Goal: Information Seeking & Learning: Learn about a topic

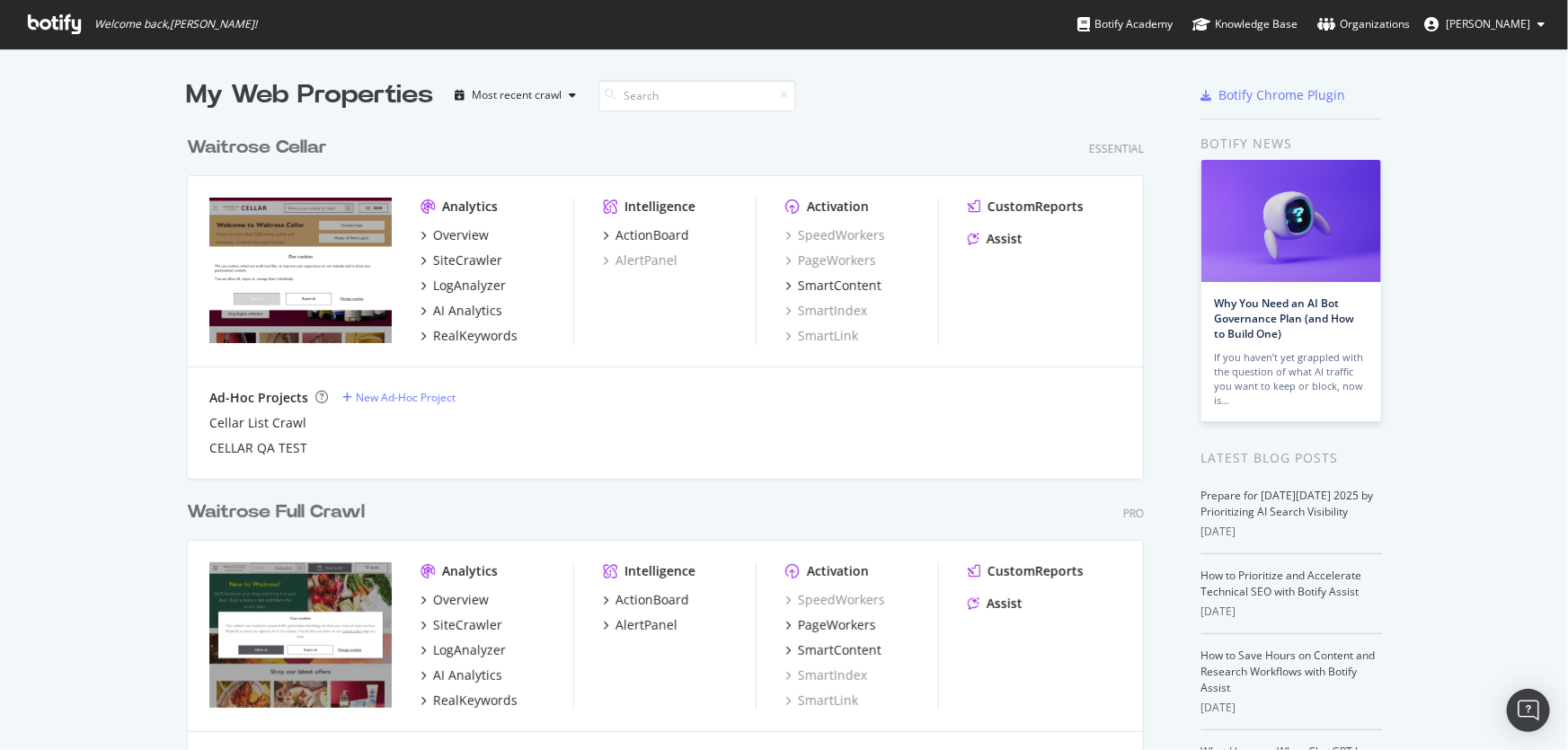
scroll to position [178, 0]
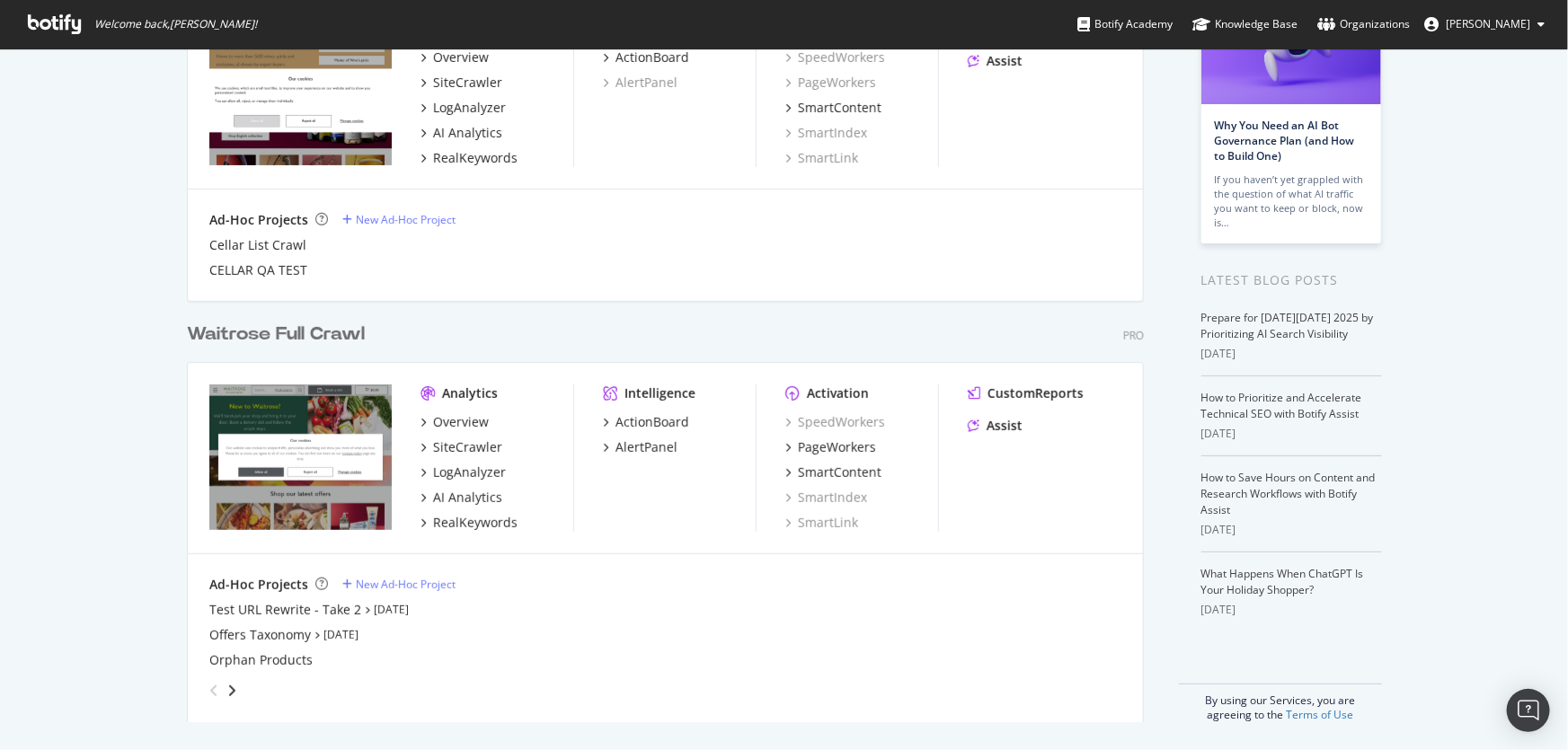
click at [835, 394] on div "Activation" at bounding box center [838, 394] width 62 height 18
click at [658, 424] on div "ActionBoard" at bounding box center [652, 422] width 74 height 18
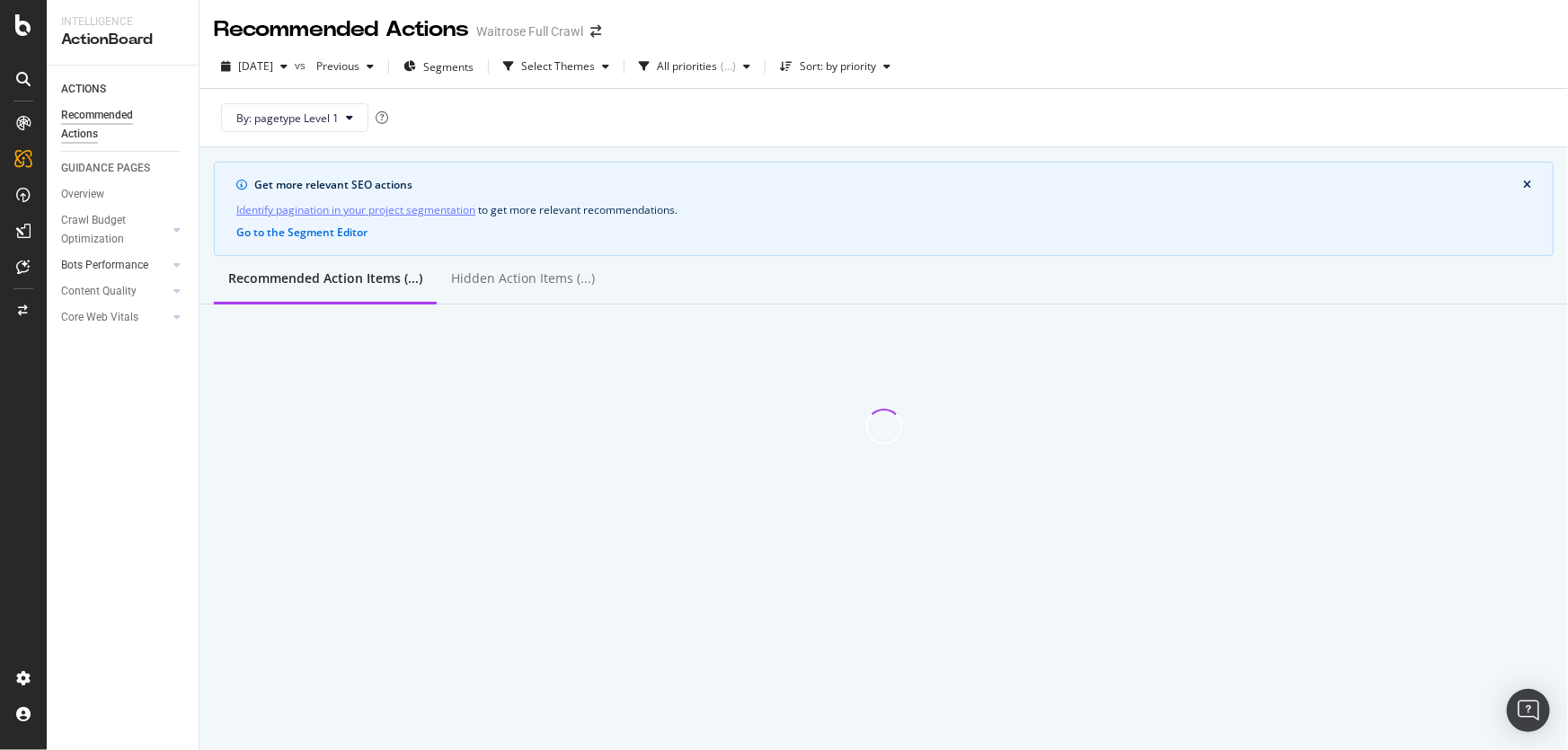
click at [162, 267] on div at bounding box center [159, 265] width 18 height 18
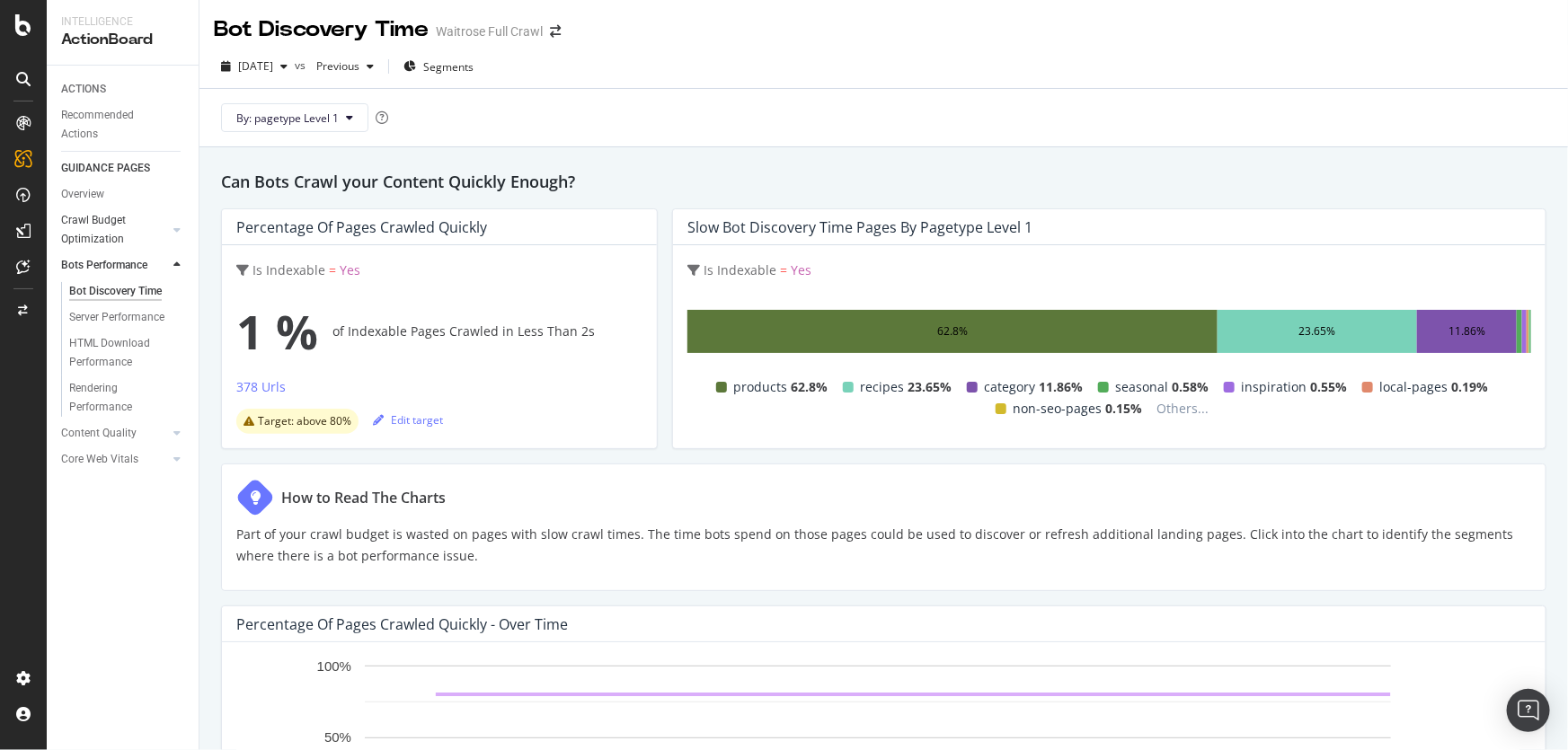
click at [161, 227] on div at bounding box center [162, 230] width 13 height 18
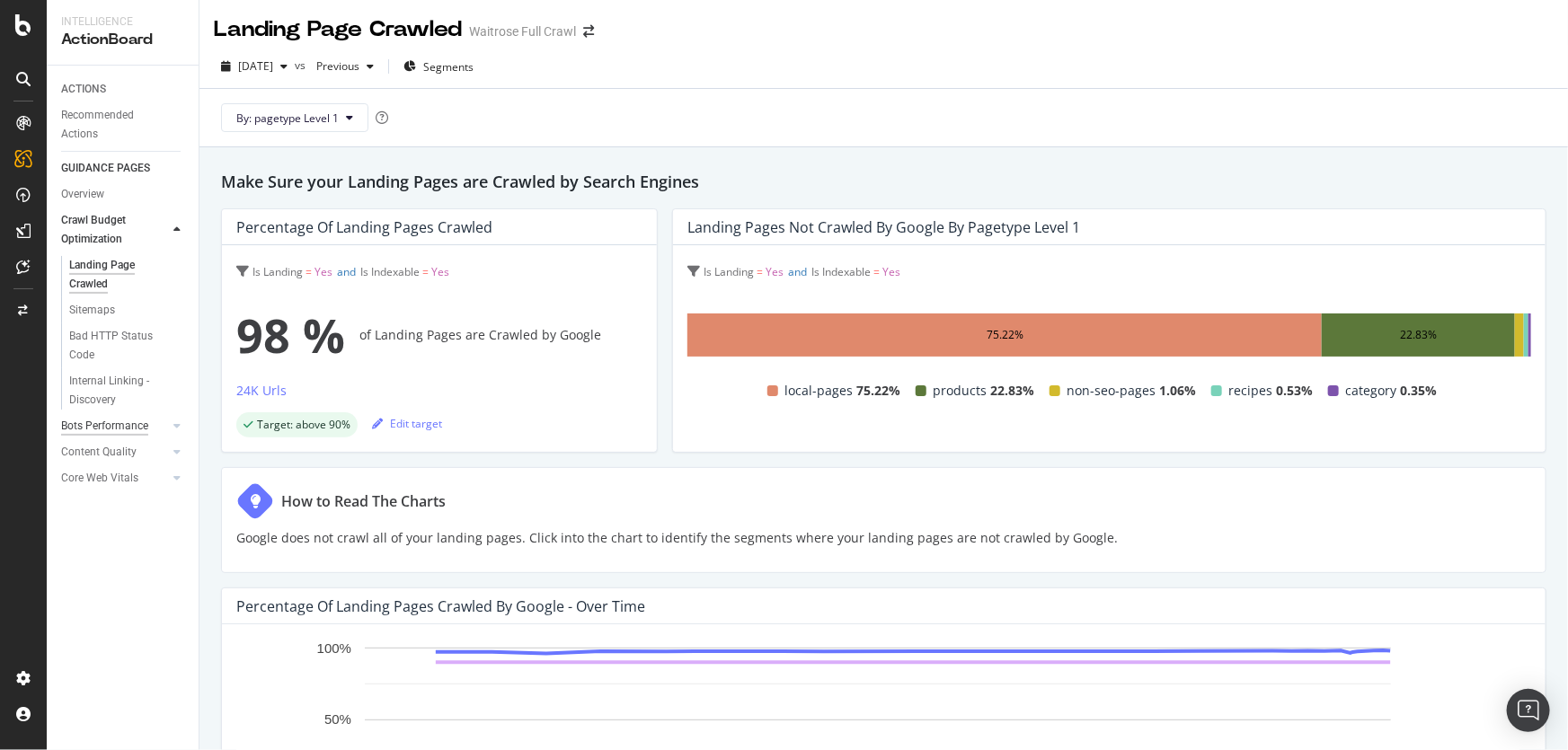
click at [119, 430] on div "Bots Performance" at bounding box center [104, 426] width 87 height 19
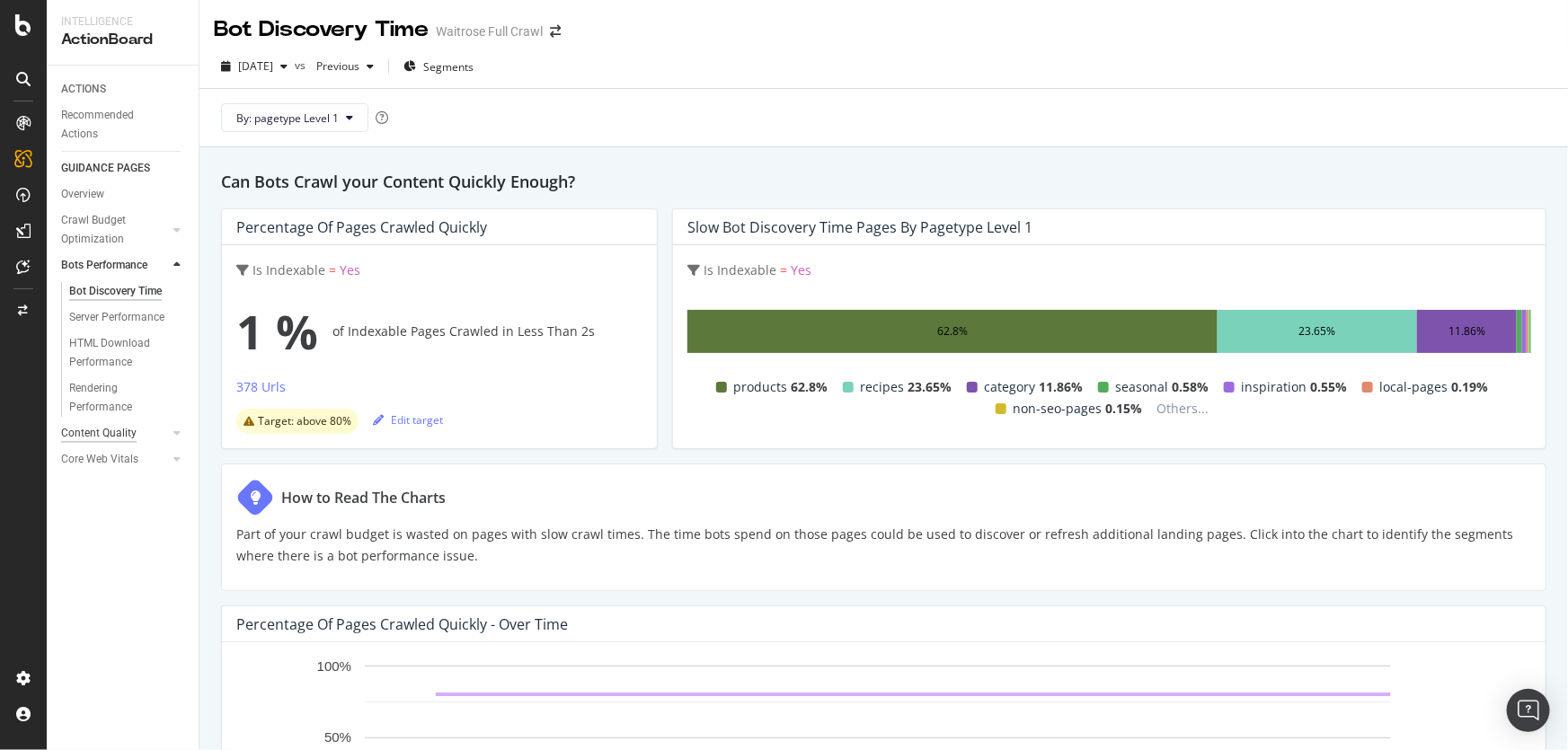
click at [126, 434] on div "Content Quality" at bounding box center [99, 433] width 76 height 19
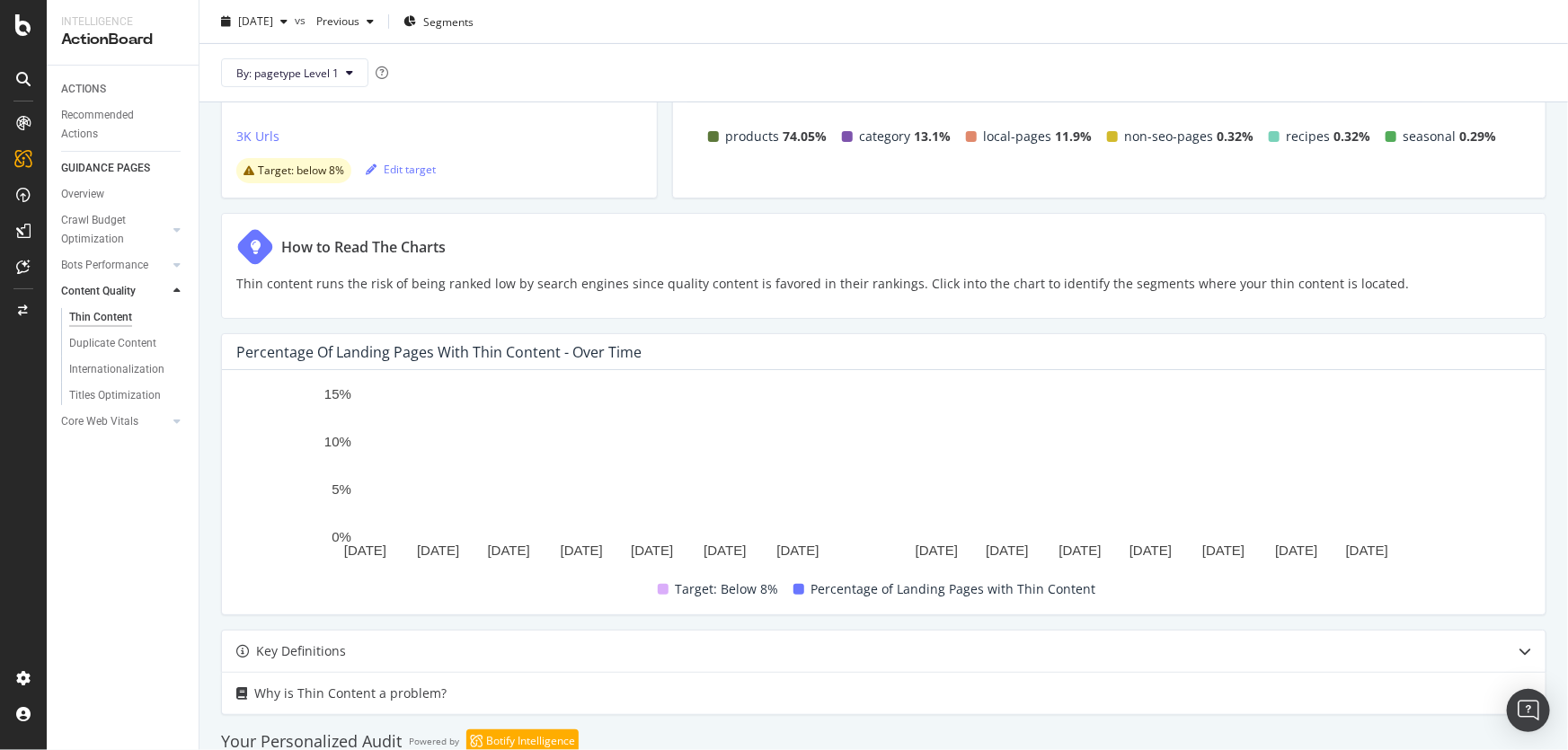
scroll to position [244, 0]
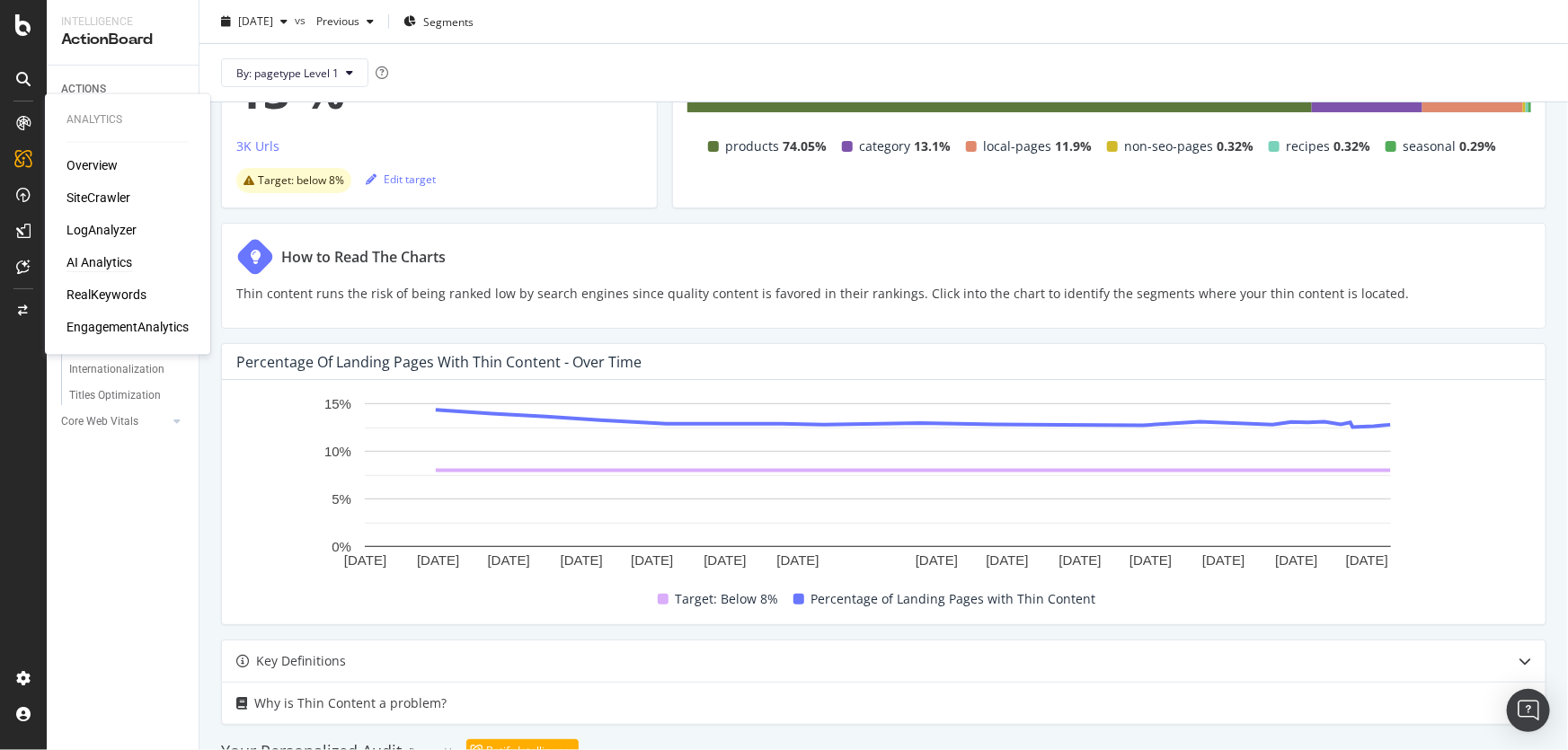
click at [95, 266] on div "AI Analytics" at bounding box center [100, 263] width 66 height 18
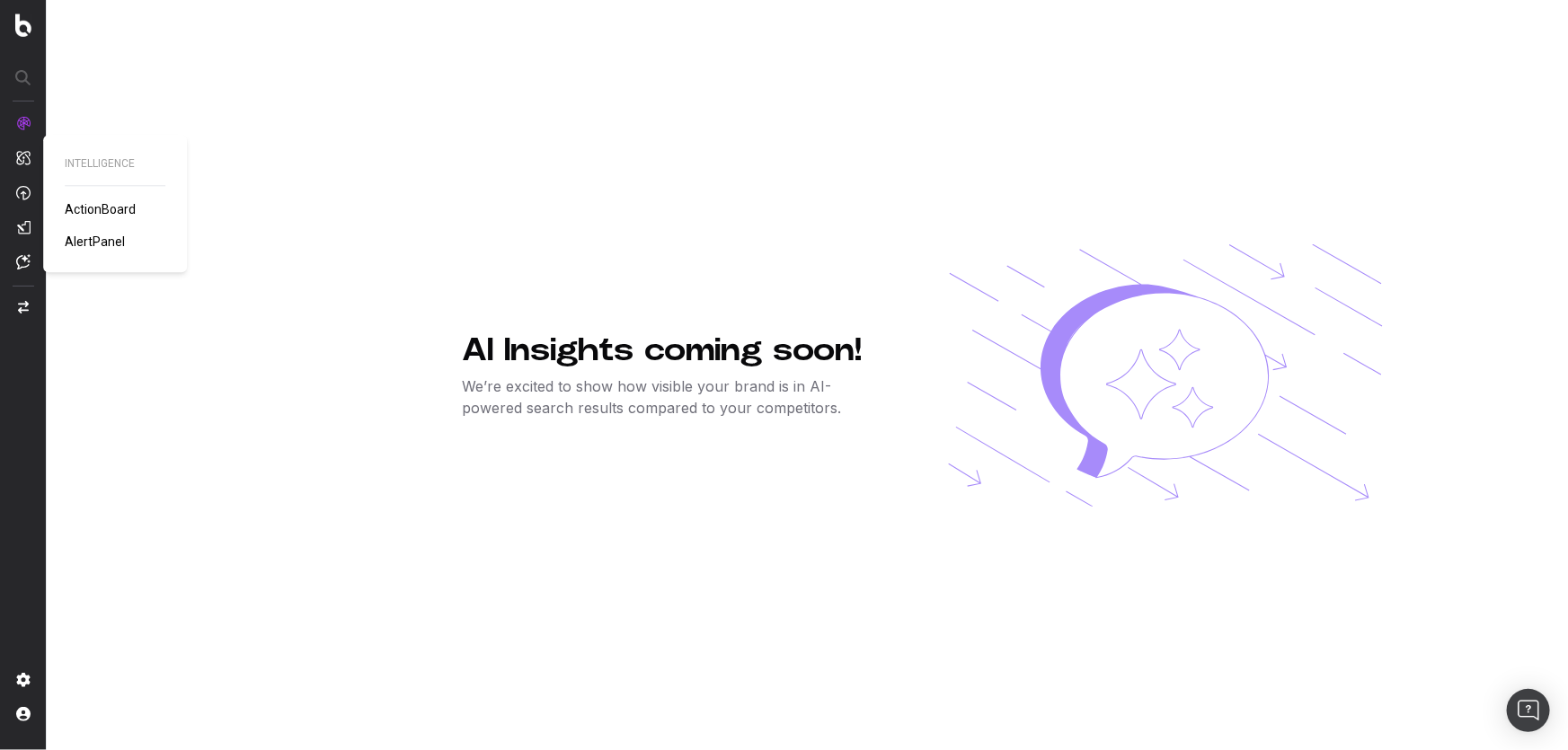
click at [26, 154] on img at bounding box center [23, 157] width 14 height 15
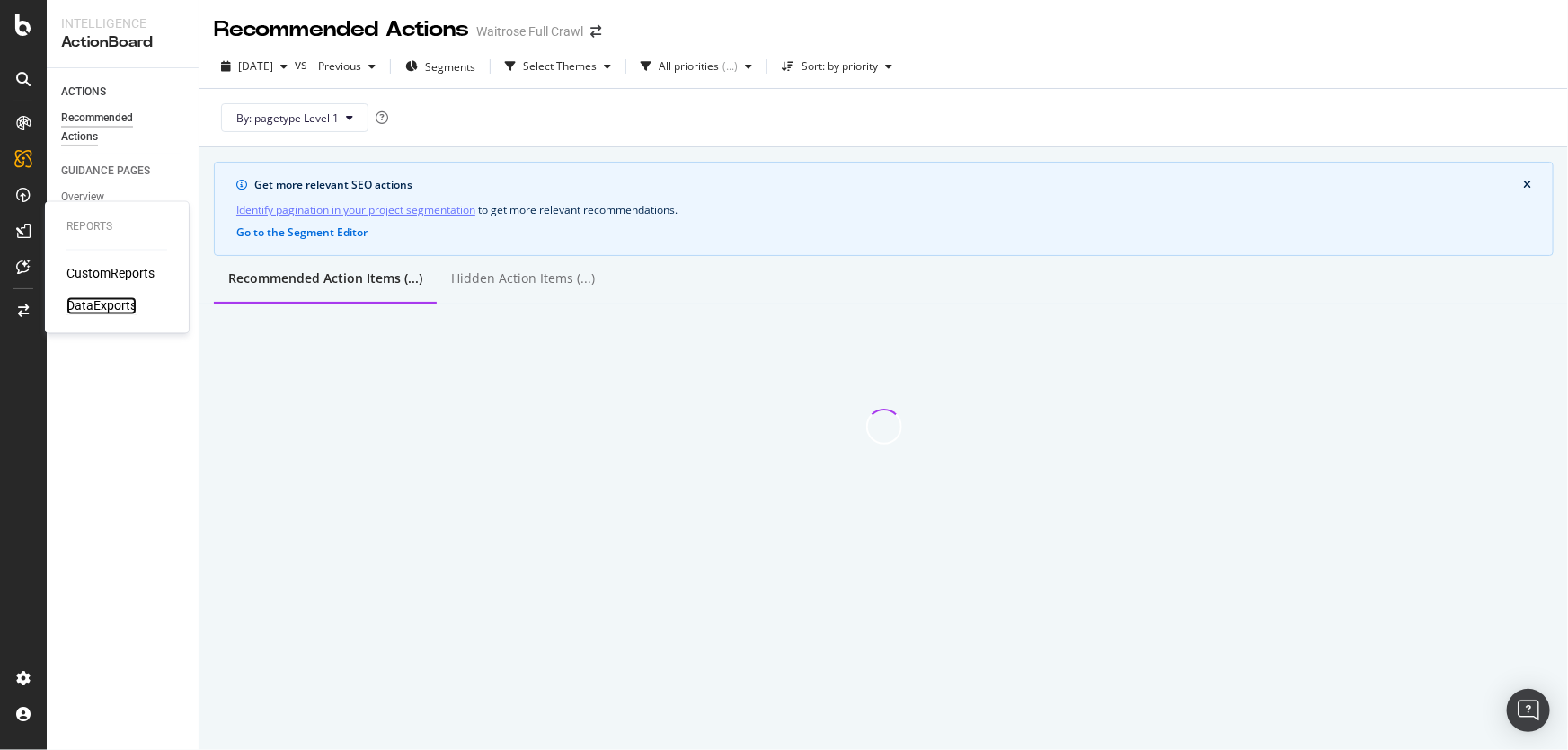
click at [98, 306] on div "DataExports" at bounding box center [102, 306] width 70 height 18
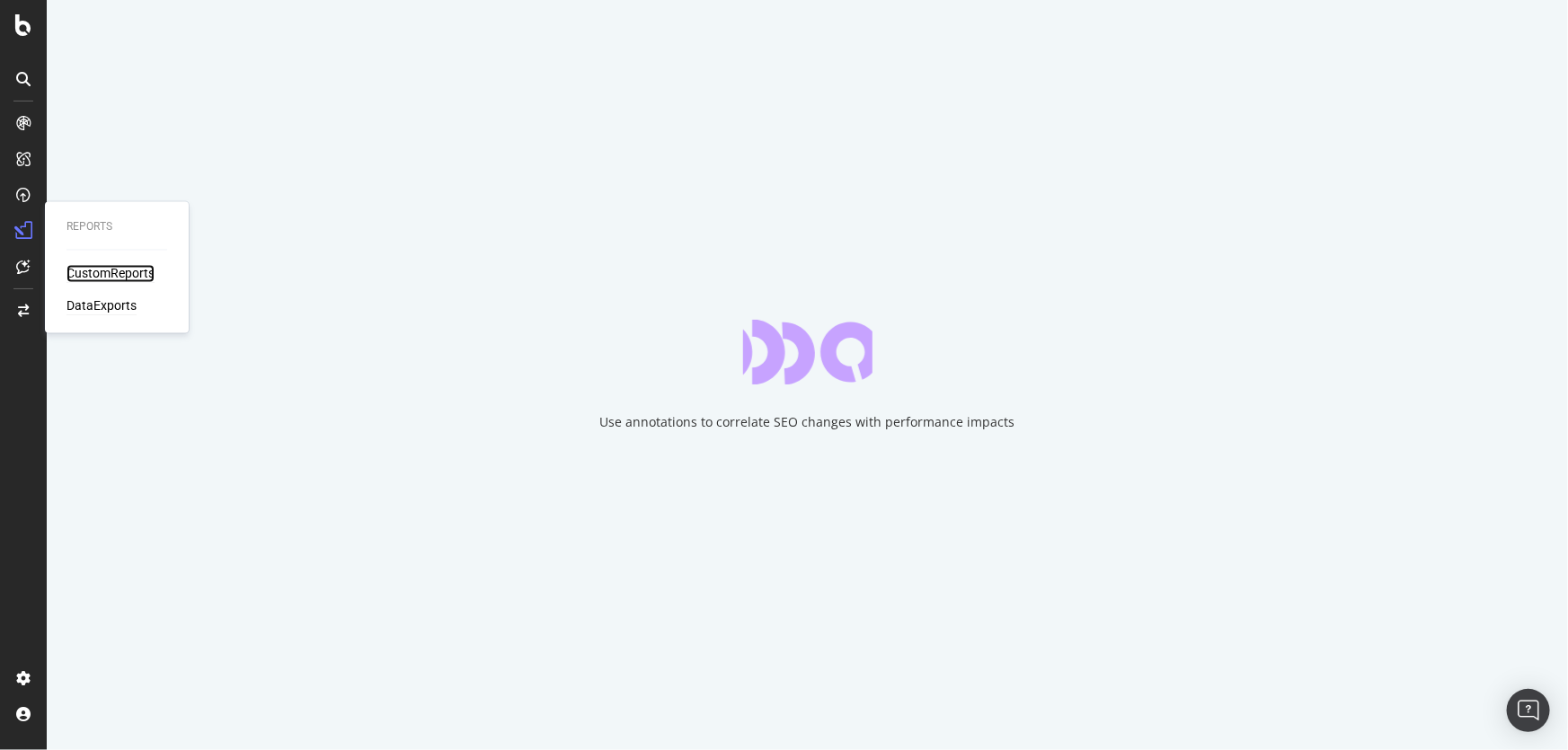
click at [99, 272] on div "CustomReports" at bounding box center [111, 274] width 88 height 18
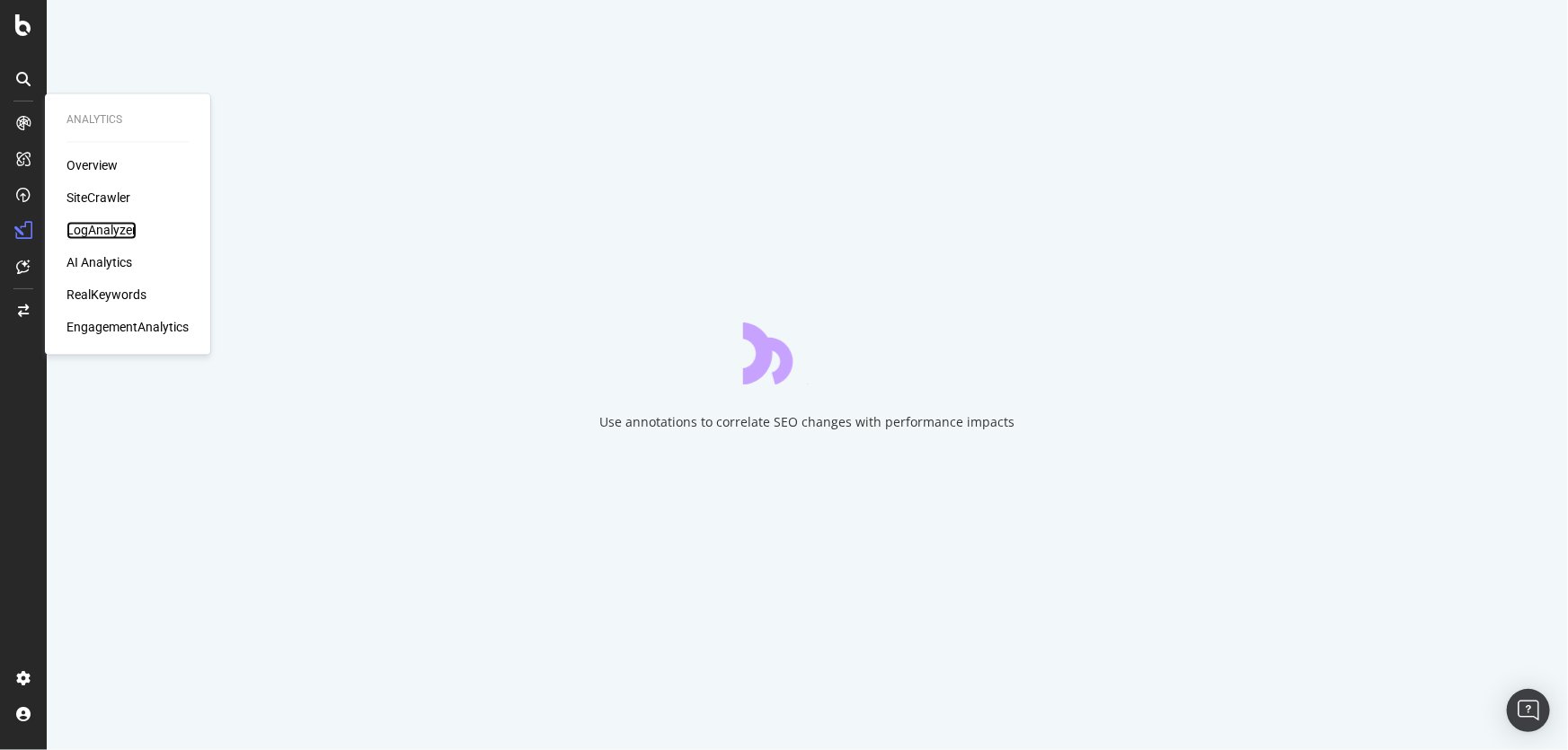
click at [87, 238] on div "LogAnalyzer" at bounding box center [102, 231] width 70 height 18
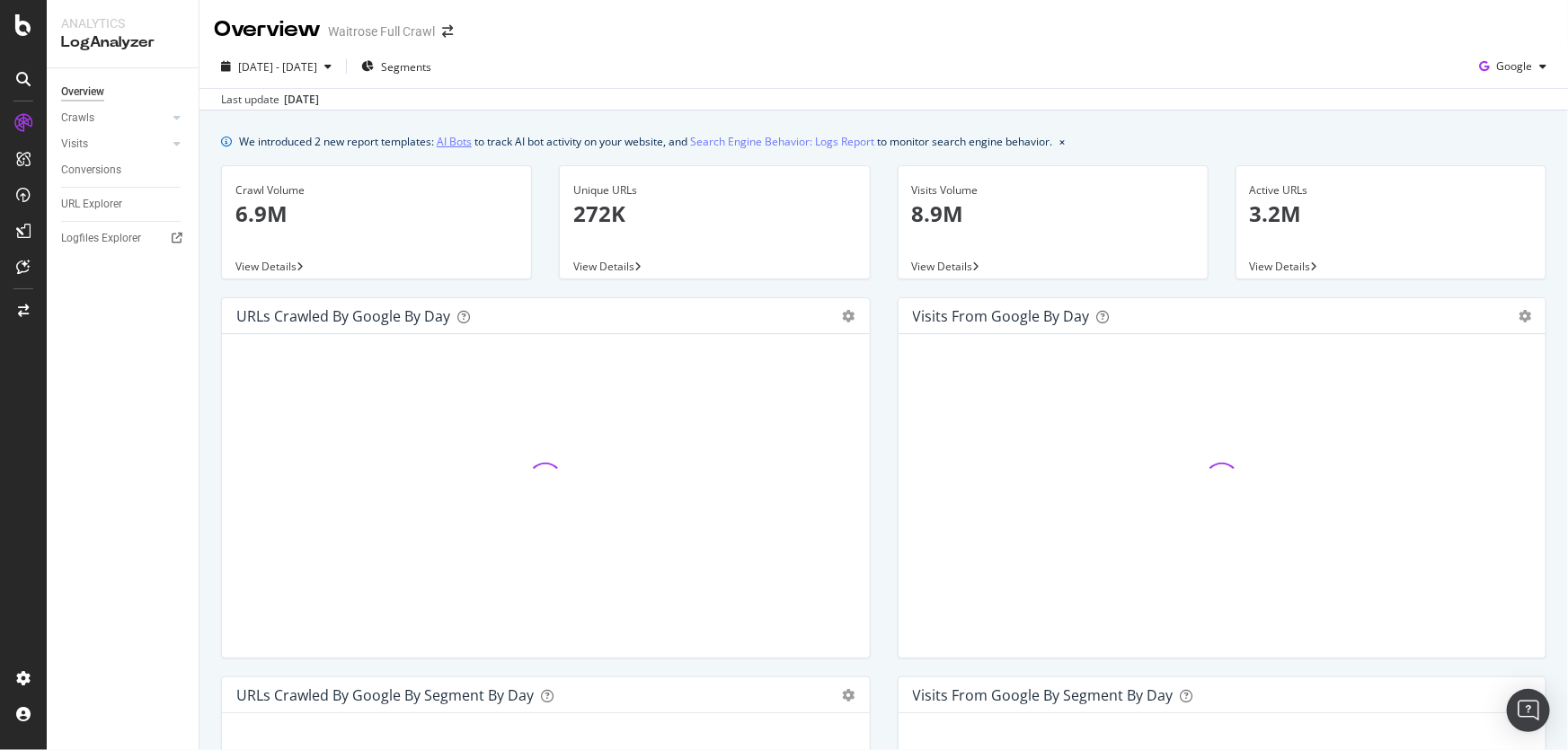
click at [443, 144] on link "AI Bots" at bounding box center [454, 141] width 35 height 19
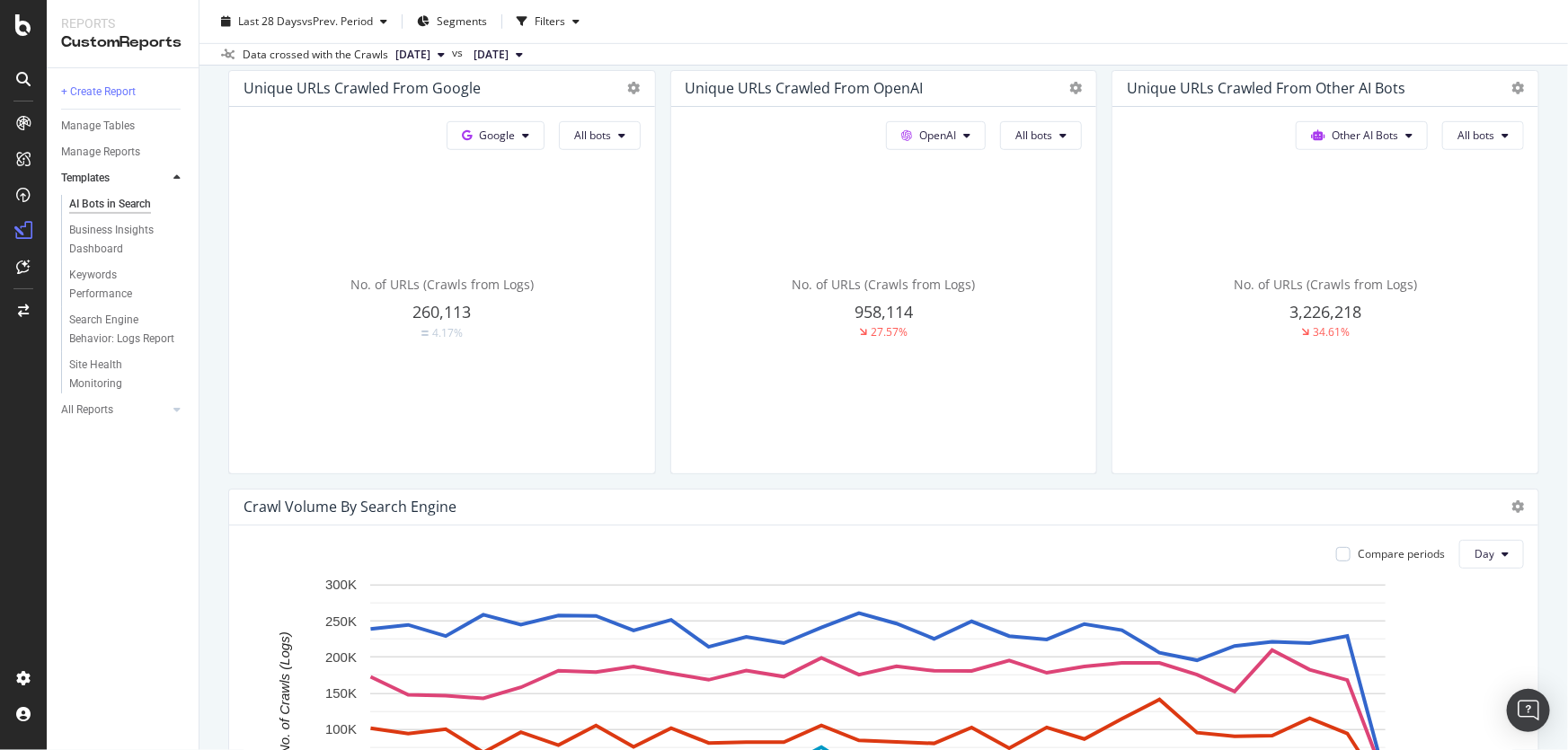
scroll to position [326, 0]
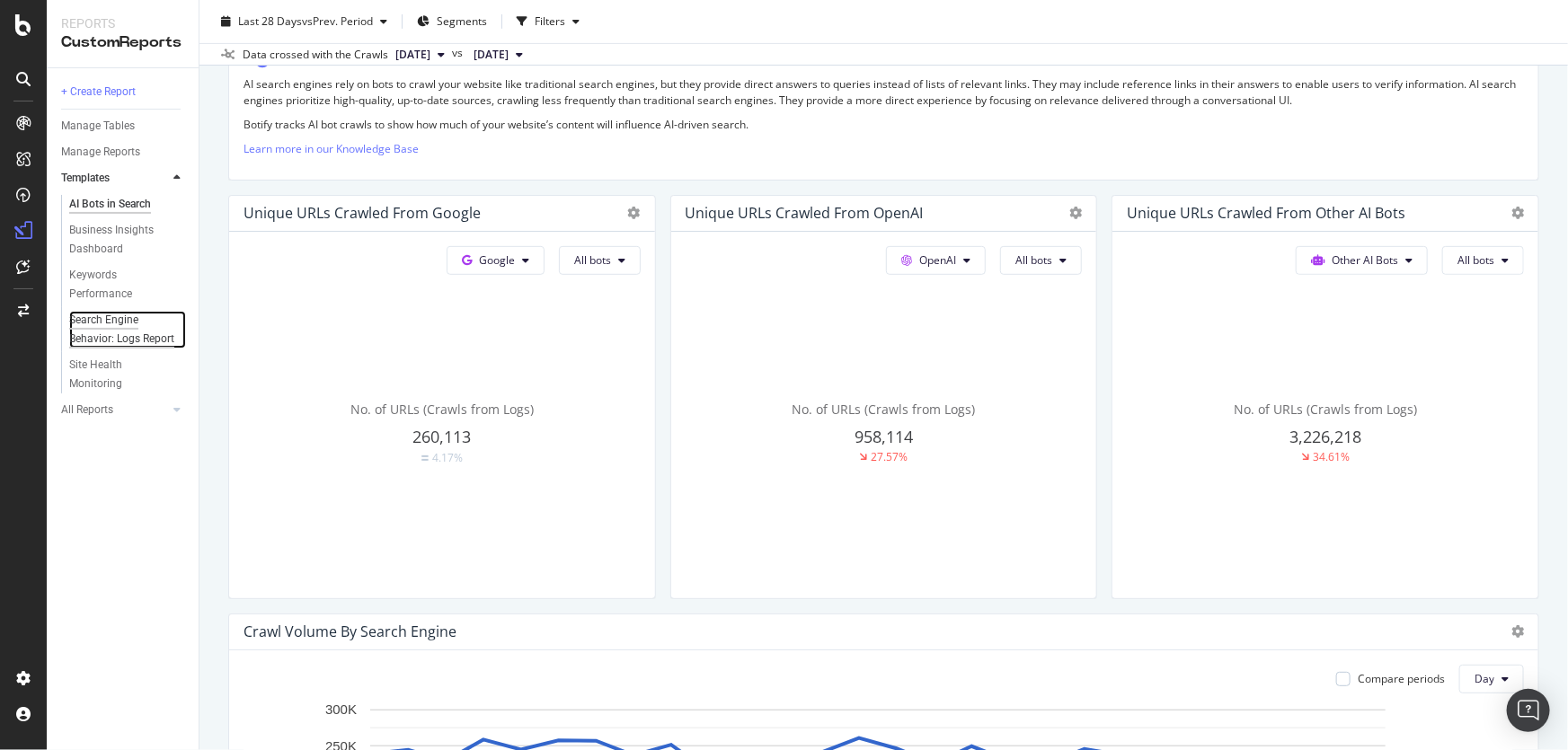
click at [131, 336] on div "Search Engine Behavior: Logs Report" at bounding box center [122, 330] width 106 height 38
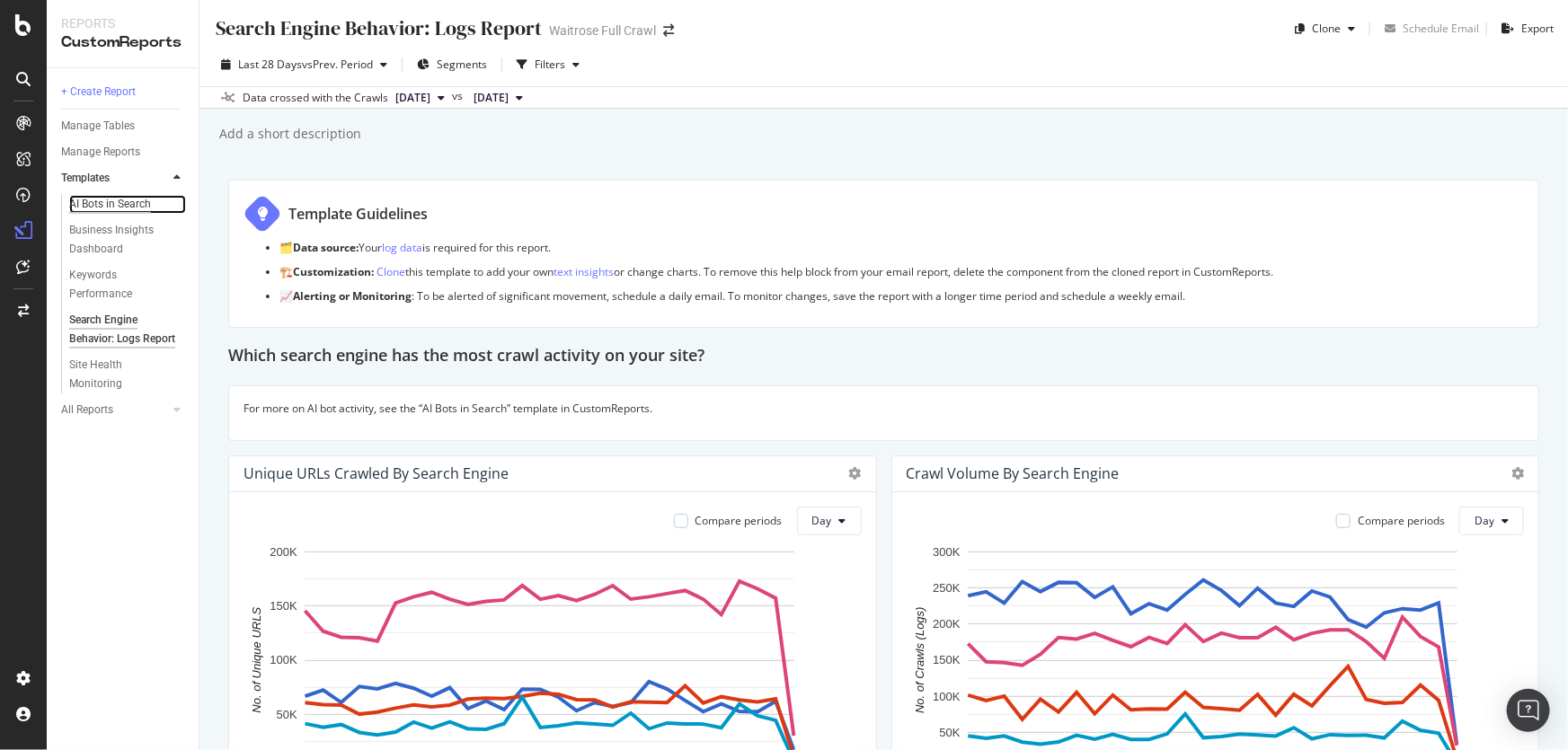
click at [112, 200] on div "AI Bots in Search" at bounding box center [110, 203] width 82 height 19
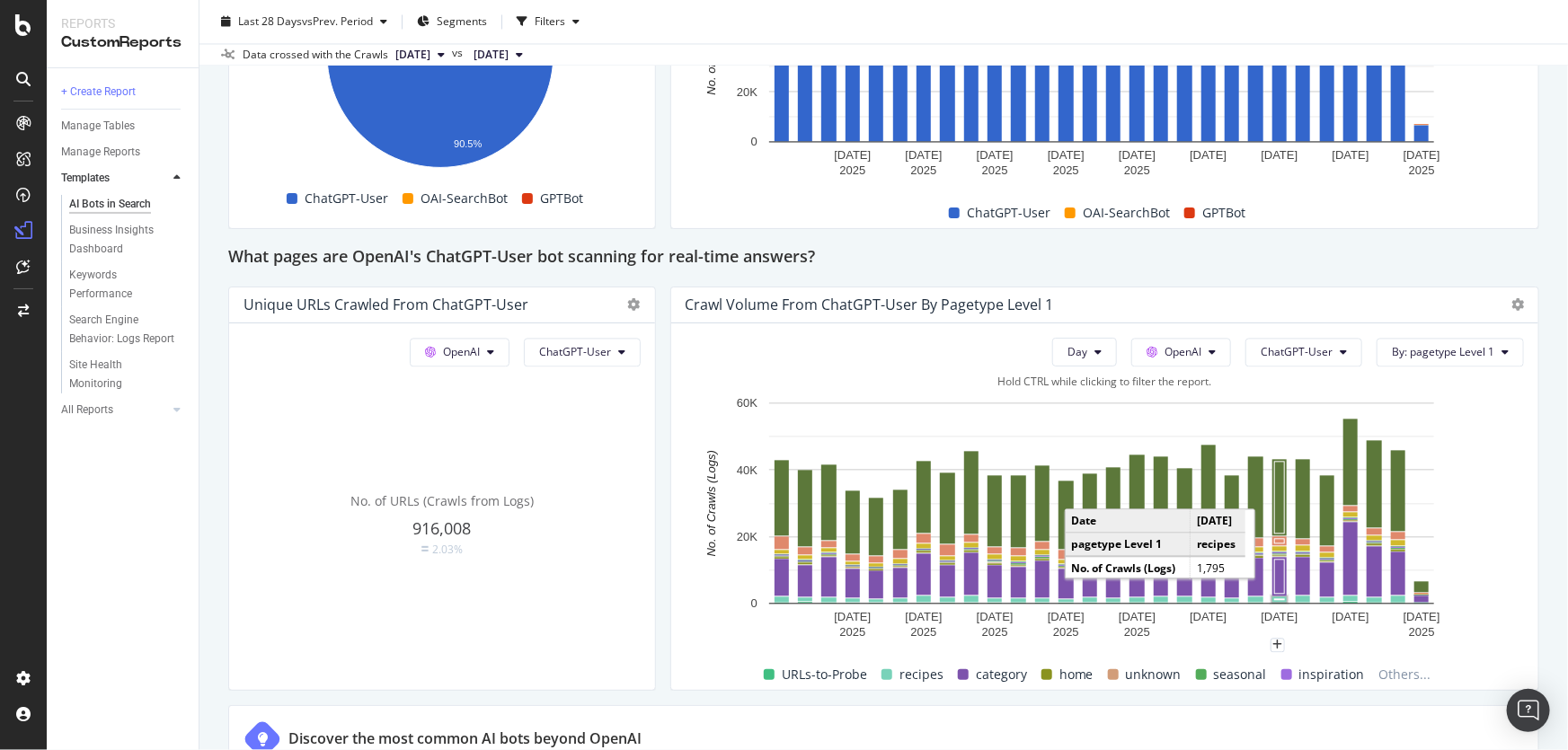
scroll to position [1952, 0]
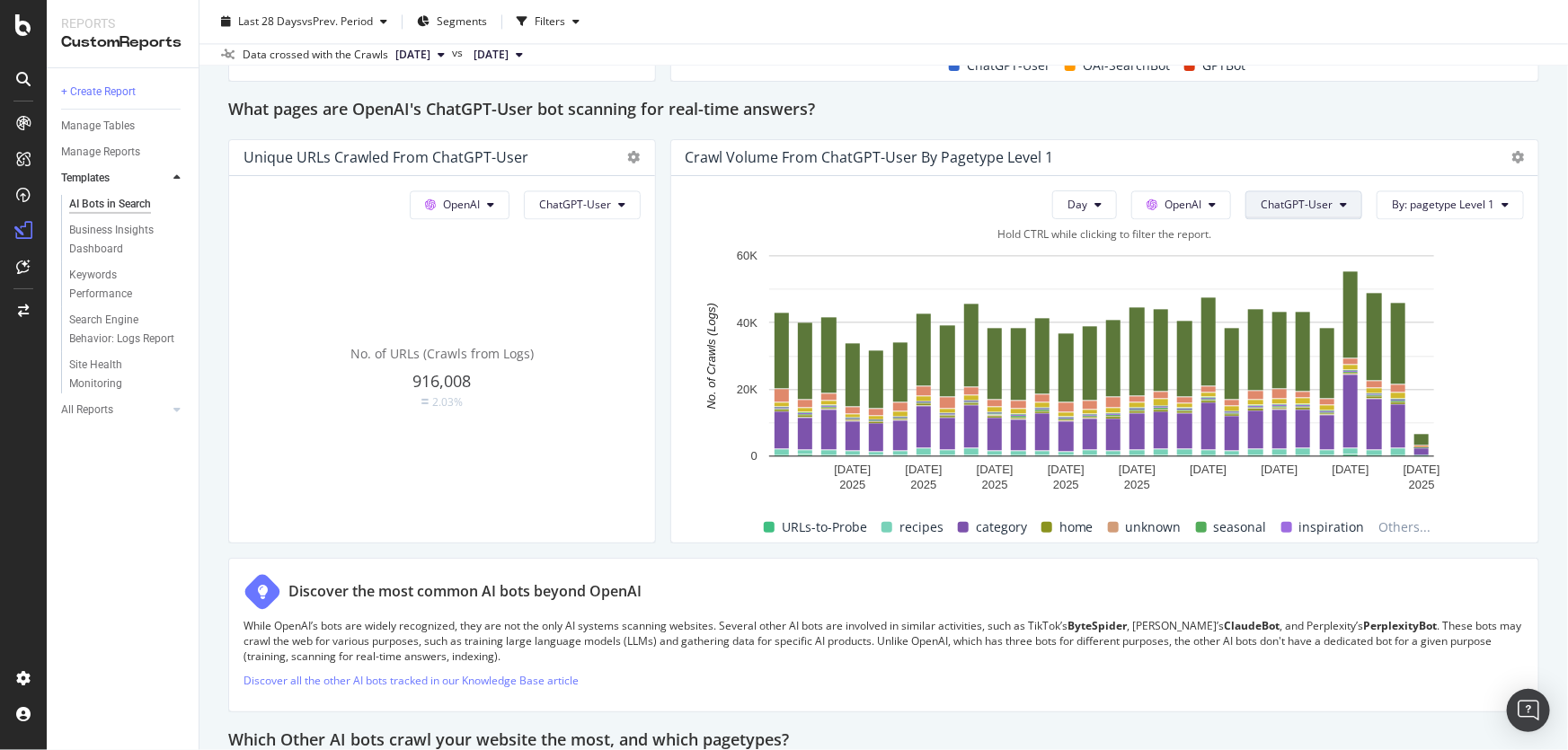
click at [1292, 201] on span "ChatGPT-User" at bounding box center [1297, 203] width 72 height 15
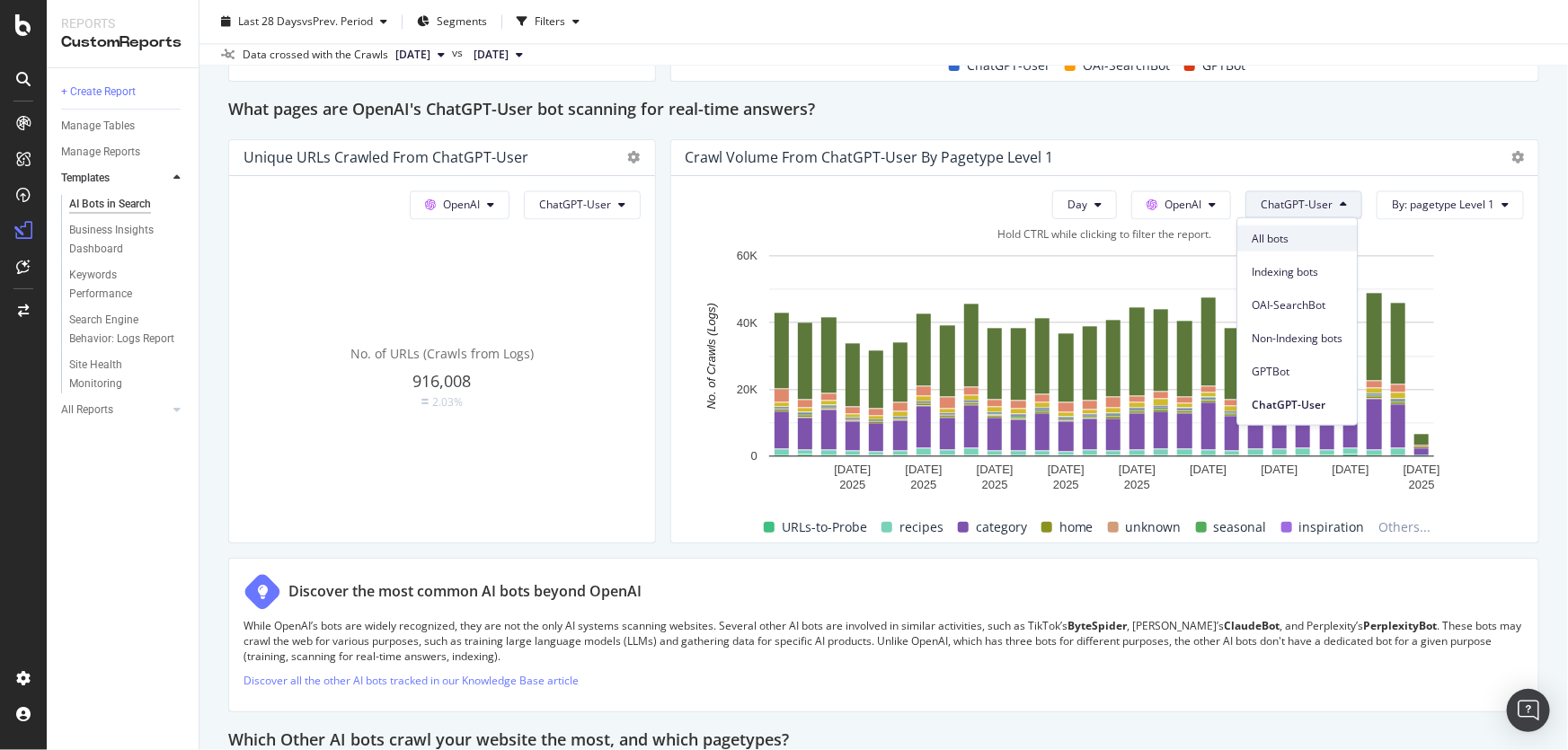
click at [1303, 227] on div "All bots" at bounding box center [1297, 238] width 120 height 26
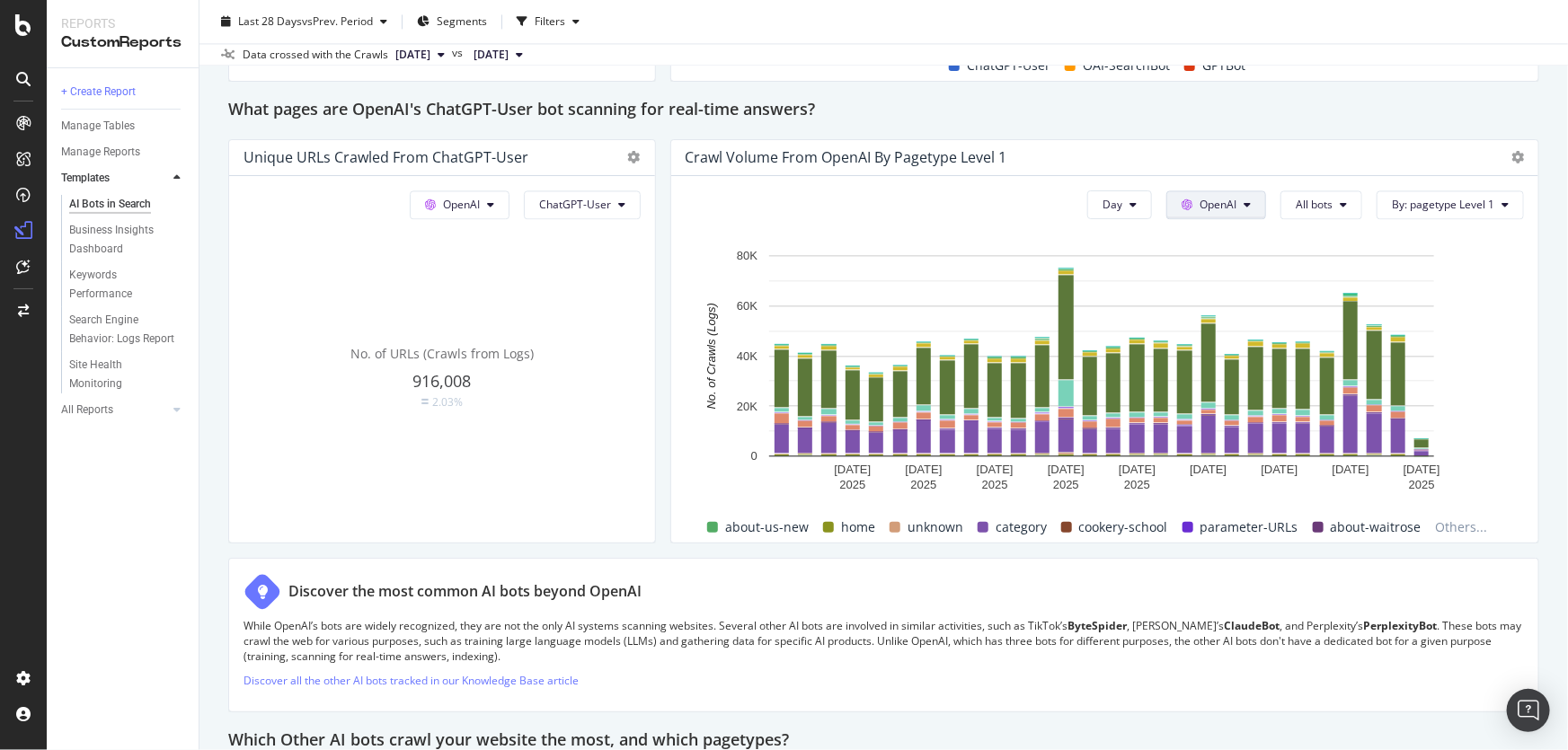
click at [1244, 199] on icon at bounding box center [1247, 204] width 7 height 11
click at [1315, 205] on span "All bots" at bounding box center [1314, 203] width 37 height 15
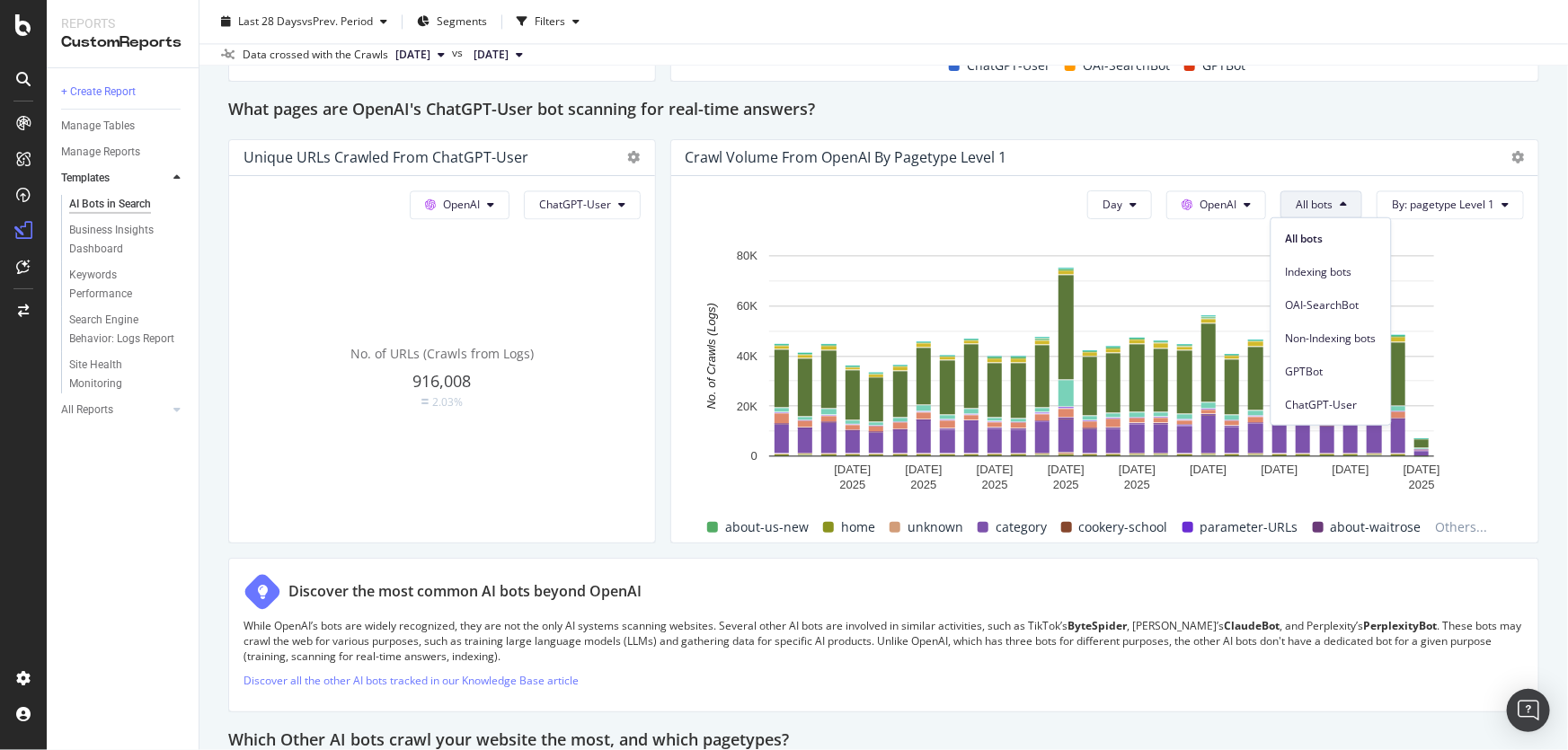
click at [1319, 209] on span "All bots" at bounding box center [1314, 203] width 37 height 15
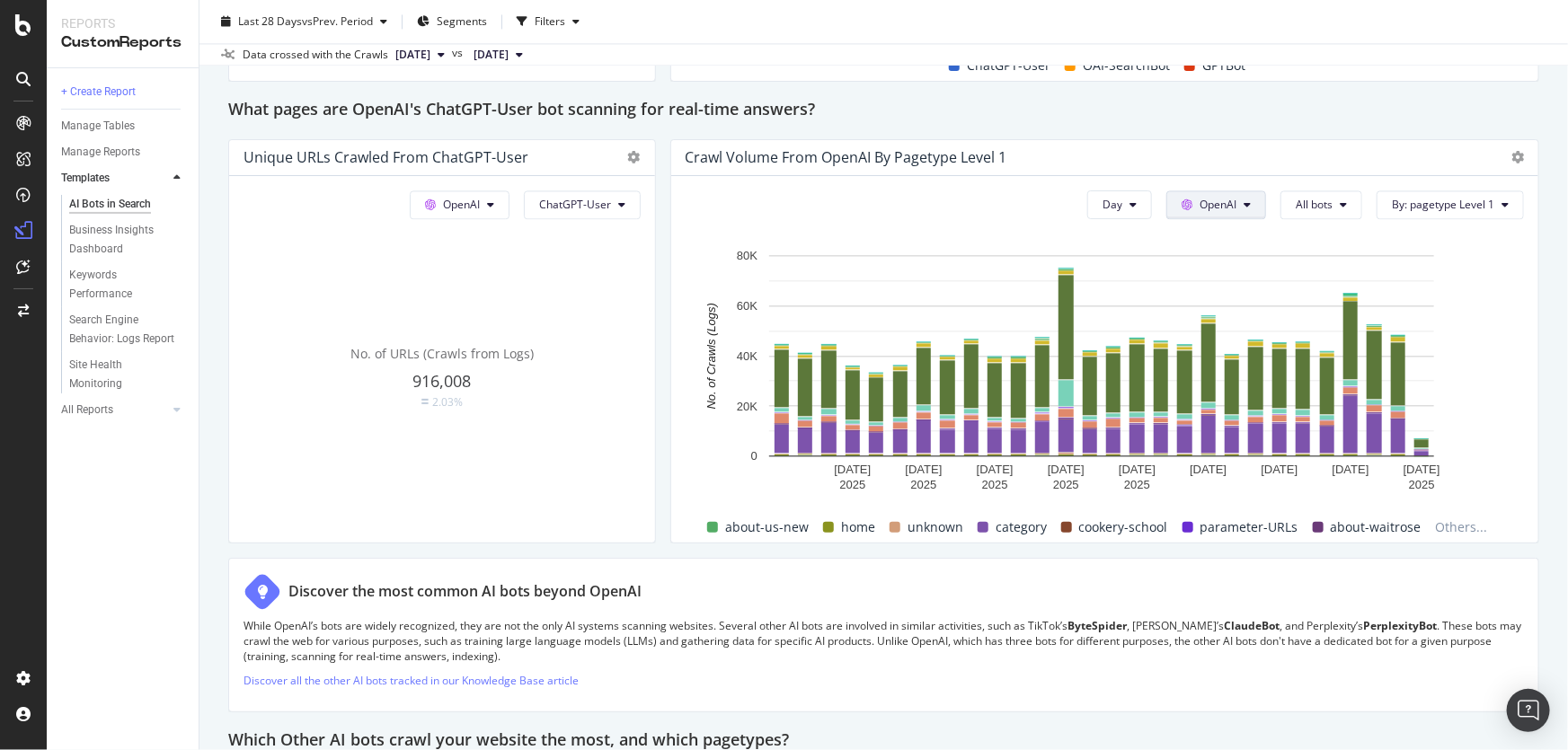
click at [1201, 211] on button "OpenAI" at bounding box center [1216, 204] width 100 height 29
click at [1213, 209] on span "OpenAI" at bounding box center [1218, 203] width 37 height 15
click at [1296, 210] on span "All bots" at bounding box center [1314, 203] width 37 height 15
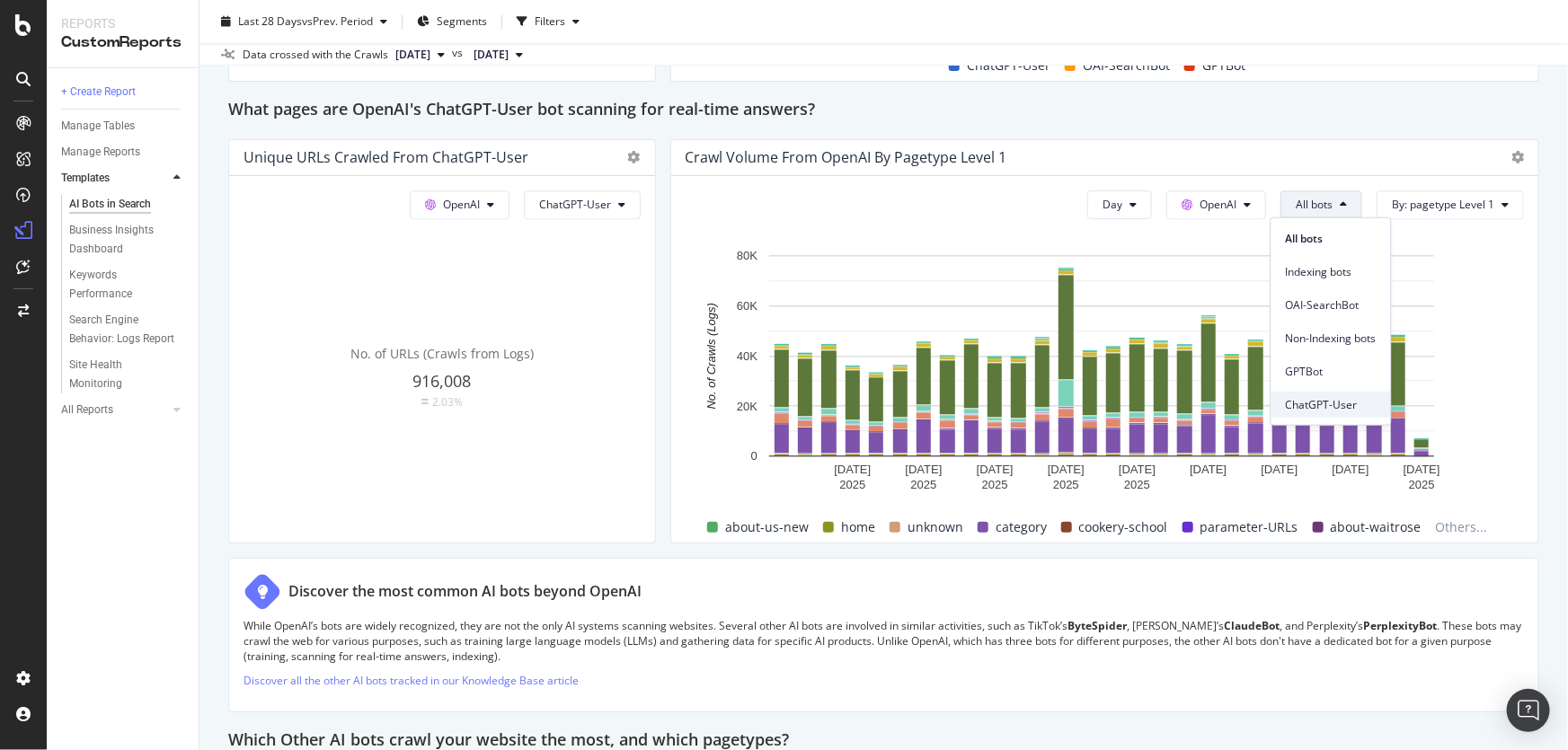
click at [1323, 406] on span "ChatGPT-User" at bounding box center [1331, 404] width 91 height 16
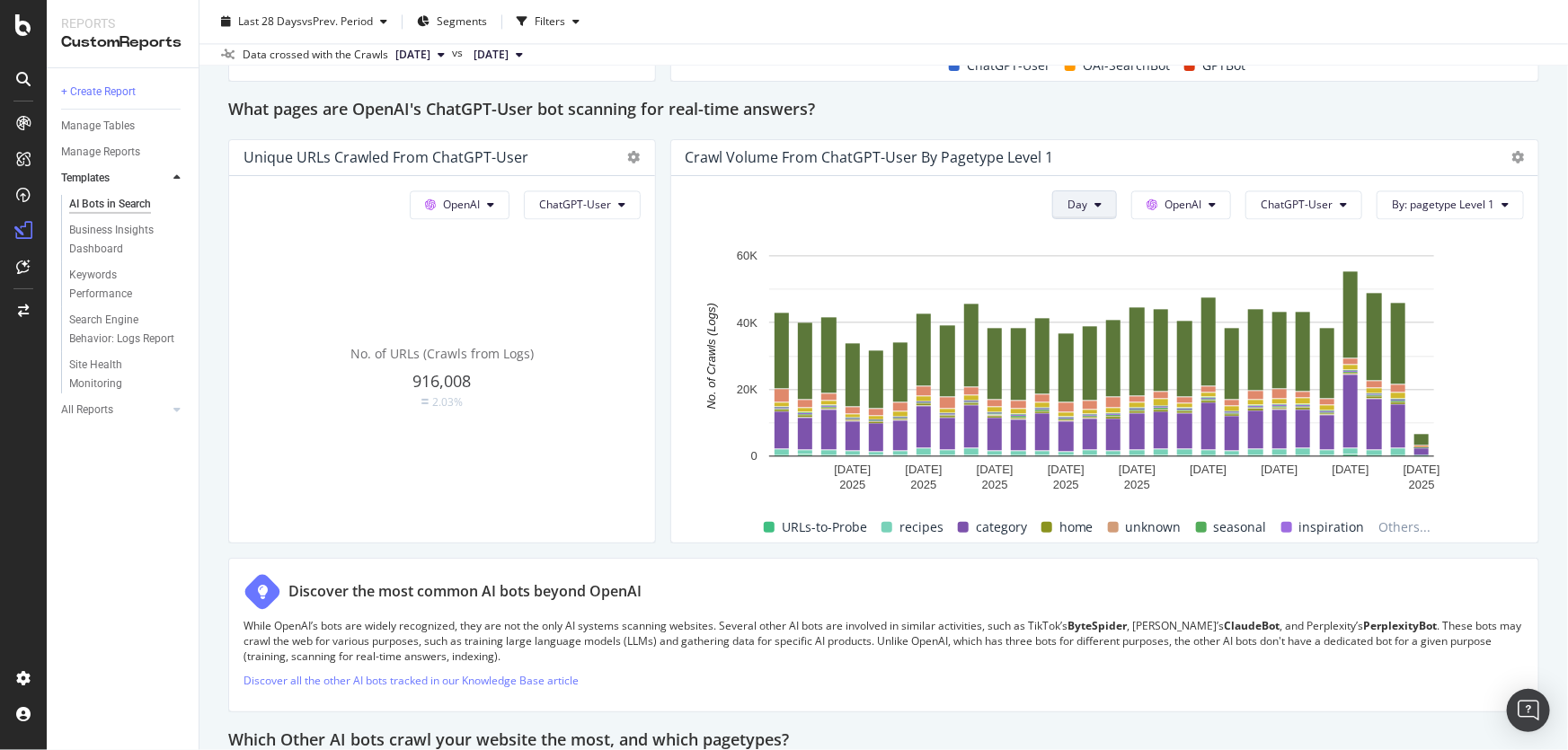
click at [1083, 208] on button "Day" at bounding box center [1084, 204] width 65 height 29
click at [1074, 279] on div "Week" at bounding box center [1076, 271] width 61 height 26
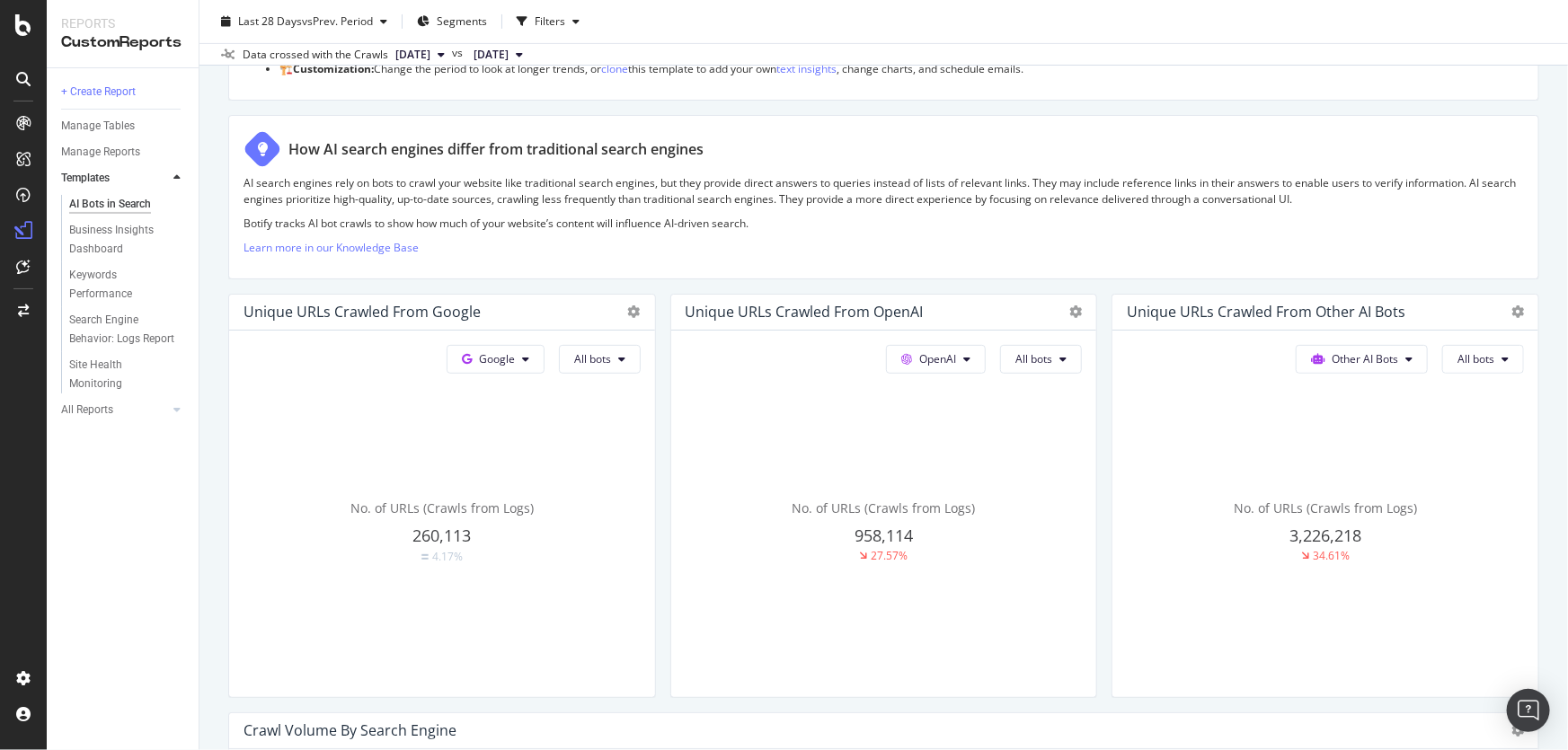
scroll to position [0, 0]
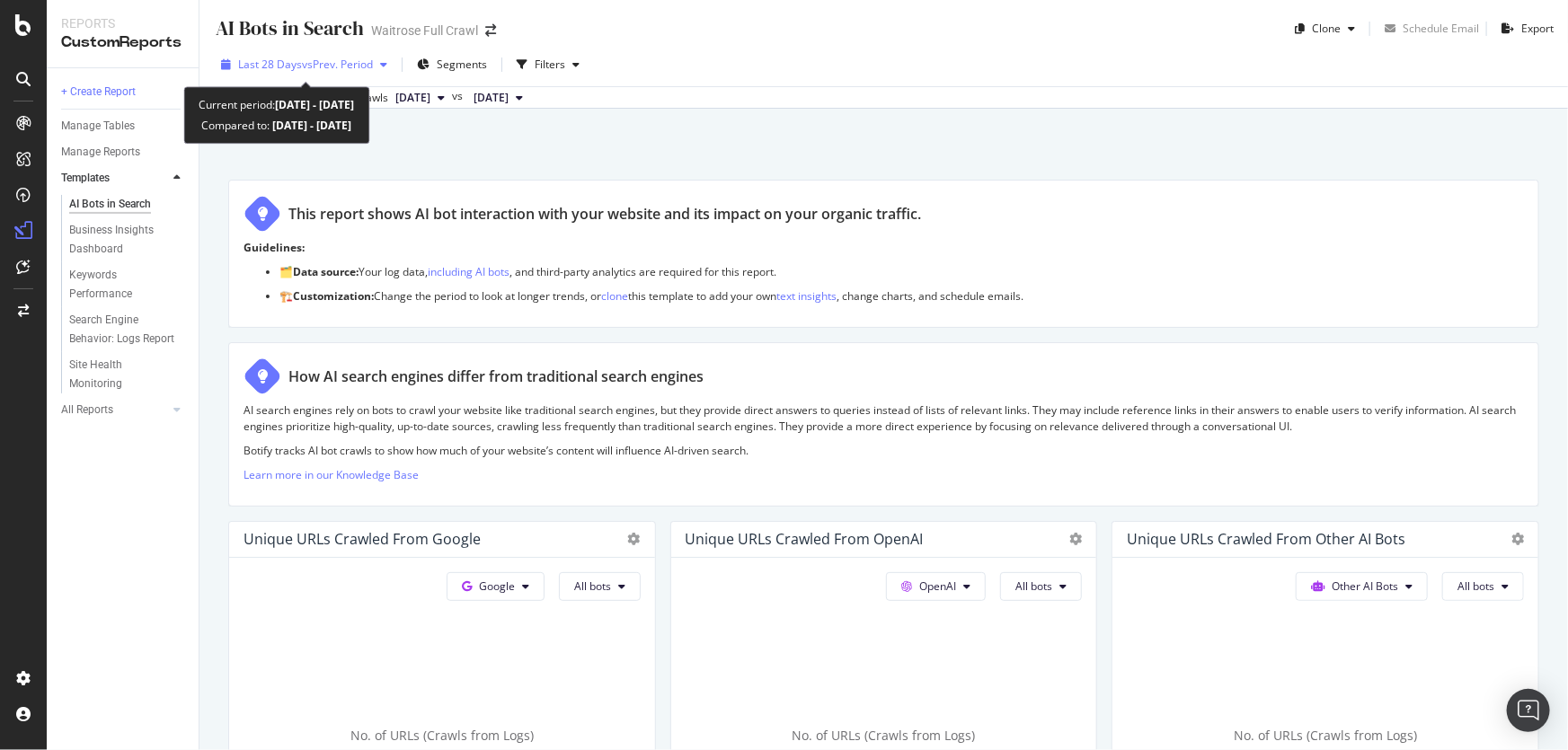
drag, startPoint x: 472, startPoint y: 97, endPoint x: 385, endPoint y: 69, distance: 91.4
click at [385, 69] on div "Last 28 Days vs Prev. Period Segments Filters Data crossed with the Crawls [DAT…" at bounding box center [884, 76] width 1369 height 66
click at [385, 69] on icon "button" at bounding box center [383, 64] width 7 height 11
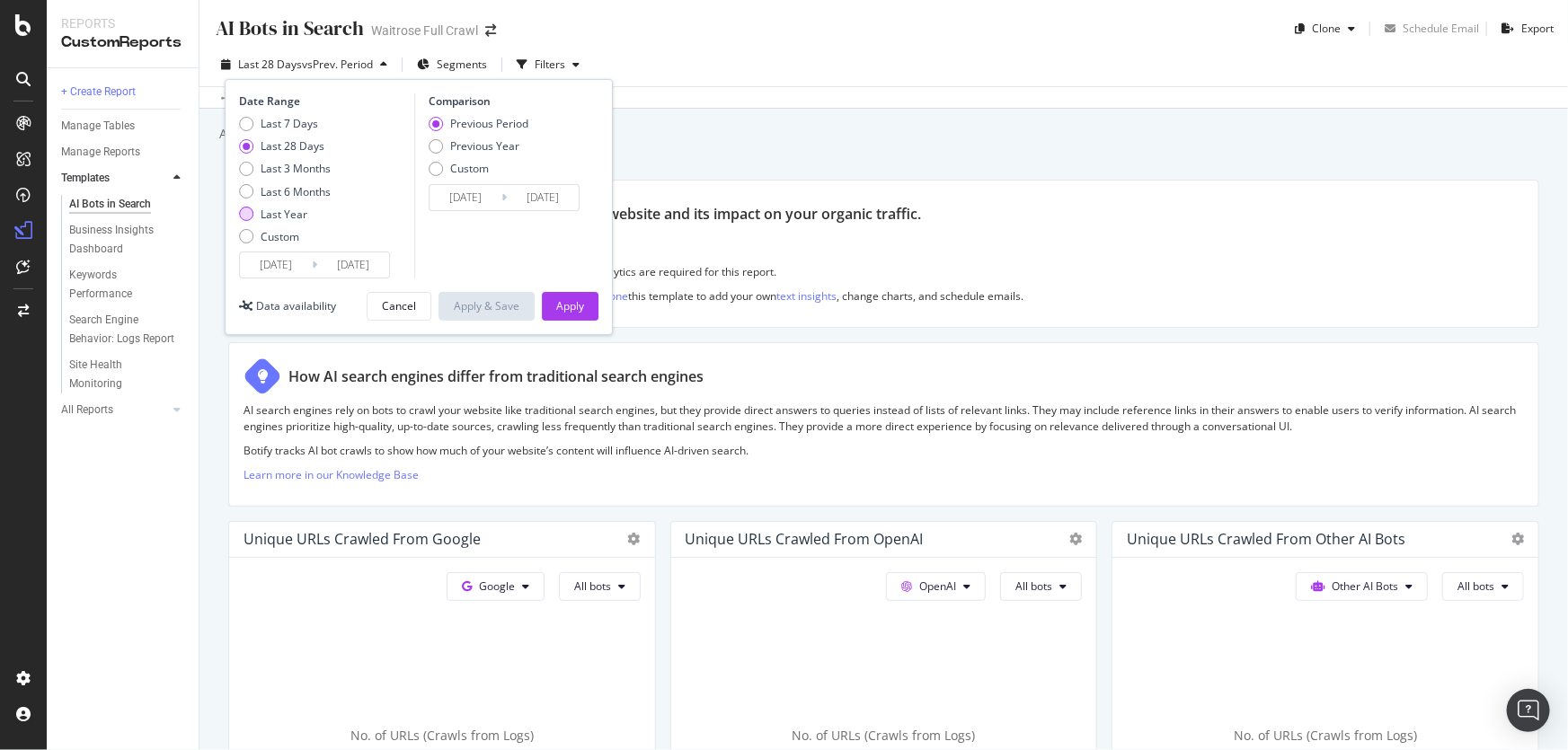
click at [287, 214] on div "Last Year" at bounding box center [283, 213] width 47 height 15
type input "[DATE]"
click at [579, 300] on div "Apply" at bounding box center [571, 305] width 28 height 15
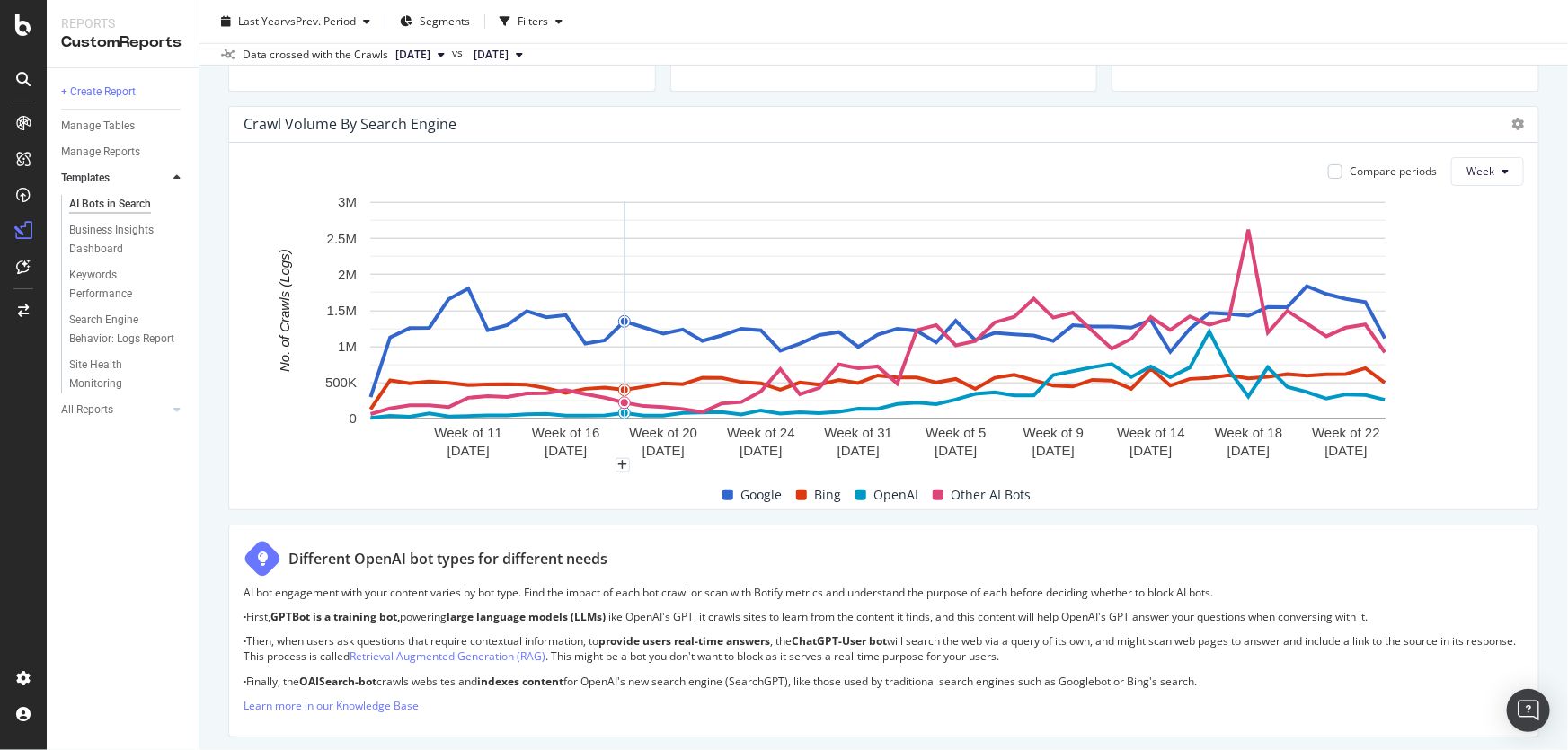
scroll to position [817, 0]
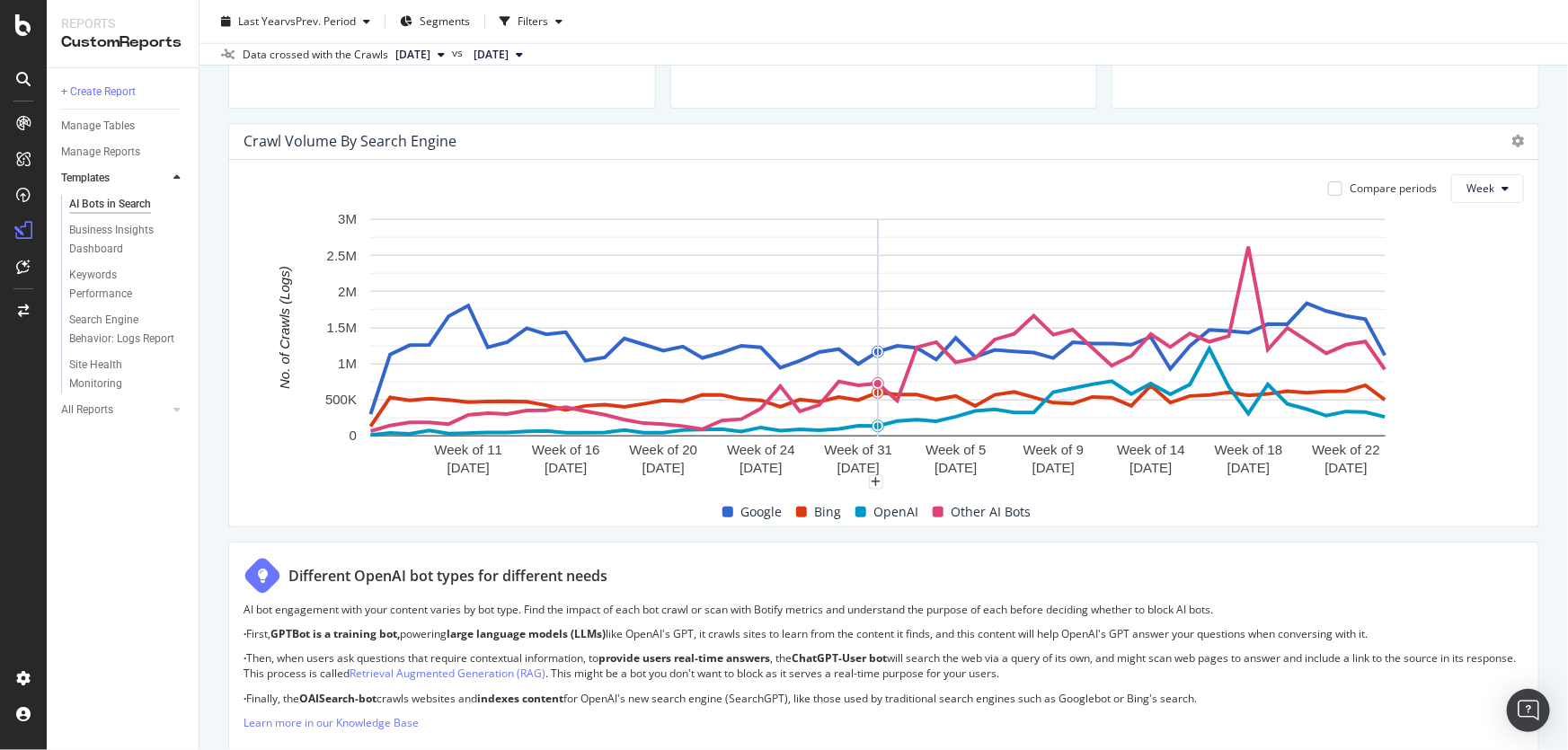
click at [807, 512] on div "Bing" at bounding box center [818, 513] width 59 height 22
click at [875, 505] on span "OpenAI" at bounding box center [896, 513] width 45 height 22
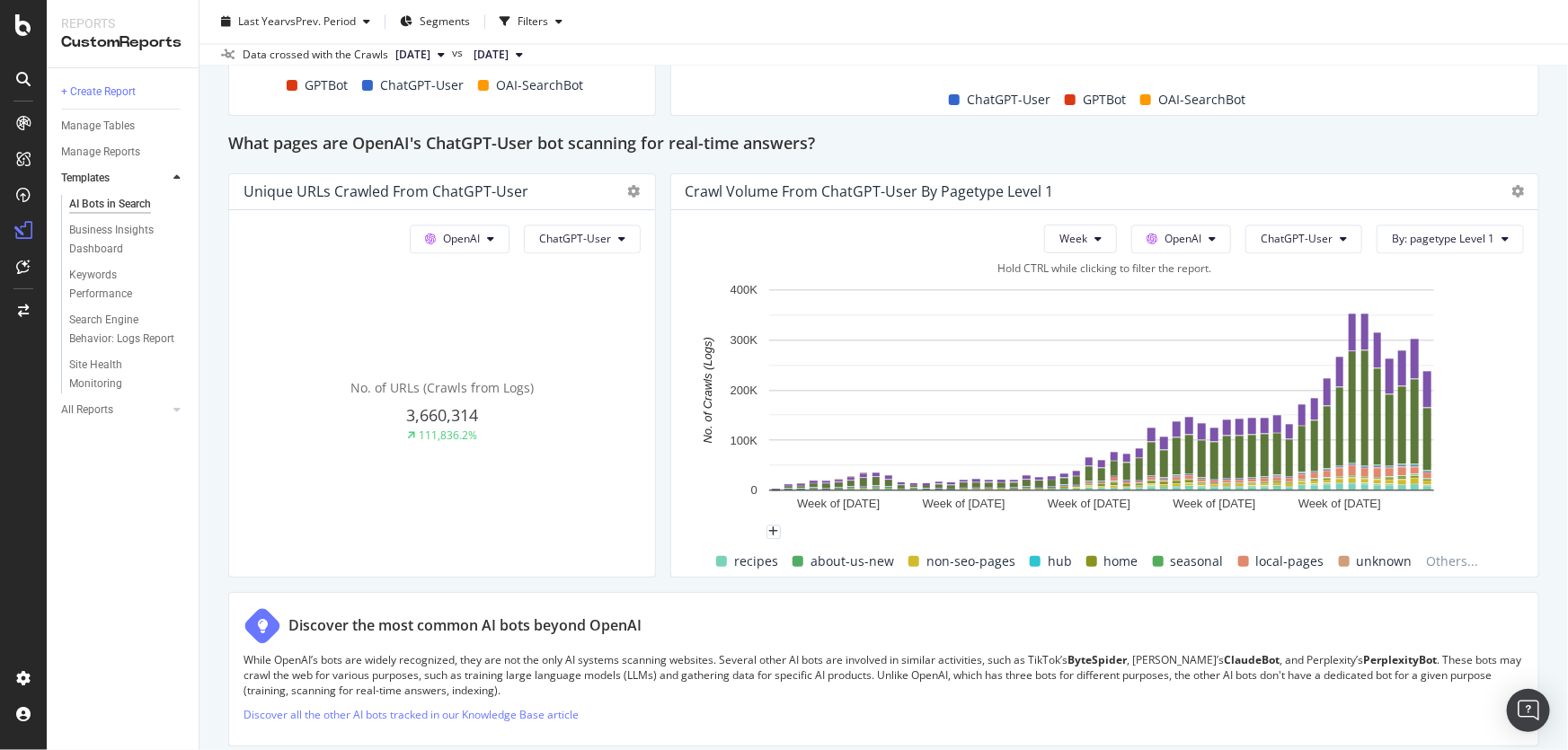
scroll to position [1878, 0]
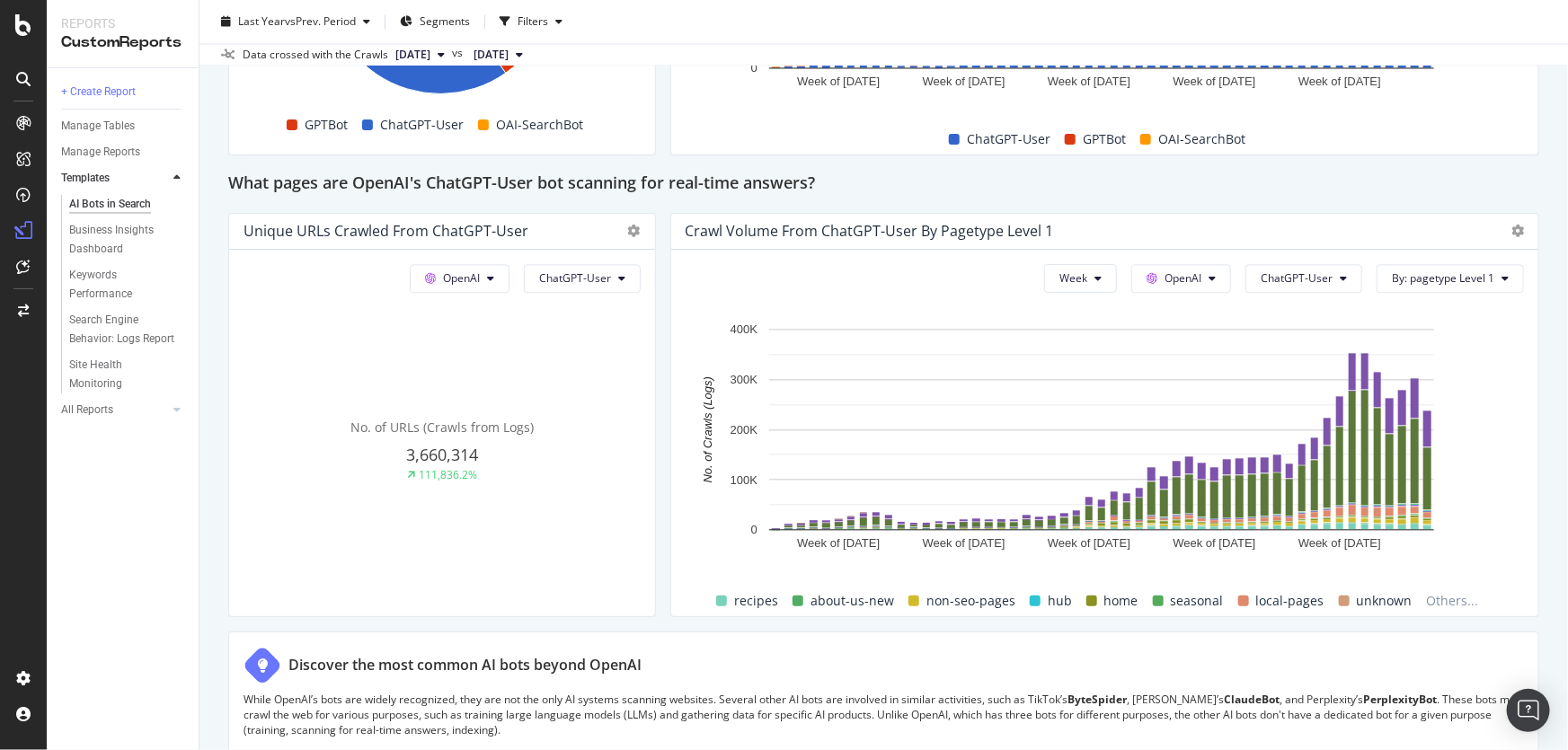
click at [607, 180] on h2 "What pages are OpenAI's ChatGPT-User bot scanning for real-time answers?" at bounding box center [522, 184] width 587 height 29
click at [1157, 267] on button "OpenAI" at bounding box center [1181, 278] width 100 height 29
click at [1195, 313] on span "Google" at bounding box center [1199, 311] width 67 height 16
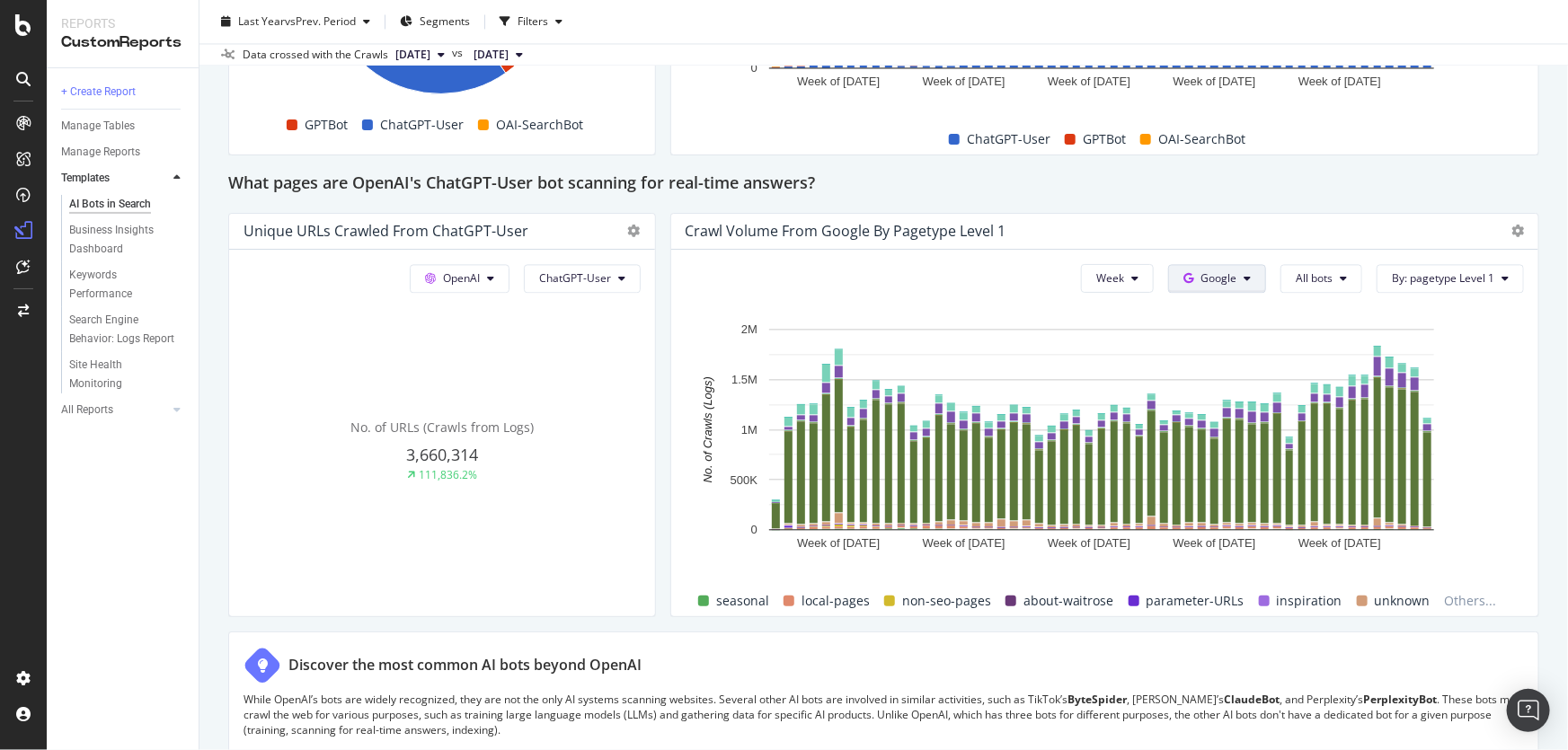
click at [1223, 270] on span "Google" at bounding box center [1219, 277] width 36 height 15
click at [1236, 420] on div "Other AI Bots" at bounding box center [1221, 412] width 124 height 26
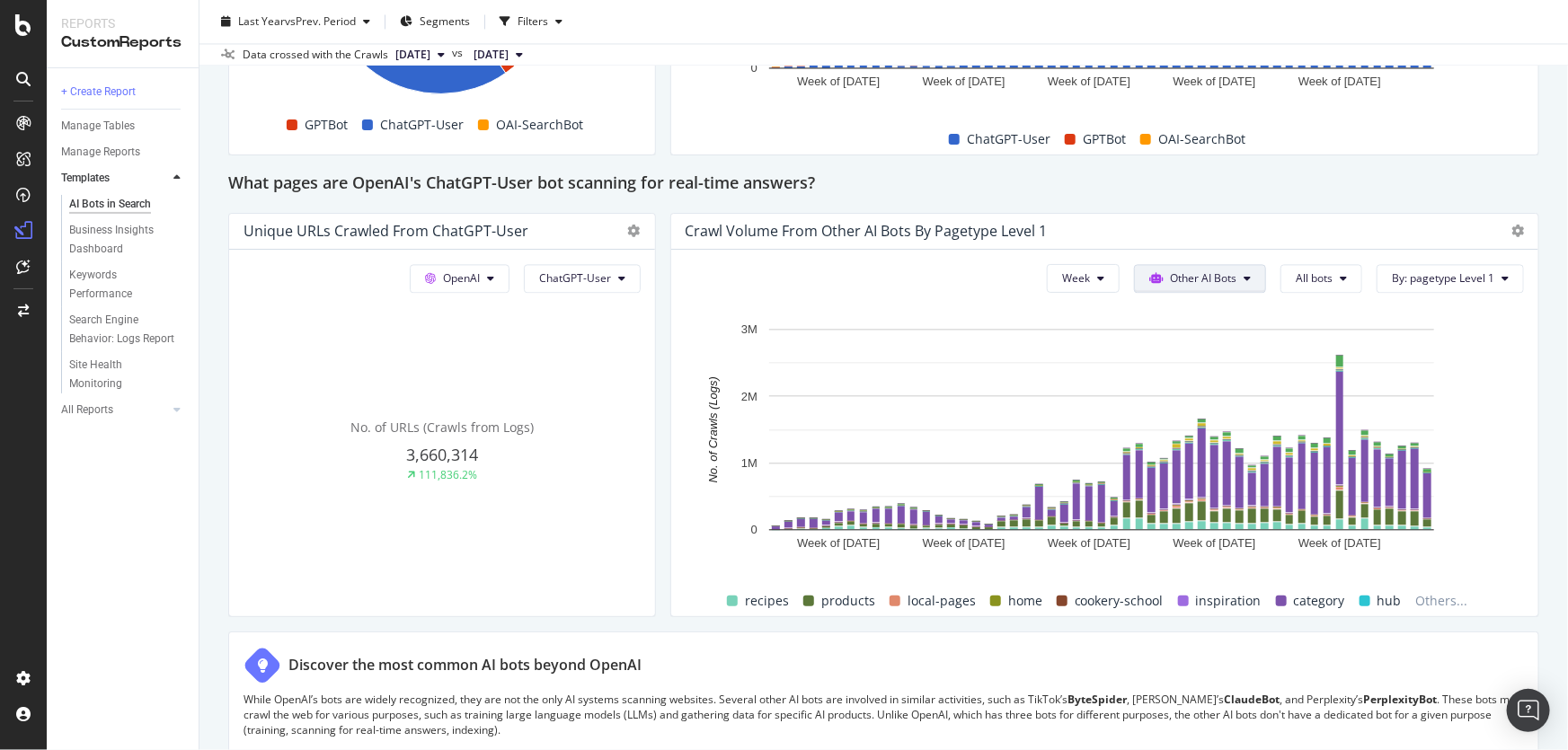
click at [1240, 267] on button "Other AI Bots" at bounding box center [1200, 278] width 132 height 29
click at [1198, 374] on span "OpenAI" at bounding box center [1202, 378] width 70 height 16
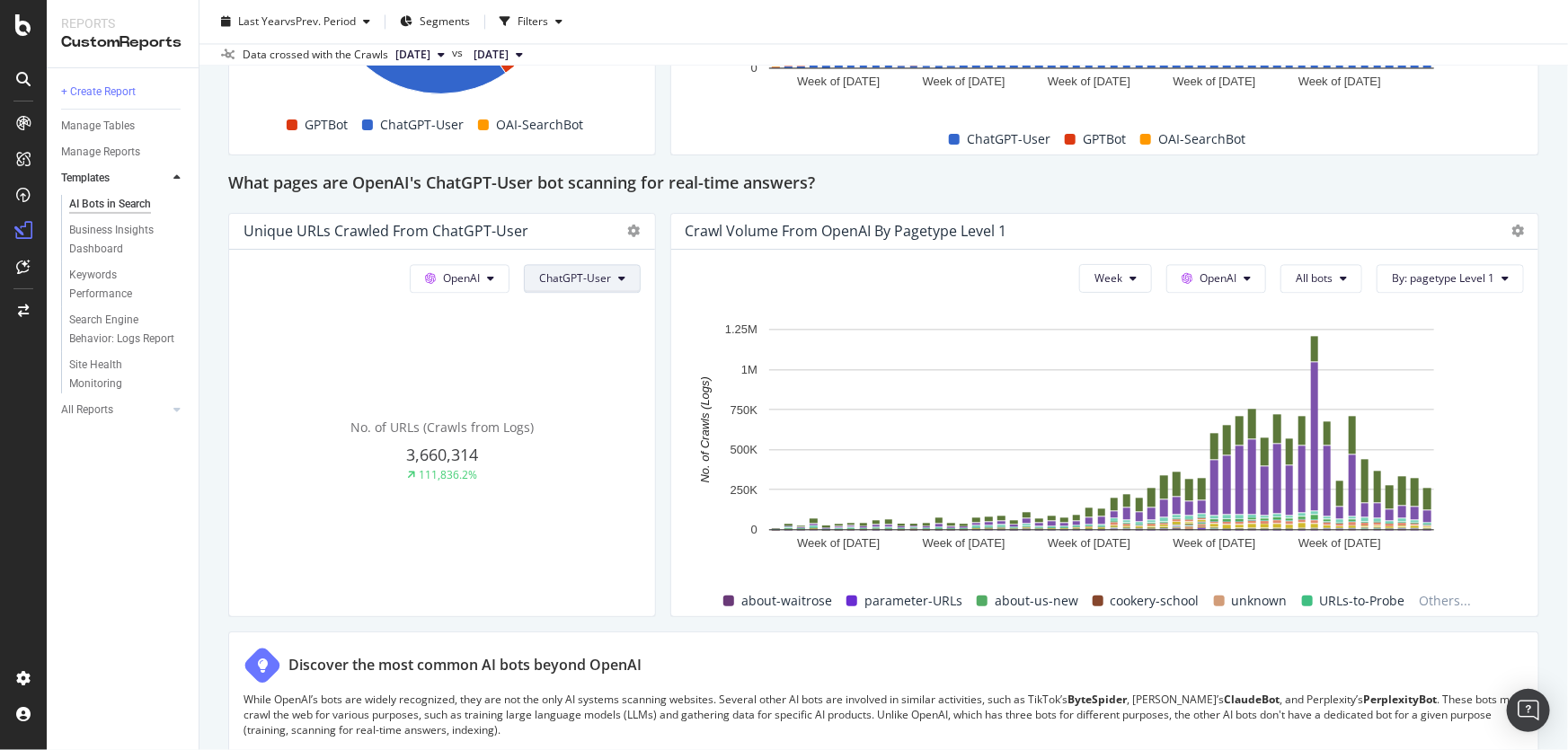
click at [605, 279] on span "ChatGPT-User" at bounding box center [576, 277] width 72 height 15
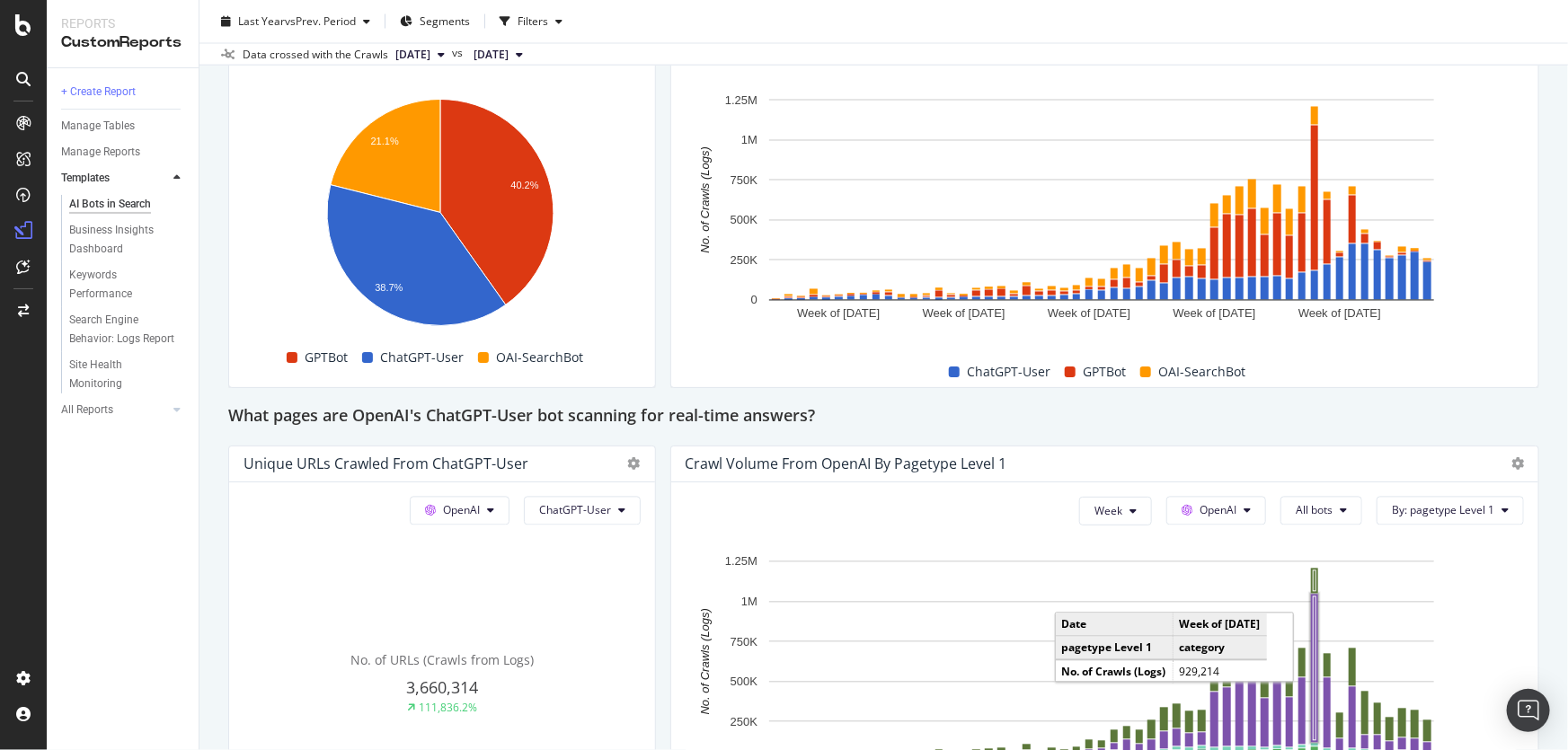
scroll to position [1634, 0]
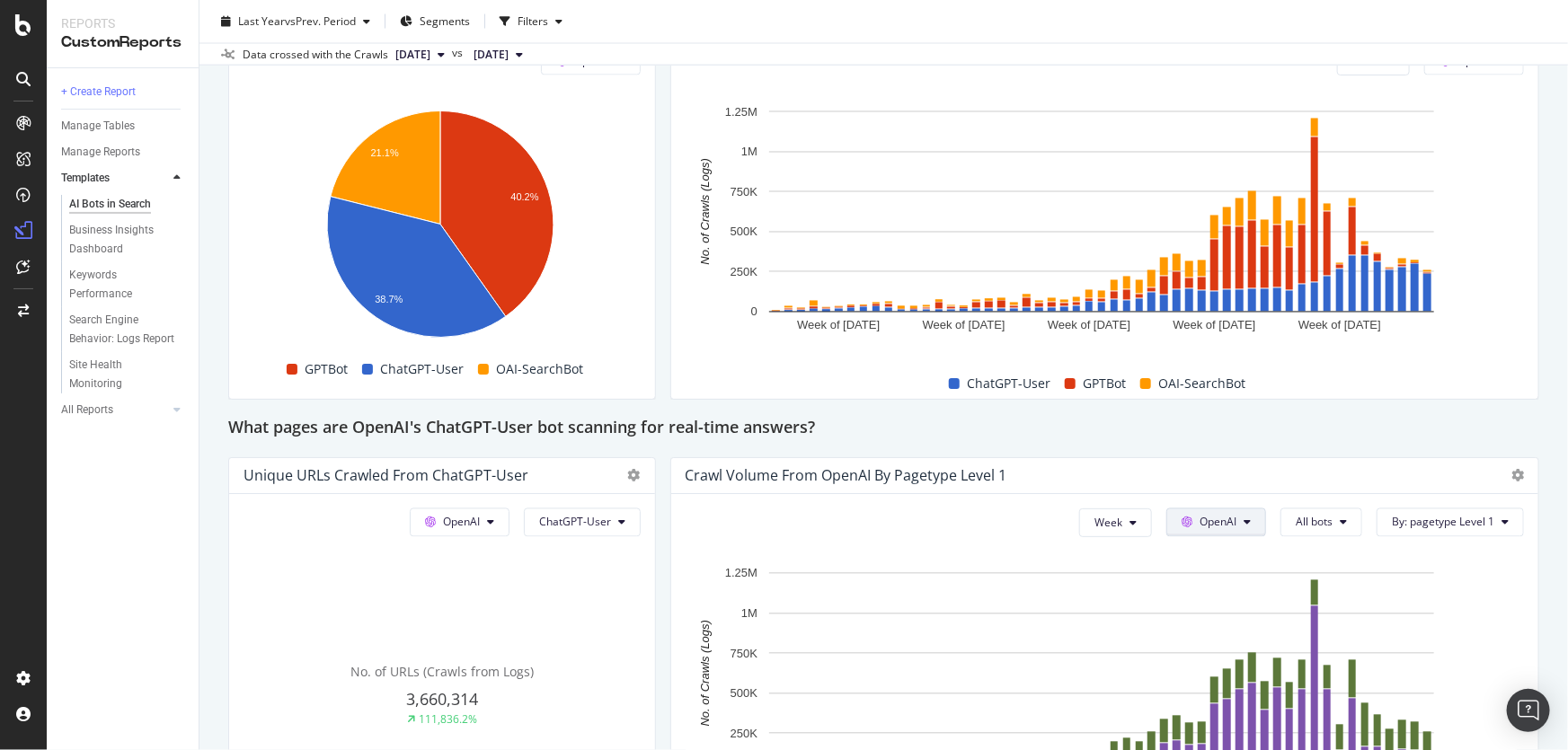
click at [1200, 523] on span "OpenAI" at bounding box center [1218, 522] width 37 height 15
click at [1292, 512] on button "All bots" at bounding box center [1322, 523] width 82 height 29
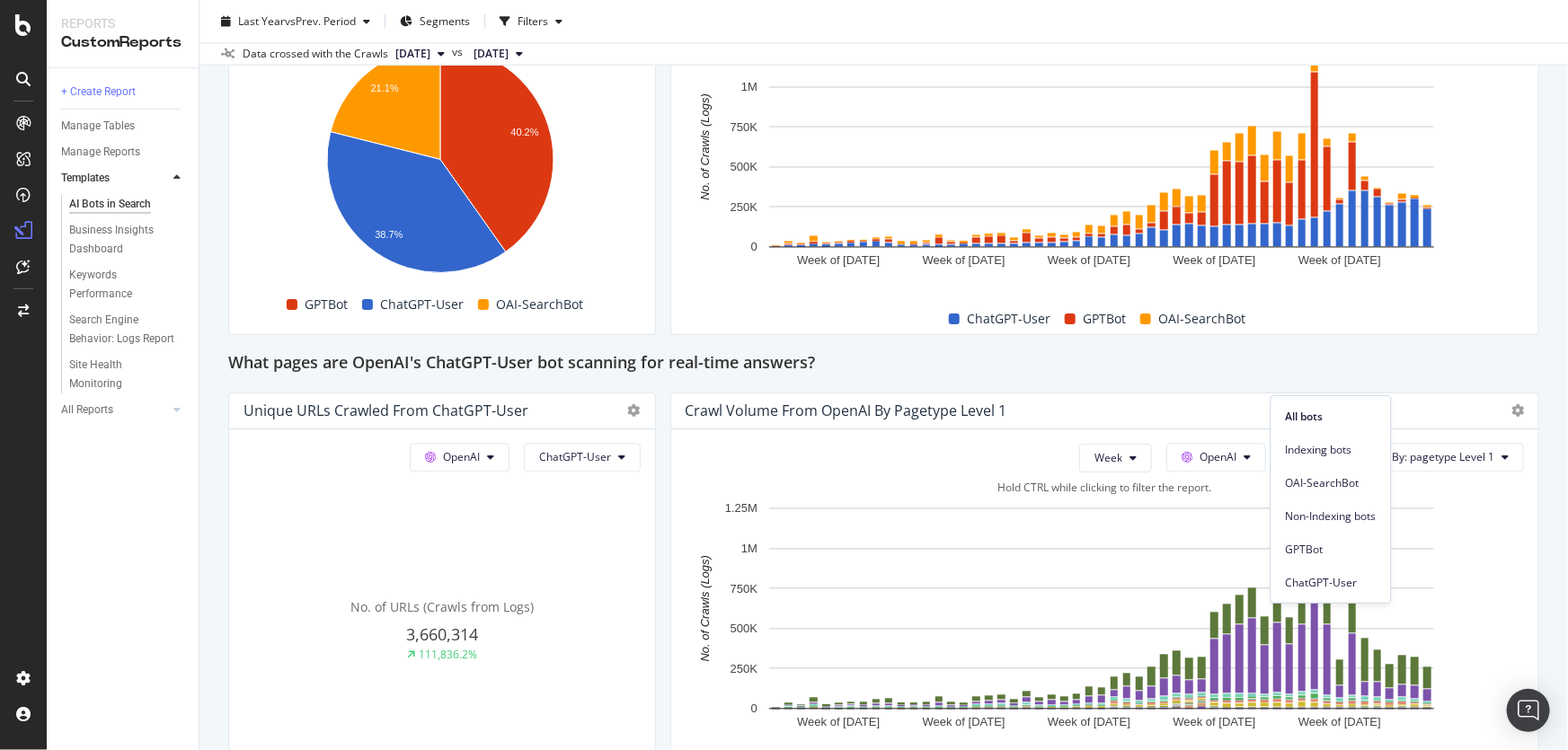
scroll to position [1797, 0]
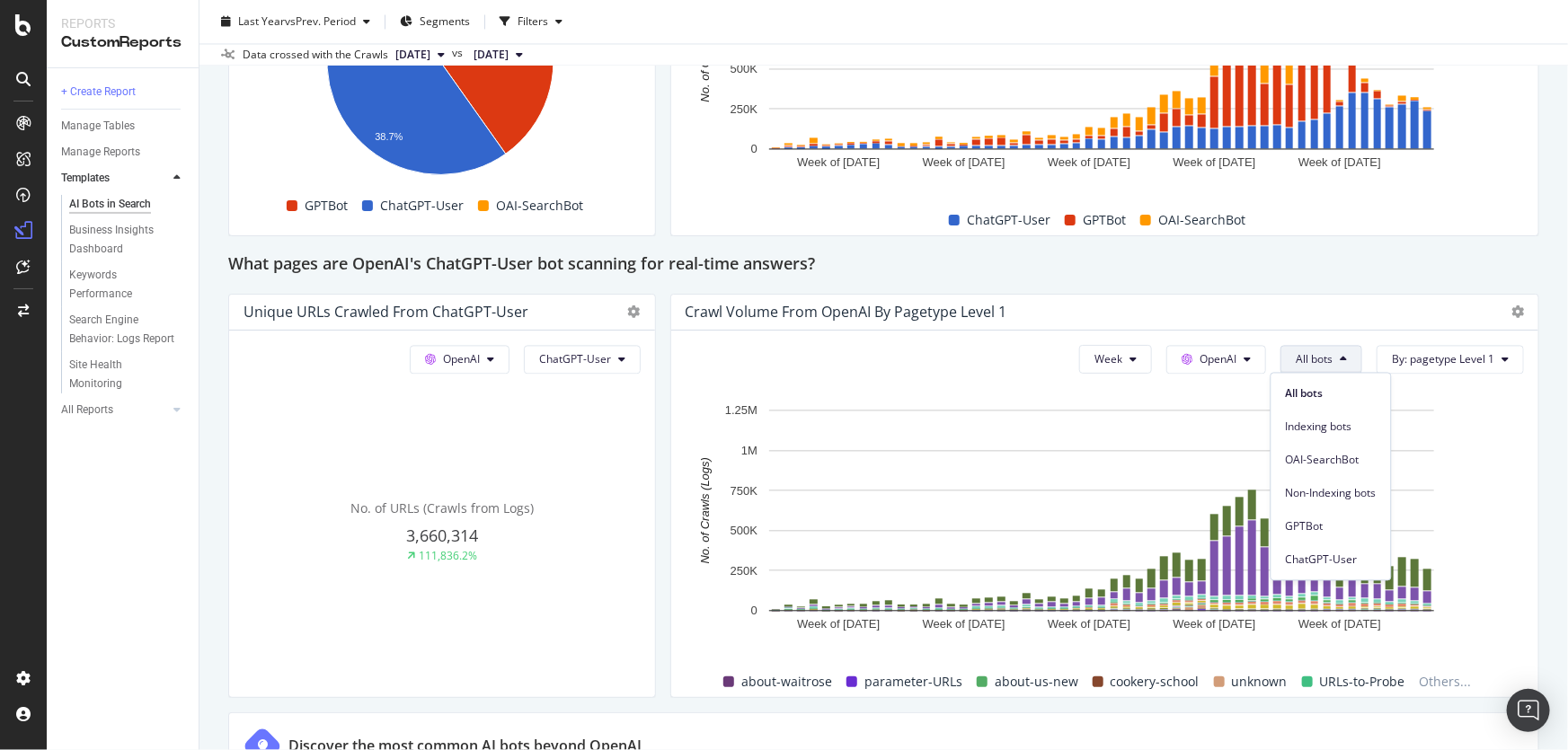
click at [1536, 508] on div "AI Bots in Search AI Bots in Search Waitrose Full Crawl Clone Schedule Email Ex…" at bounding box center [884, 375] width 1369 height 750
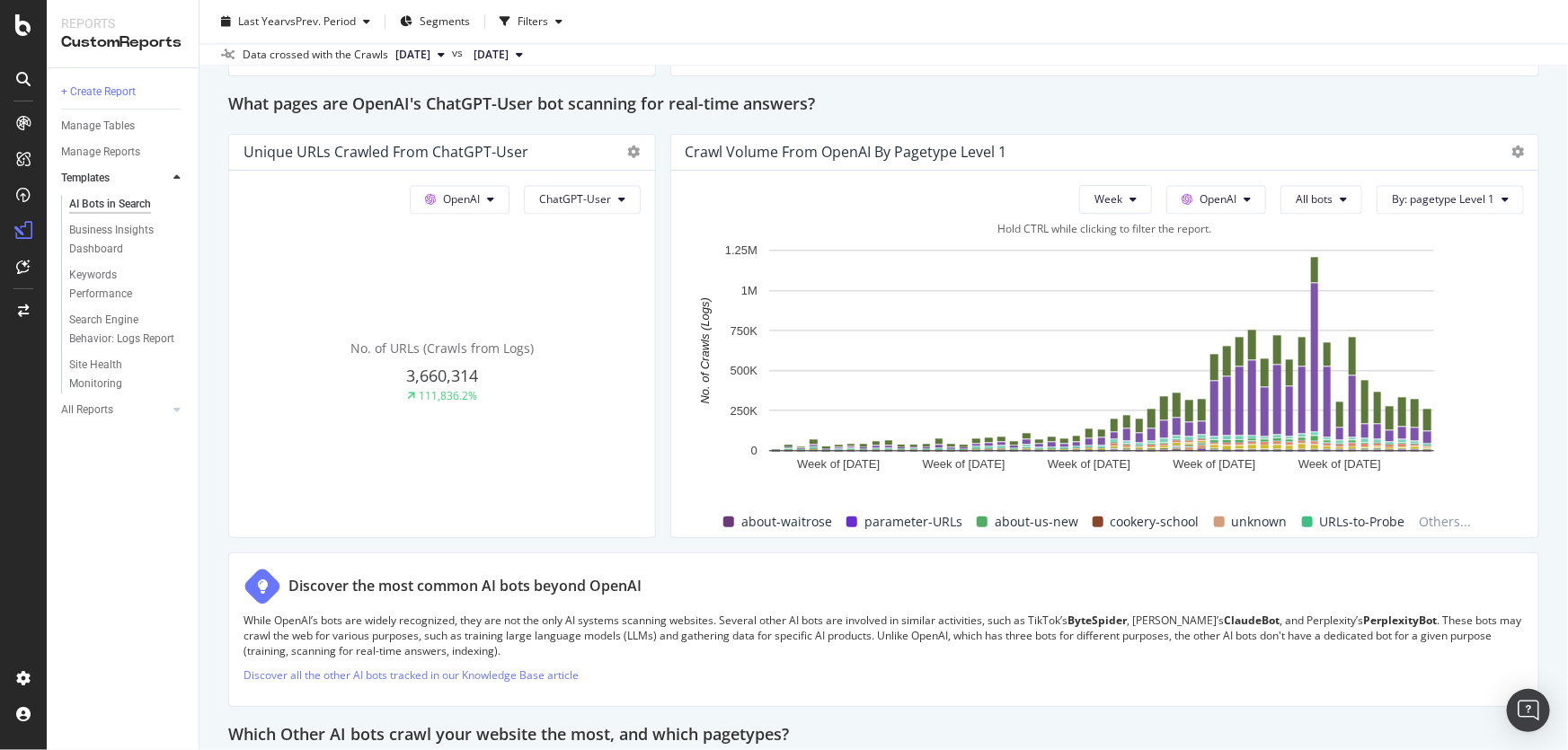
scroll to position [2042, 0]
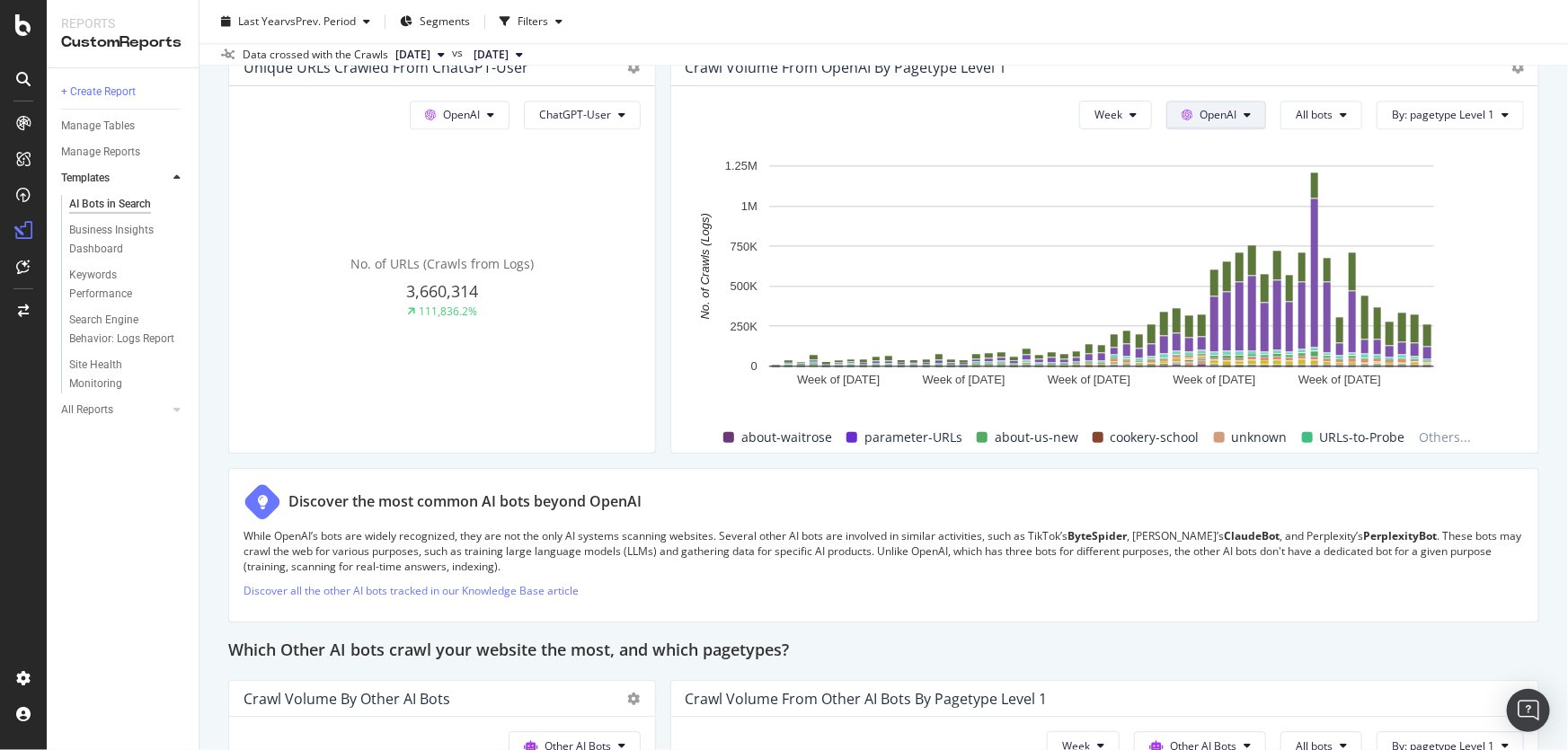
click at [1231, 103] on button "OpenAI" at bounding box center [1216, 115] width 100 height 29
click at [1301, 111] on span "All bots" at bounding box center [1314, 114] width 37 height 15
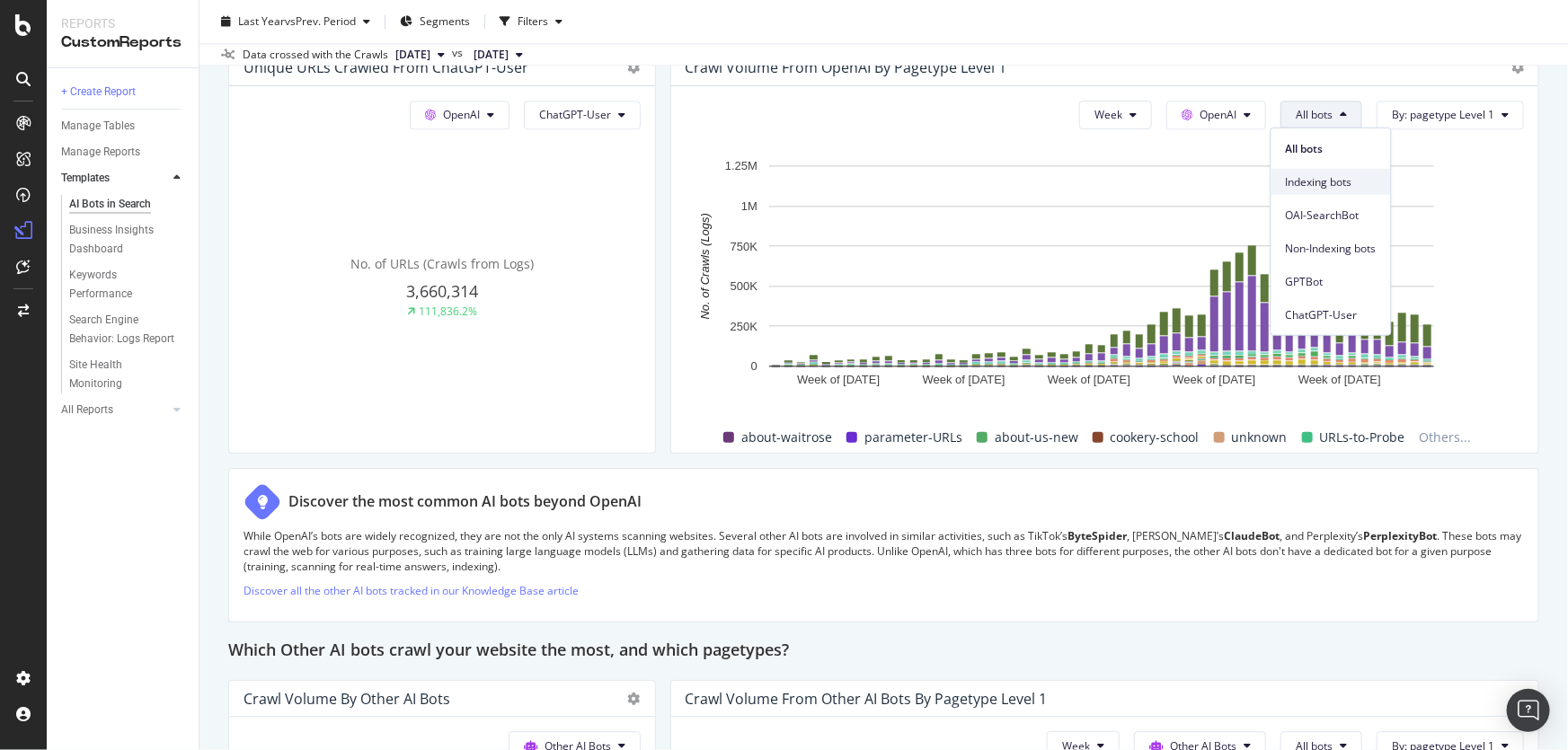
click at [1307, 183] on span "Indexing bots" at bounding box center [1331, 182] width 91 height 16
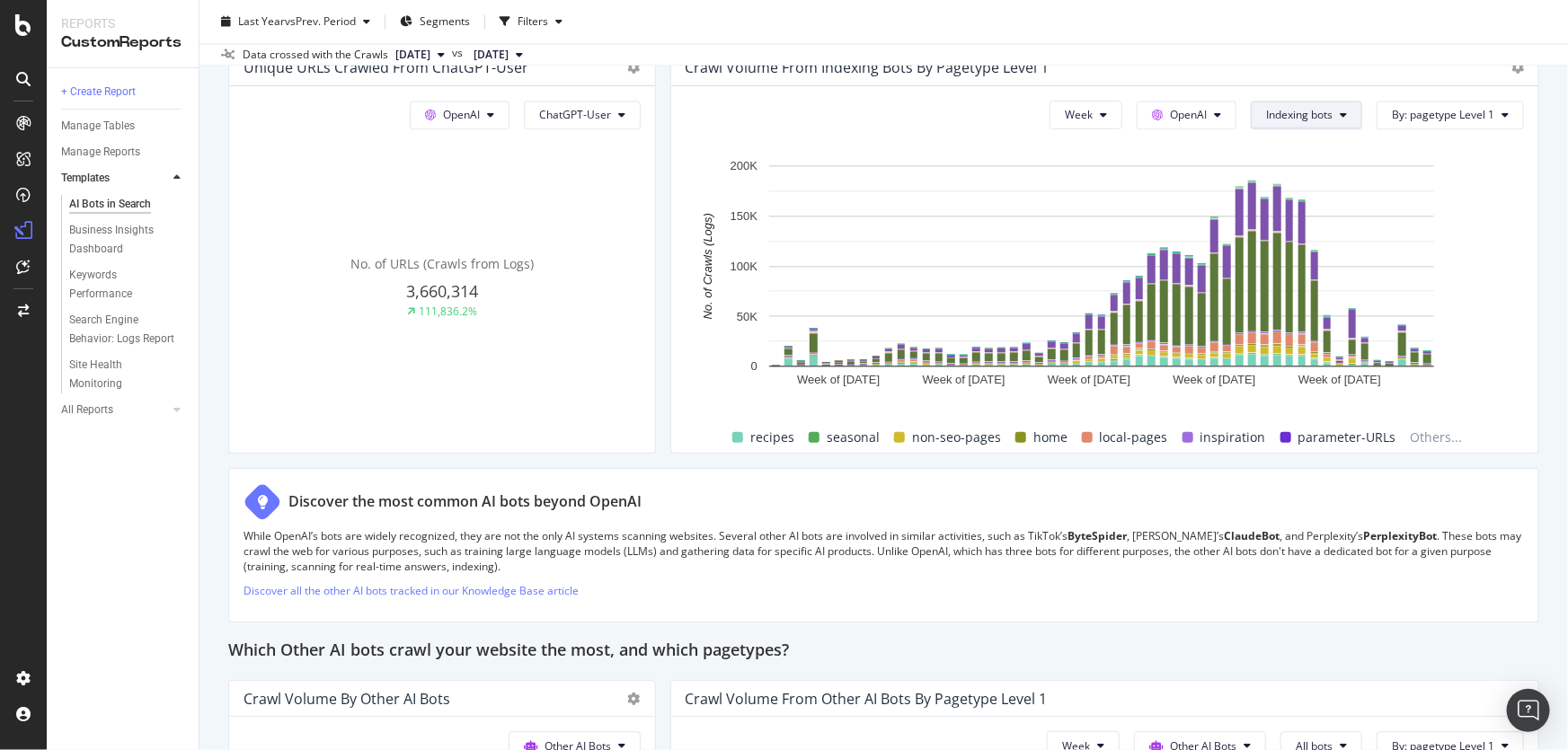
click at [1322, 123] on button "Indexing bots" at bounding box center [1307, 115] width 112 height 29
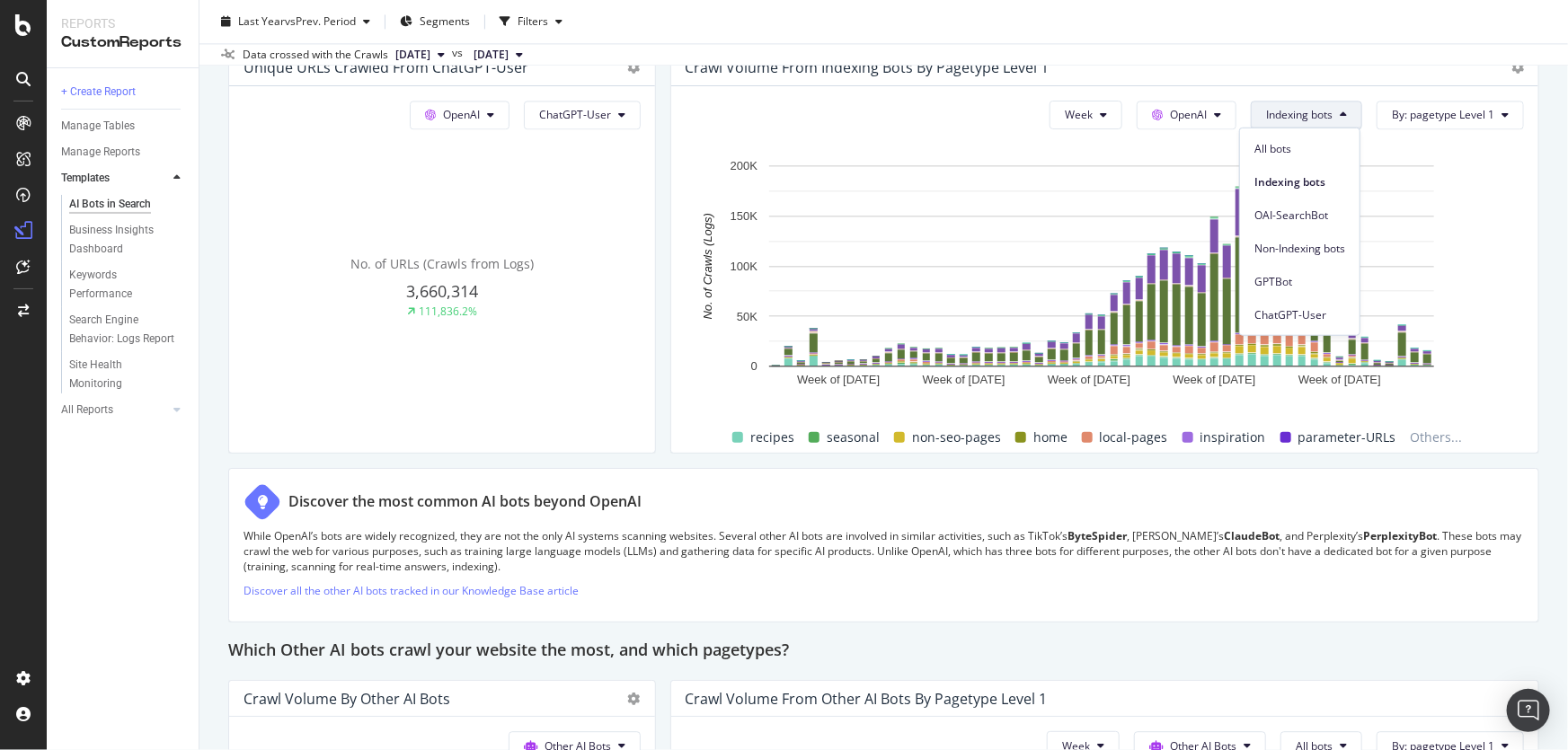
drag, startPoint x: 1312, startPoint y: 215, endPoint x: 1348, endPoint y: 0, distance: 218.0
click at [1312, 215] on span "OAI-SearchBot" at bounding box center [1300, 214] width 91 height 16
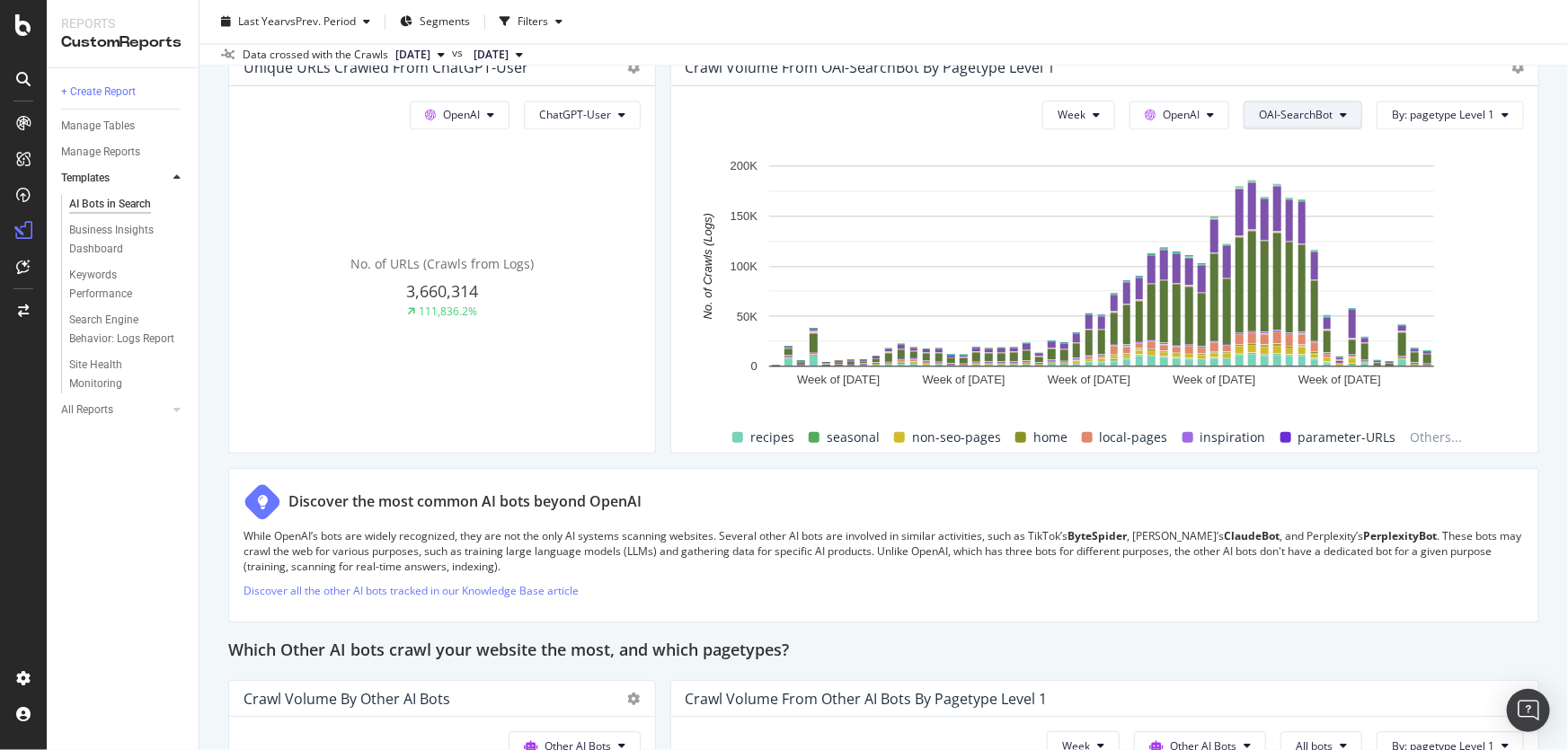
click at [1294, 113] on span "OAI-SearchBot" at bounding box center [1296, 114] width 74 height 15
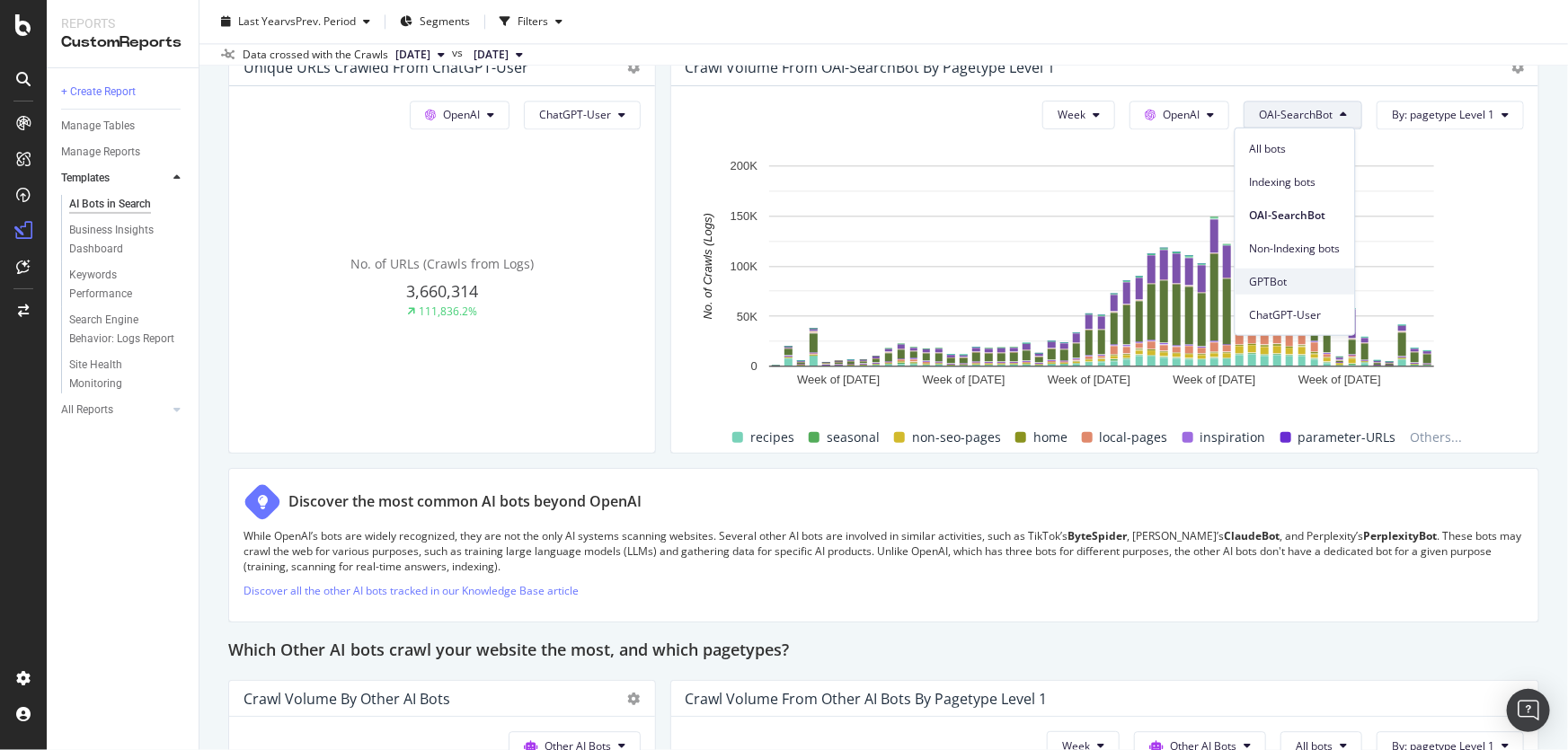
click at [1291, 276] on span "GPTBot" at bounding box center [1295, 281] width 91 height 16
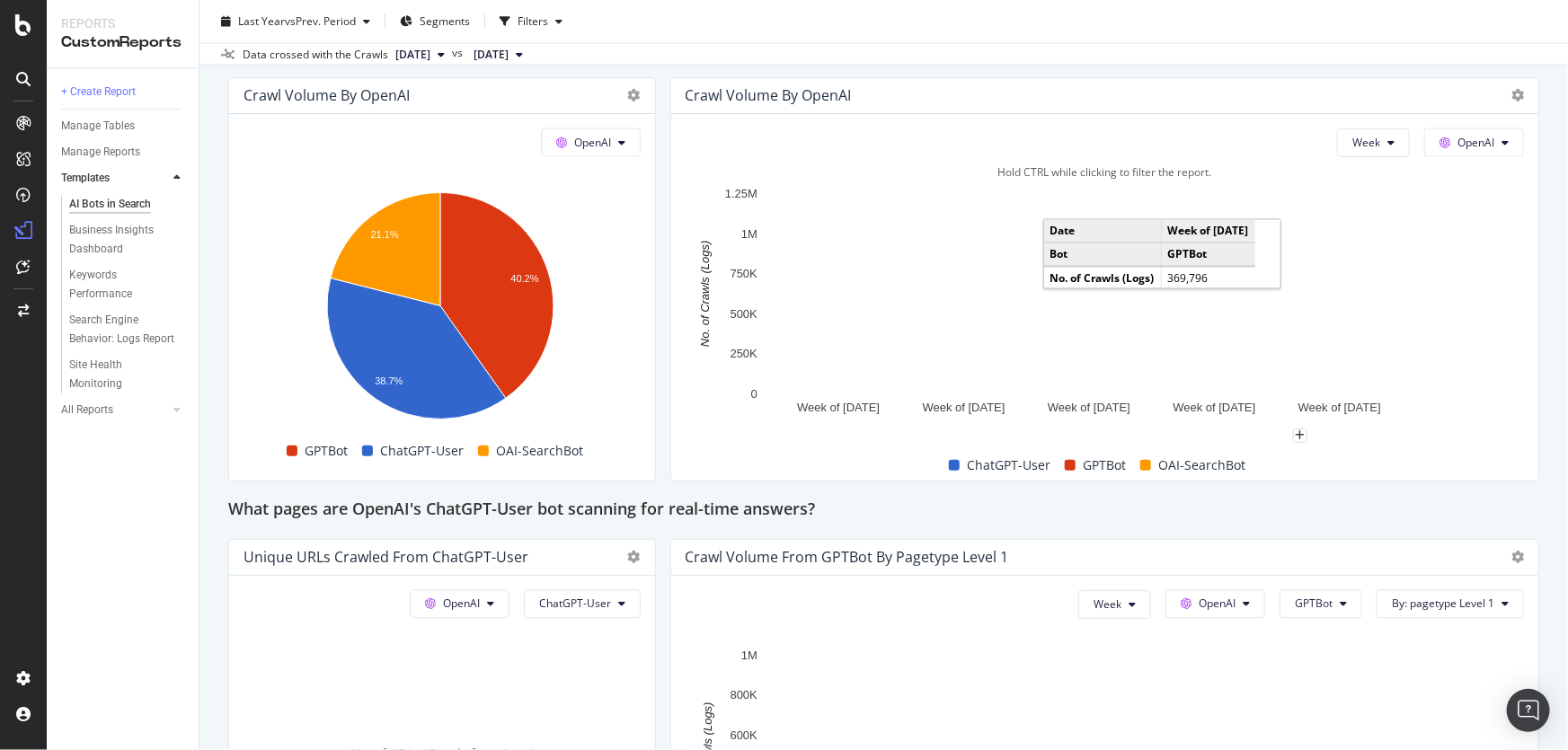
scroll to position [1960, 0]
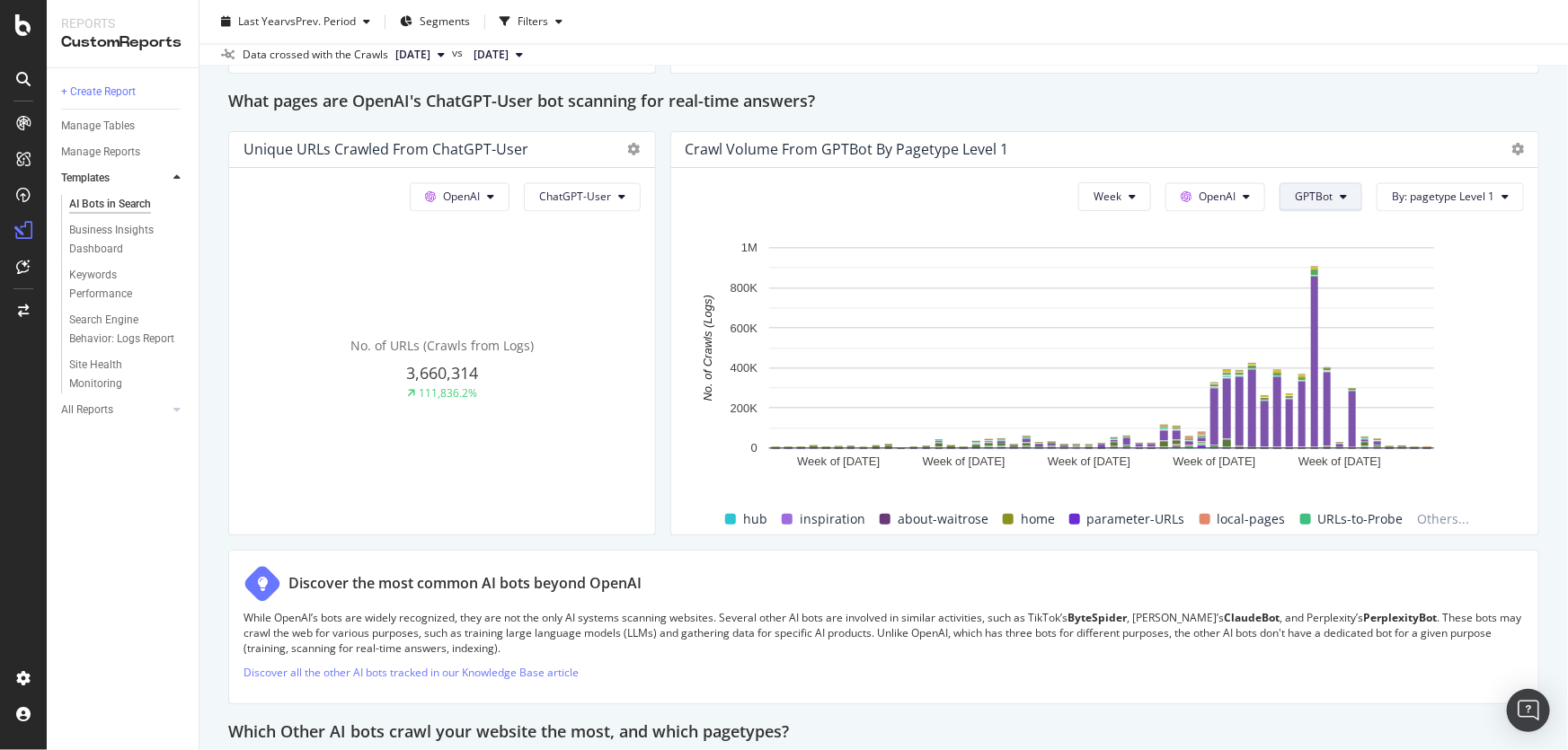
click at [1330, 186] on button "GPTBot" at bounding box center [1321, 196] width 83 height 29
click at [1333, 394] on span "ChatGPT-User" at bounding box center [1330, 396] width 91 height 16
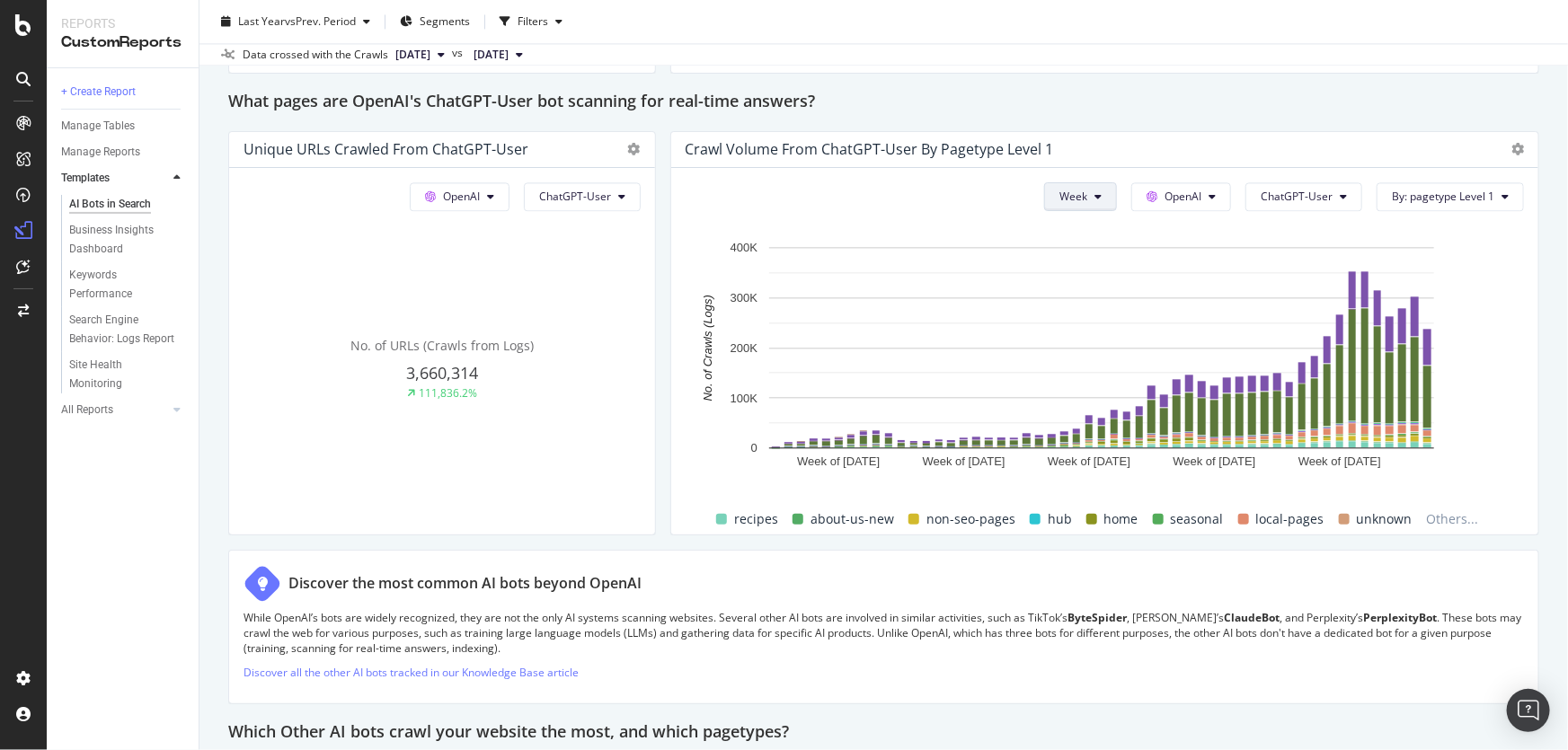
click at [1082, 189] on button "Week" at bounding box center [1080, 196] width 73 height 29
click at [1088, 296] on div "Month" at bounding box center [1067, 297] width 61 height 26
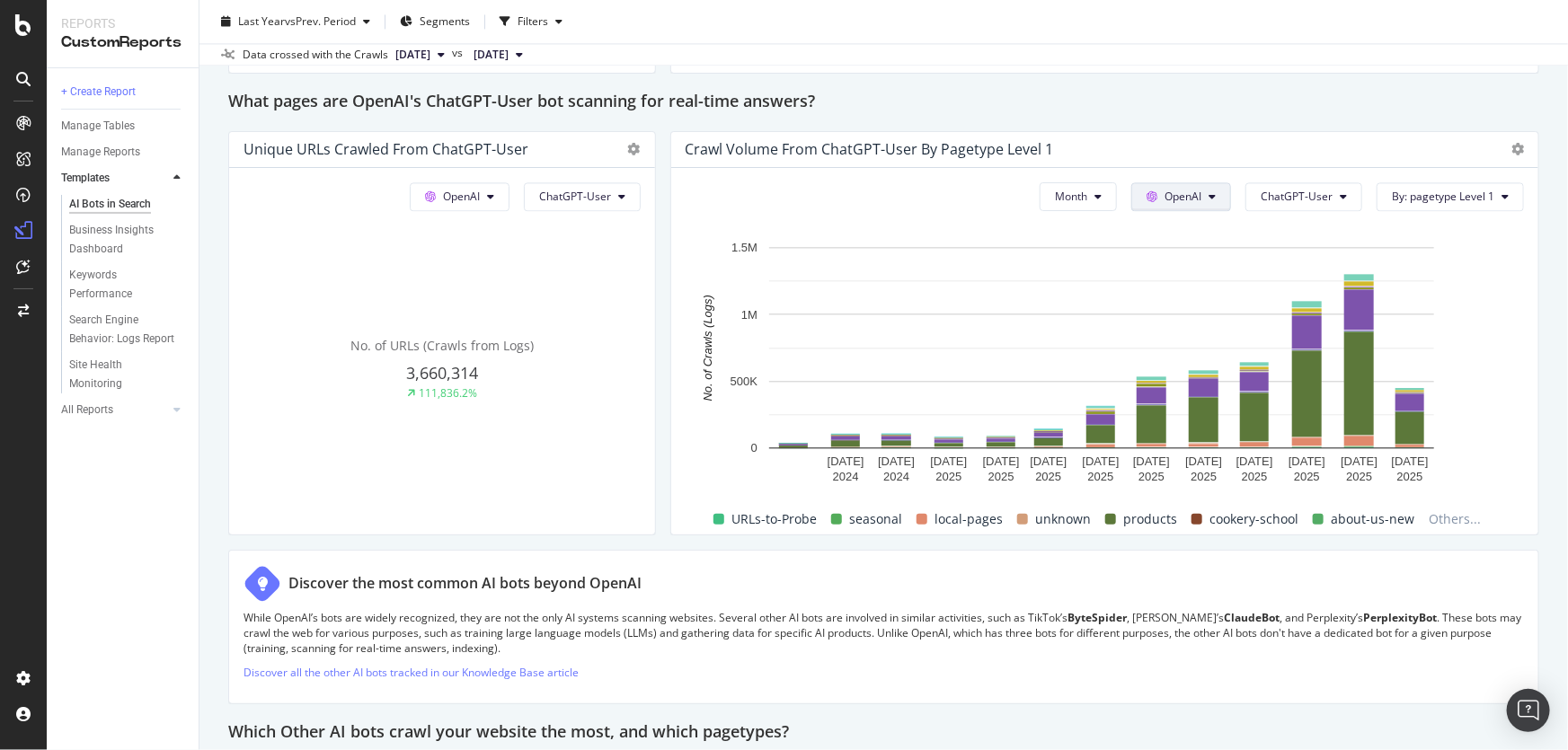
click at [1179, 188] on span "OpenAI" at bounding box center [1182, 195] width 37 height 15
click at [1196, 185] on button "OpenAI" at bounding box center [1181, 196] width 100 height 29
click at [1212, 223] on span "Google" at bounding box center [1199, 230] width 67 height 16
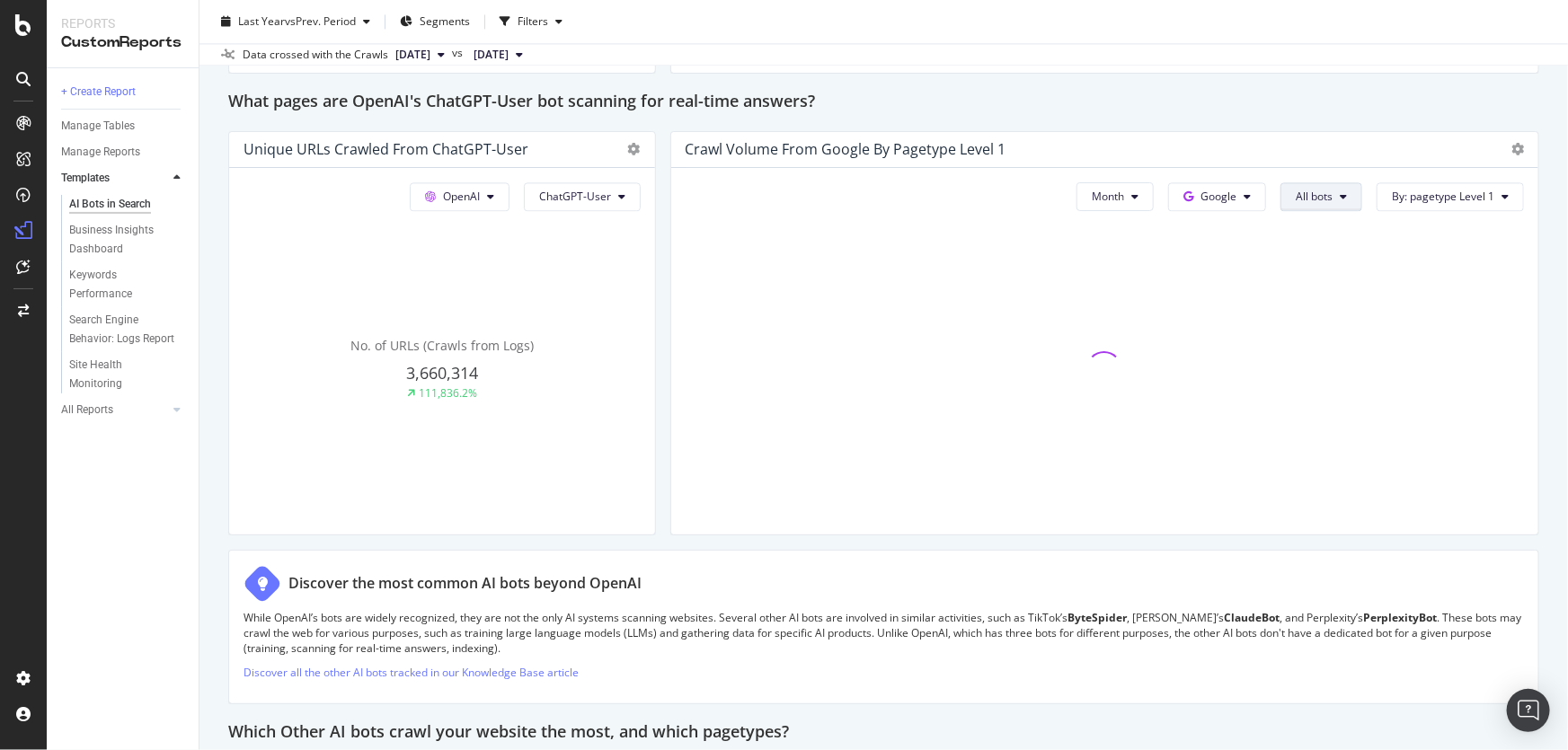
click at [1322, 199] on button "All bots" at bounding box center [1322, 196] width 82 height 29
click at [1363, 306] on div "Search bots" at bounding box center [1351, 297] width 159 height 26
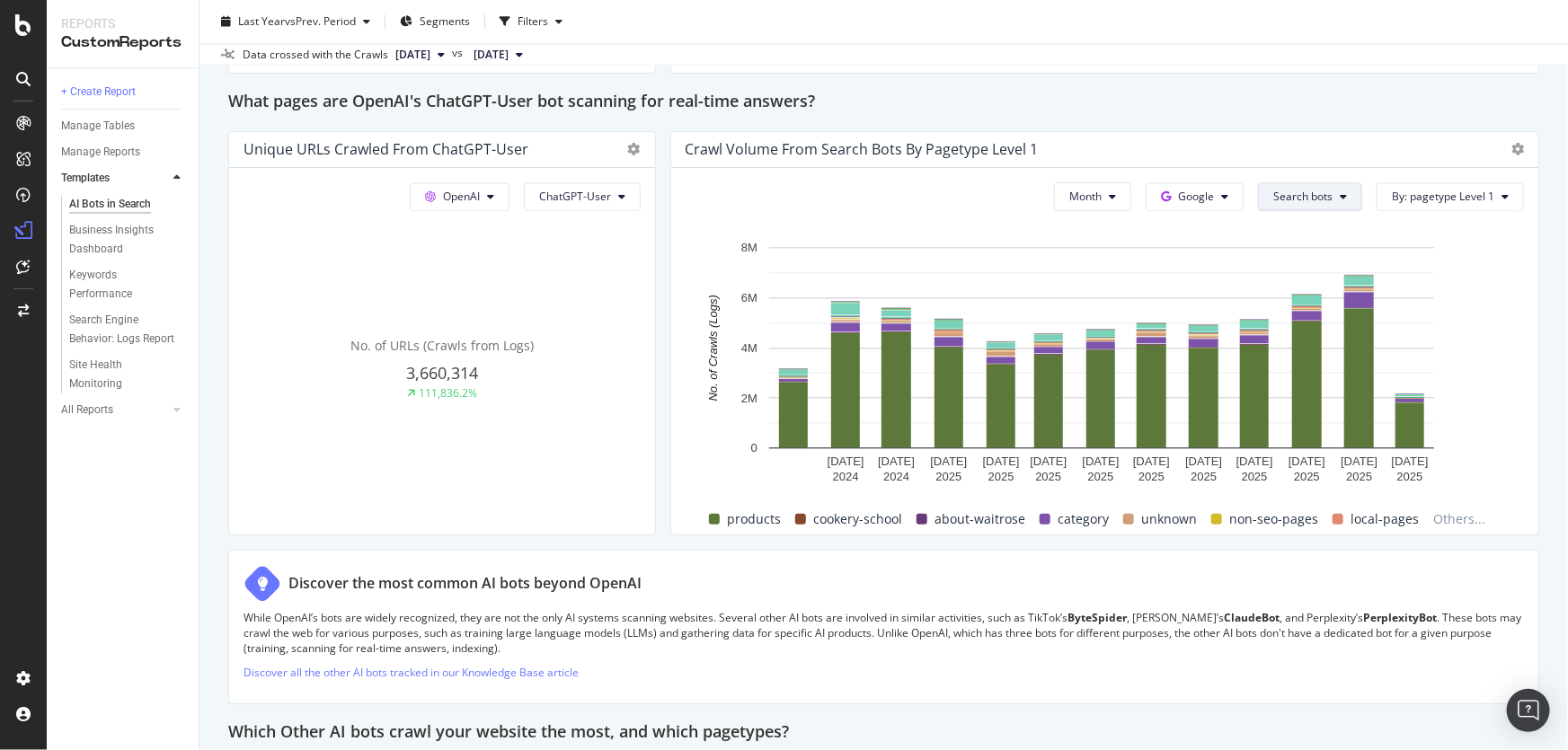
click at [1318, 194] on span "Search bots" at bounding box center [1302, 195] width 59 height 15
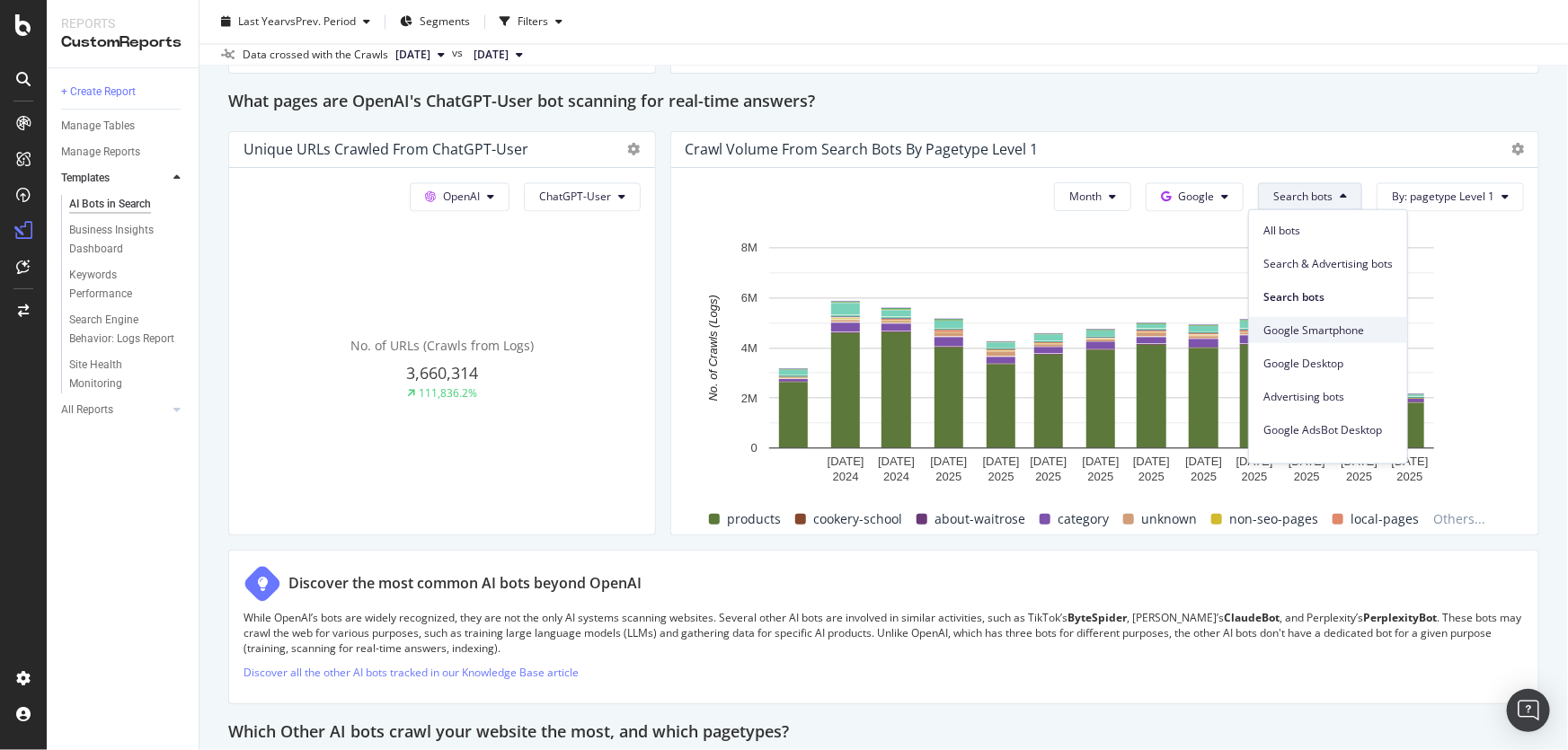
click at [1337, 323] on span "Google Smartphone" at bounding box center [1329, 330] width 130 height 16
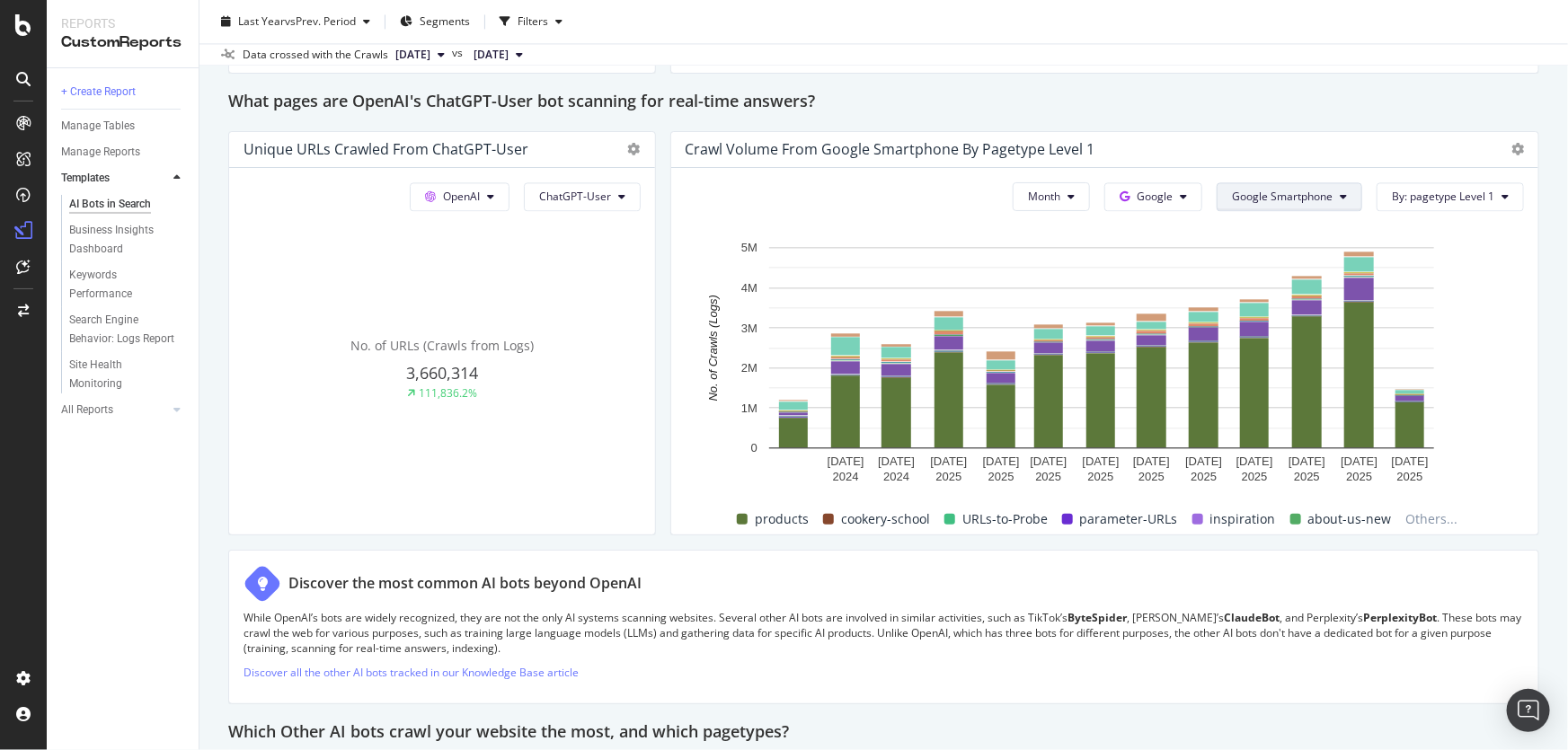
click at [1325, 186] on button "Google Smartphone" at bounding box center [1290, 196] width 146 height 29
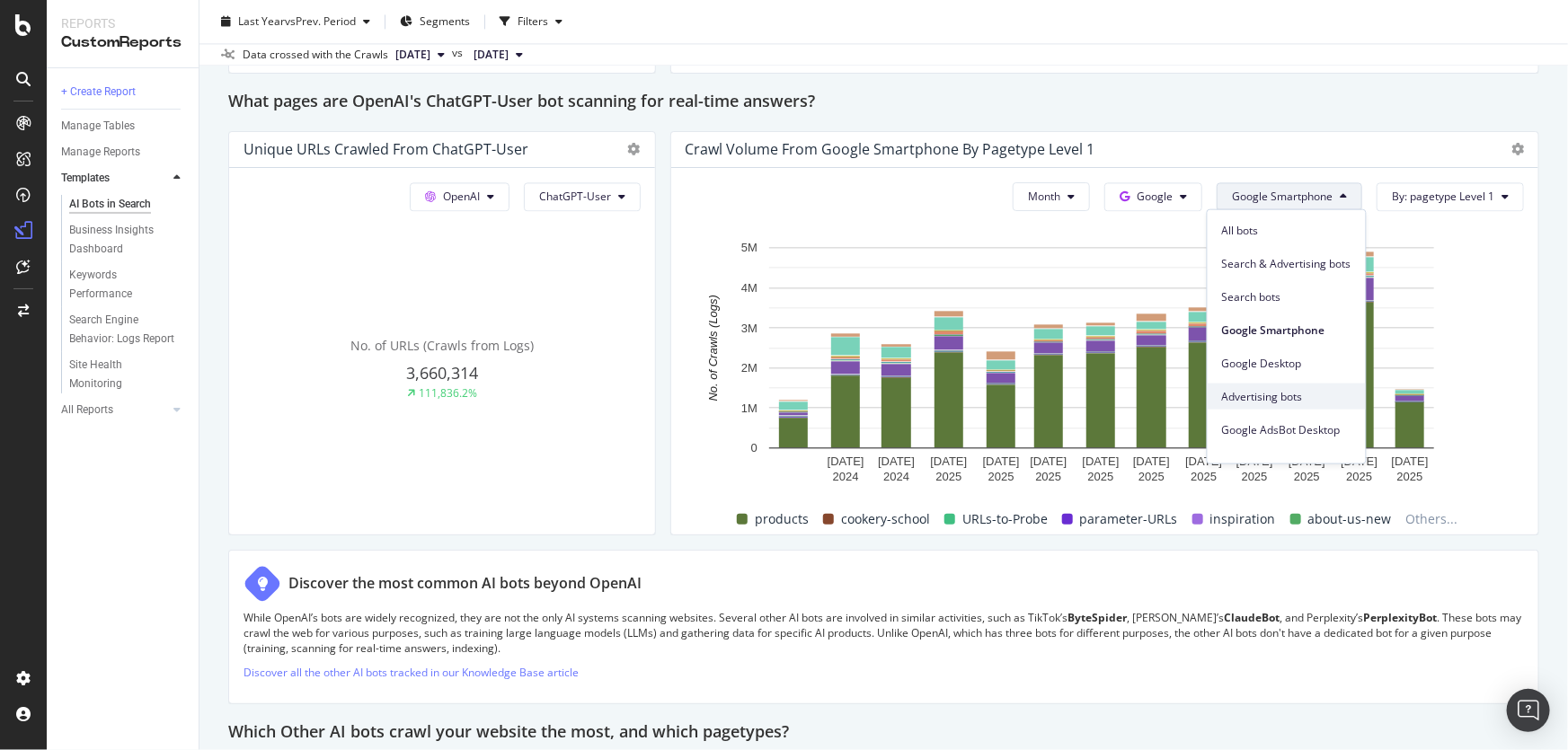
click at [1291, 388] on span "Advertising bots" at bounding box center [1287, 396] width 130 height 16
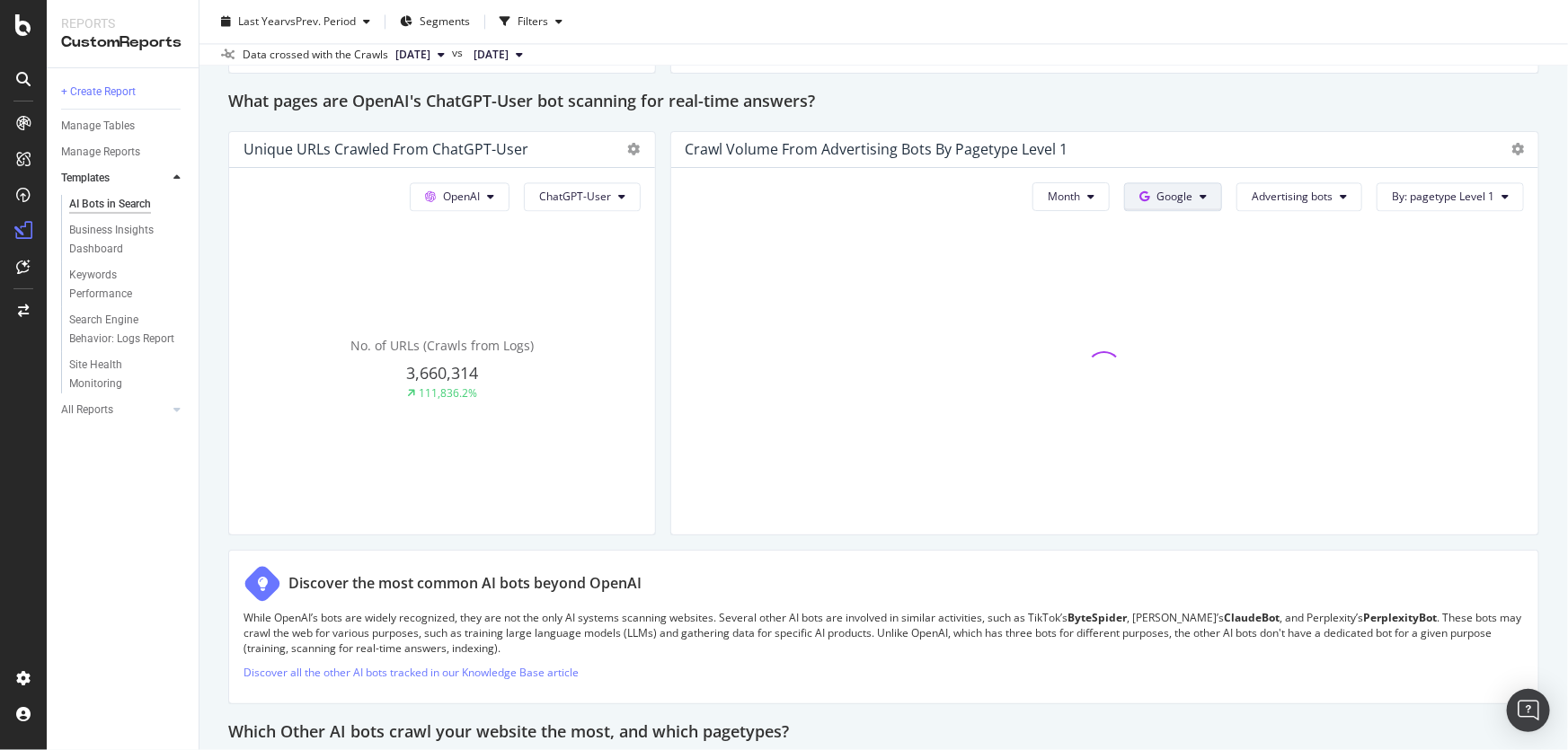
click at [1152, 203] on button "Google" at bounding box center [1173, 196] width 98 height 29
click at [1164, 195] on span "Google" at bounding box center [1174, 195] width 36 height 15
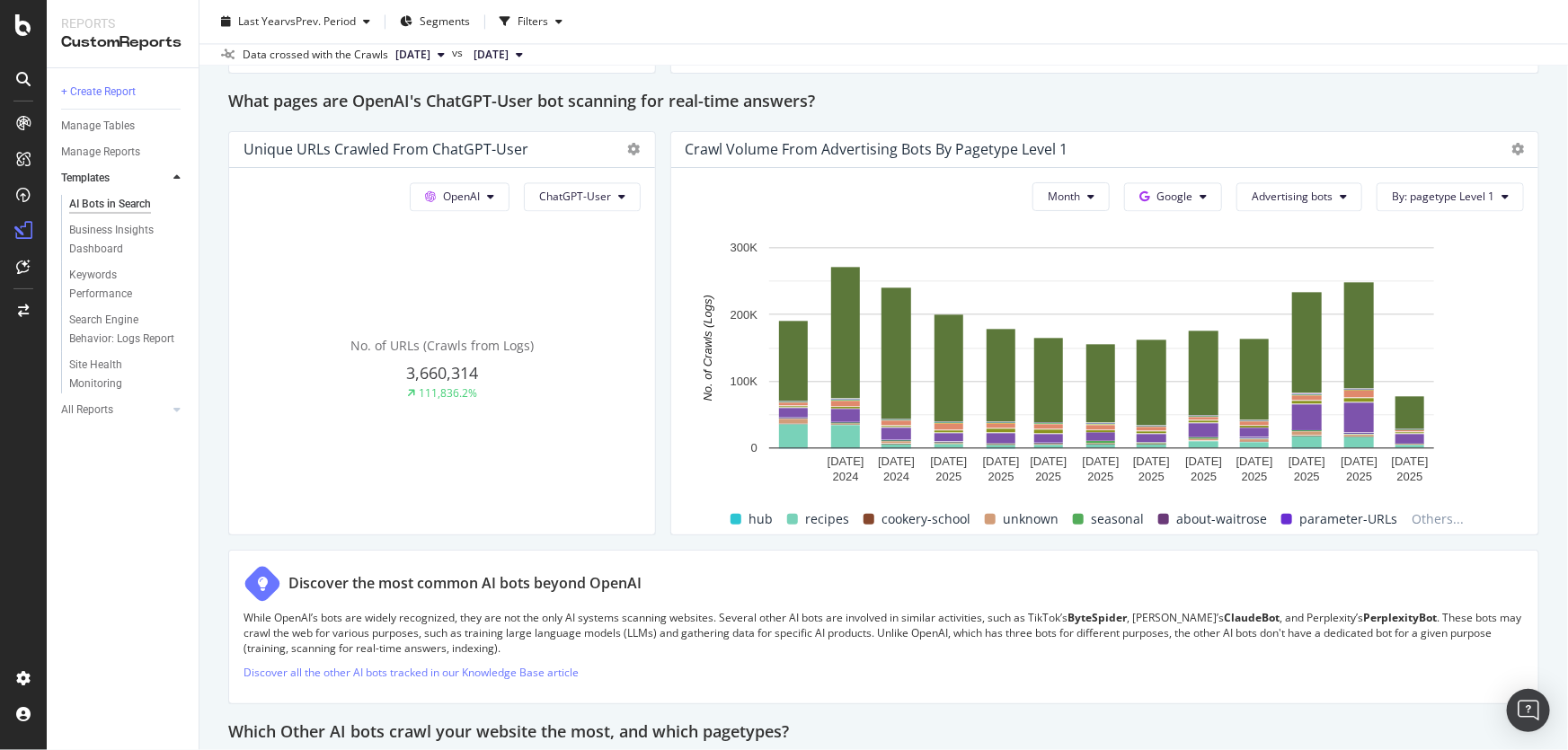
click at [1275, 180] on div "Month Google Advertising bots By: pagetype Level 1 Hold CTRL while clicking to …" at bounding box center [1104, 351] width 867 height 367
click at [1301, 207] on button "Advertising bots" at bounding box center [1300, 196] width 126 height 29
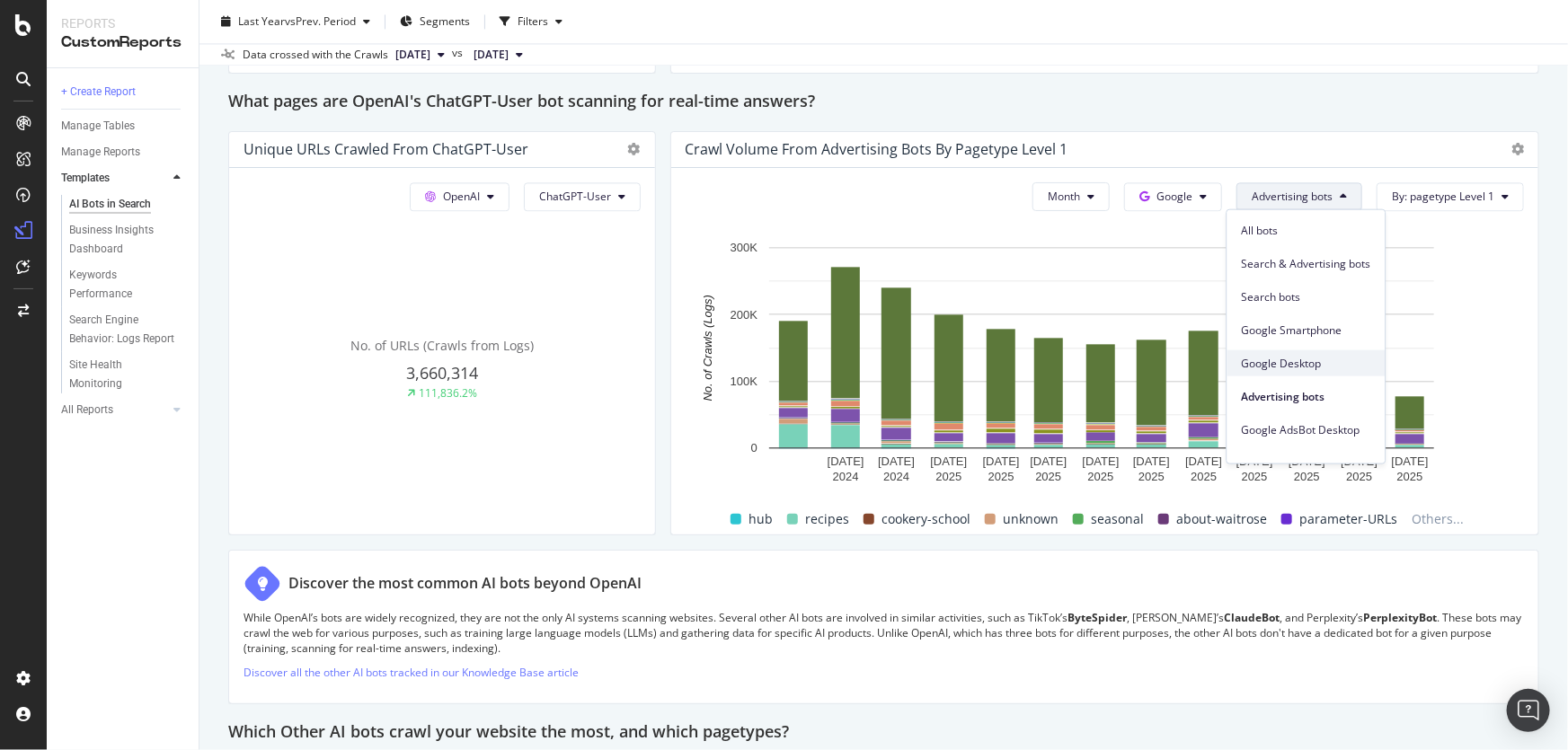
scroll to position [285, 0]
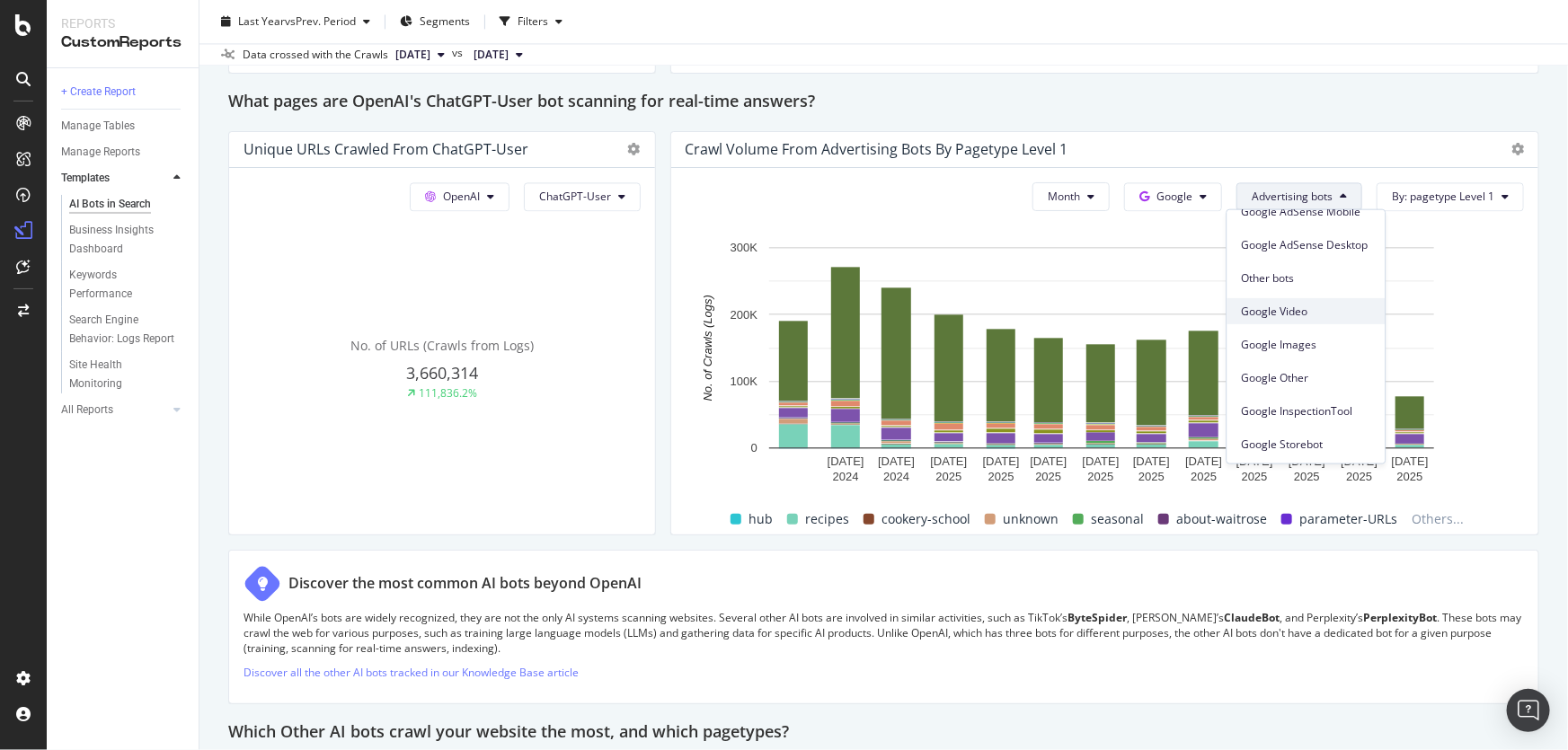
click at [1303, 299] on div "Google Video" at bounding box center [1307, 311] width 159 height 26
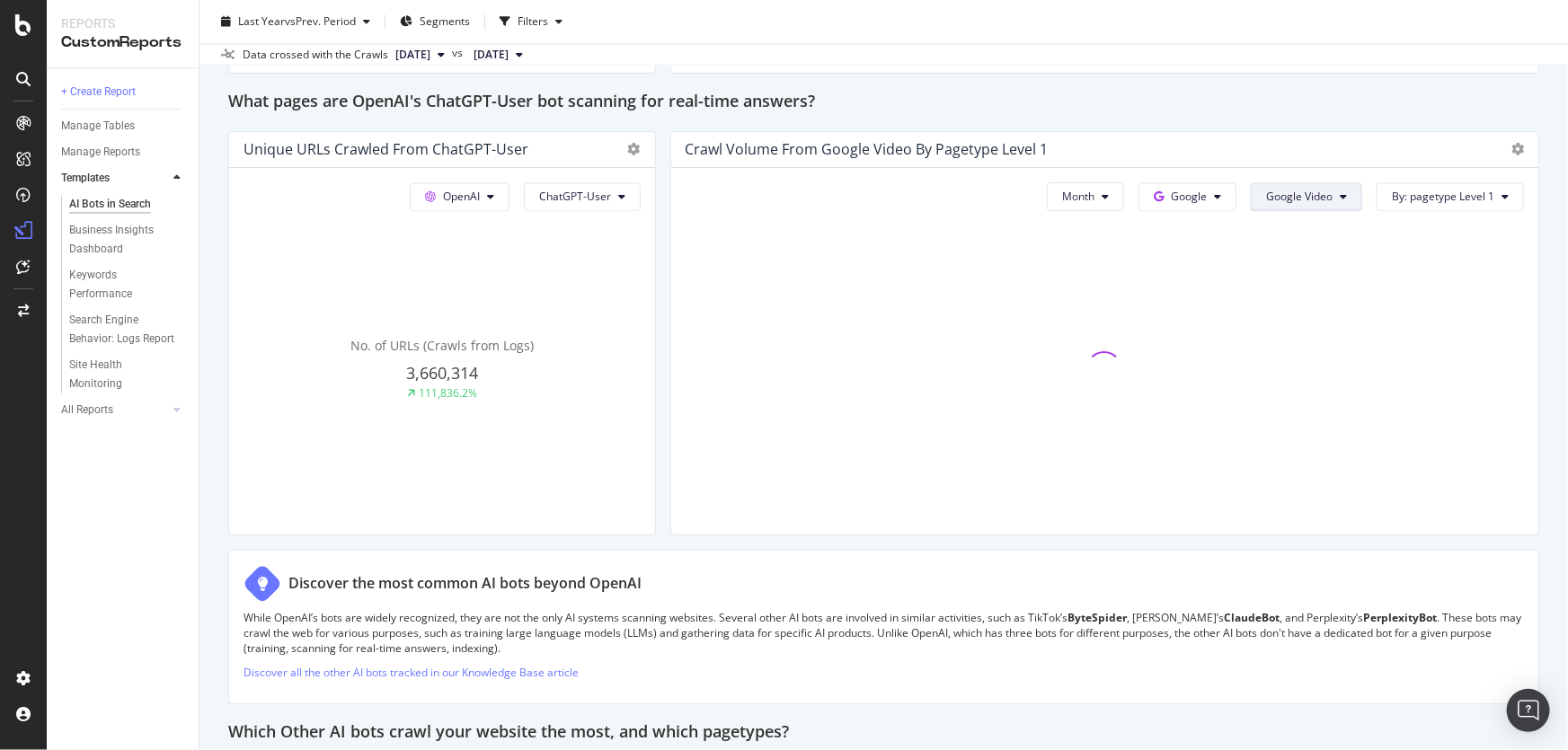
click at [1328, 191] on button "Google Video" at bounding box center [1307, 196] width 112 height 29
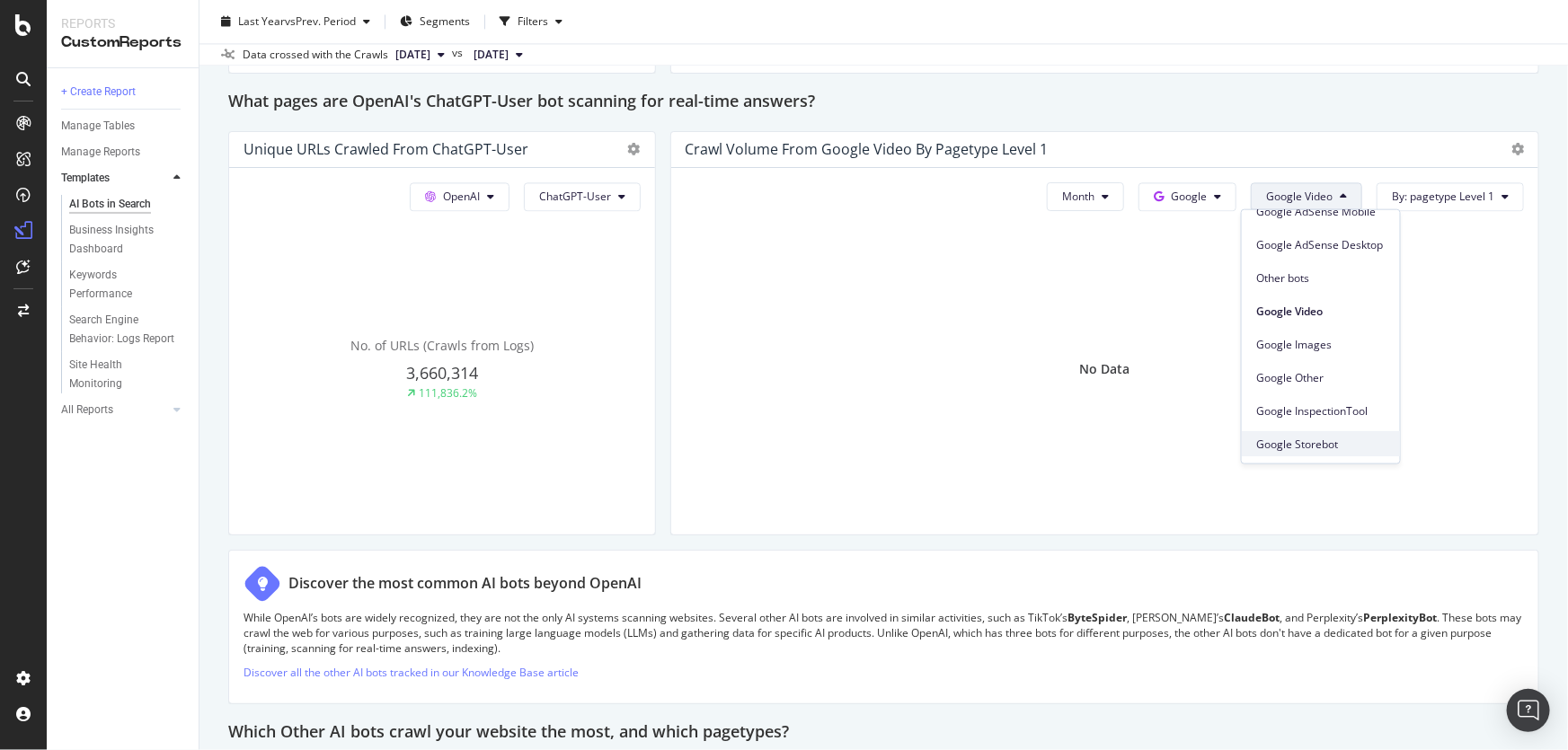
click at [1348, 440] on span "Google Storebot" at bounding box center [1321, 444] width 130 height 16
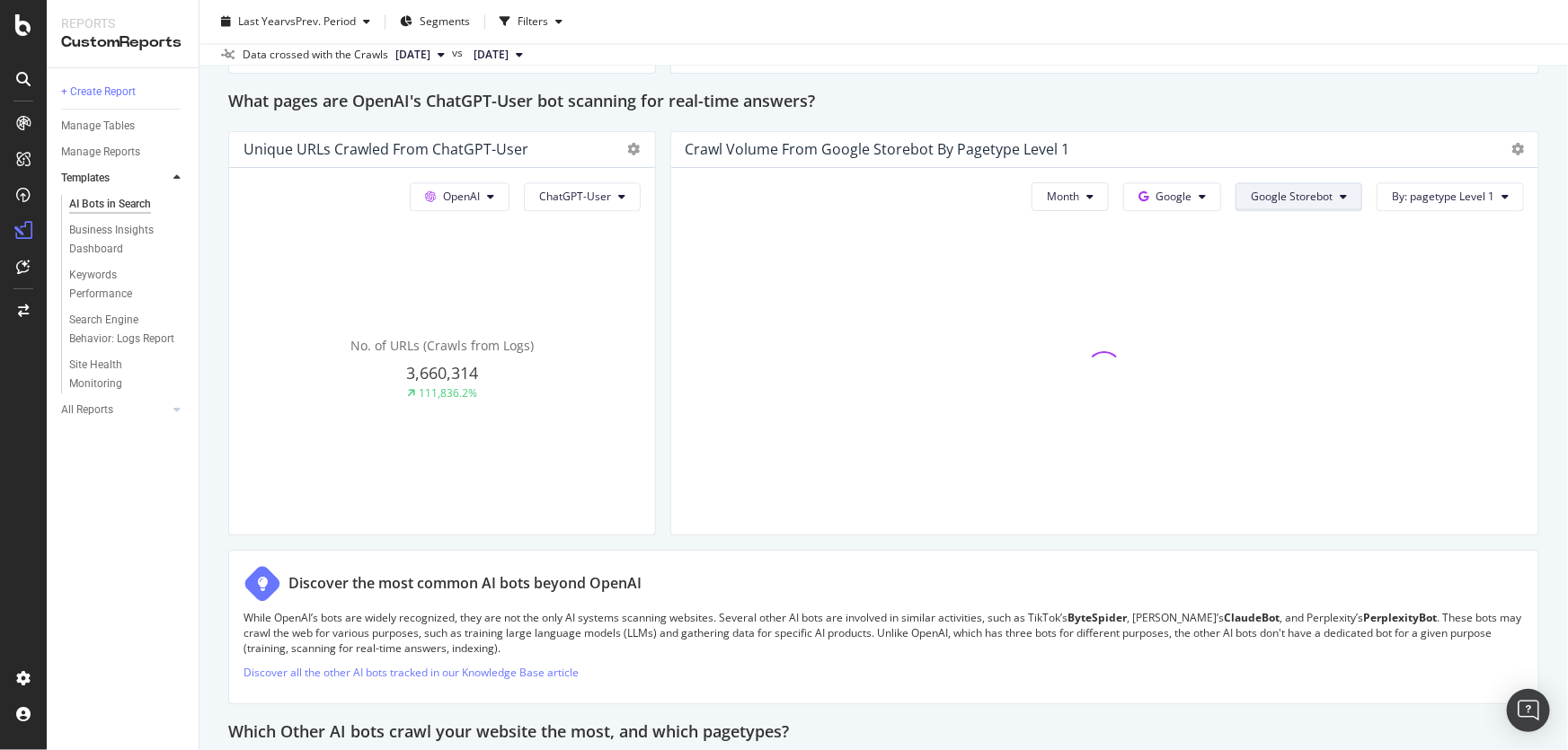
click at [1274, 205] on button "Google Storebot" at bounding box center [1299, 196] width 127 height 29
click at [1178, 191] on span "Google" at bounding box center [1173, 195] width 36 height 15
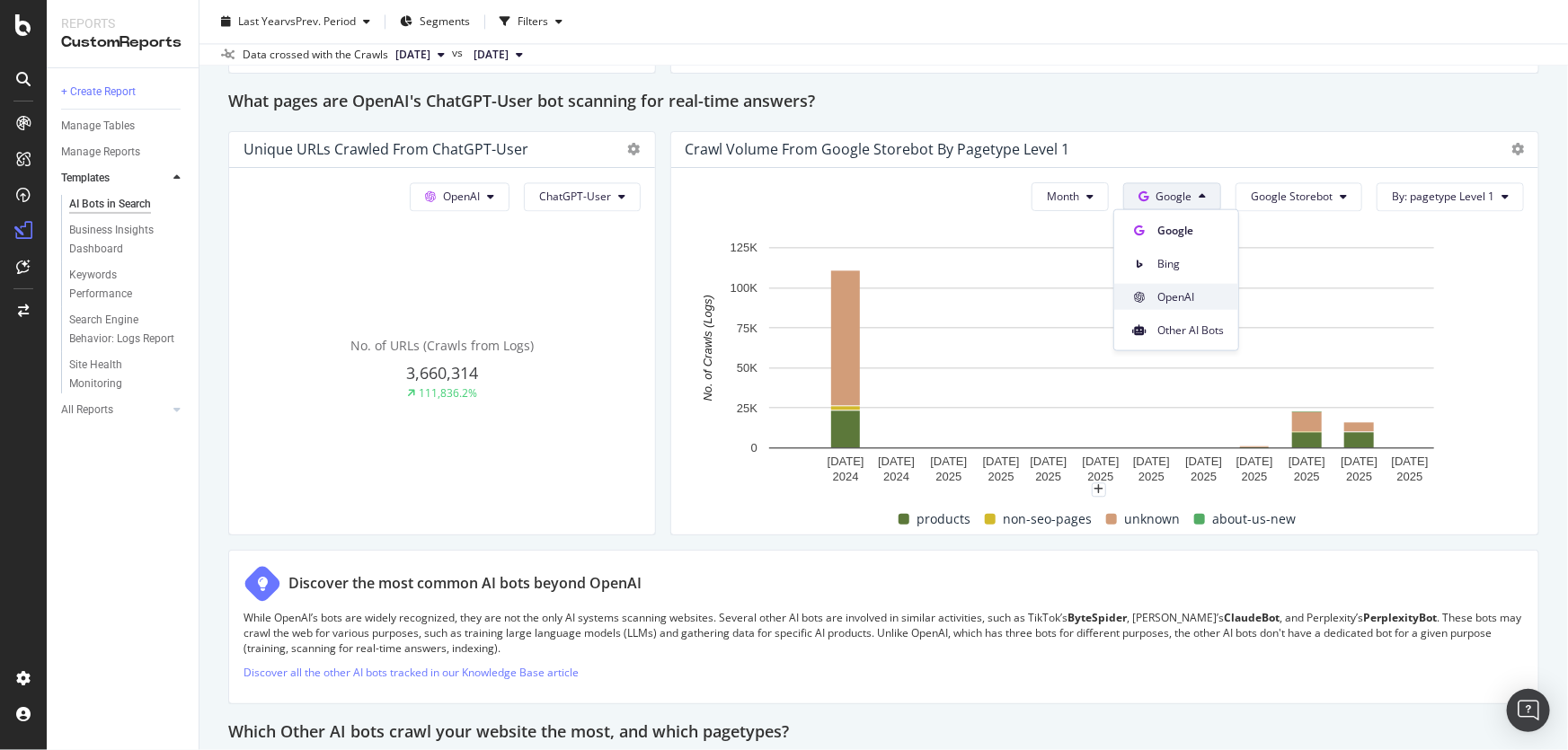
click at [1194, 302] on span "OpenAI" at bounding box center [1190, 296] width 67 height 16
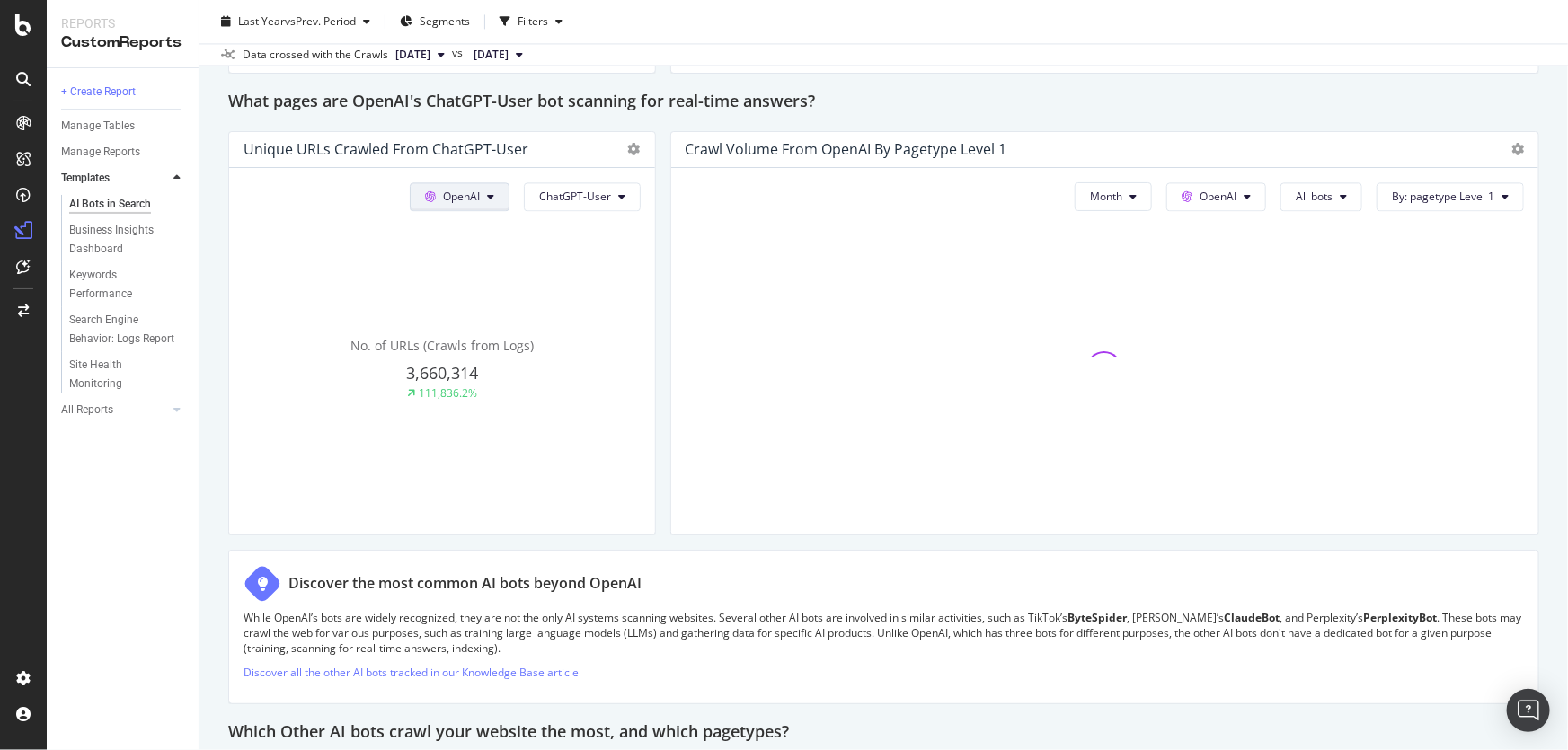
click at [449, 199] on span "OpenAI" at bounding box center [461, 195] width 37 height 15
click at [485, 229] on span "Google" at bounding box center [485, 230] width 67 height 16
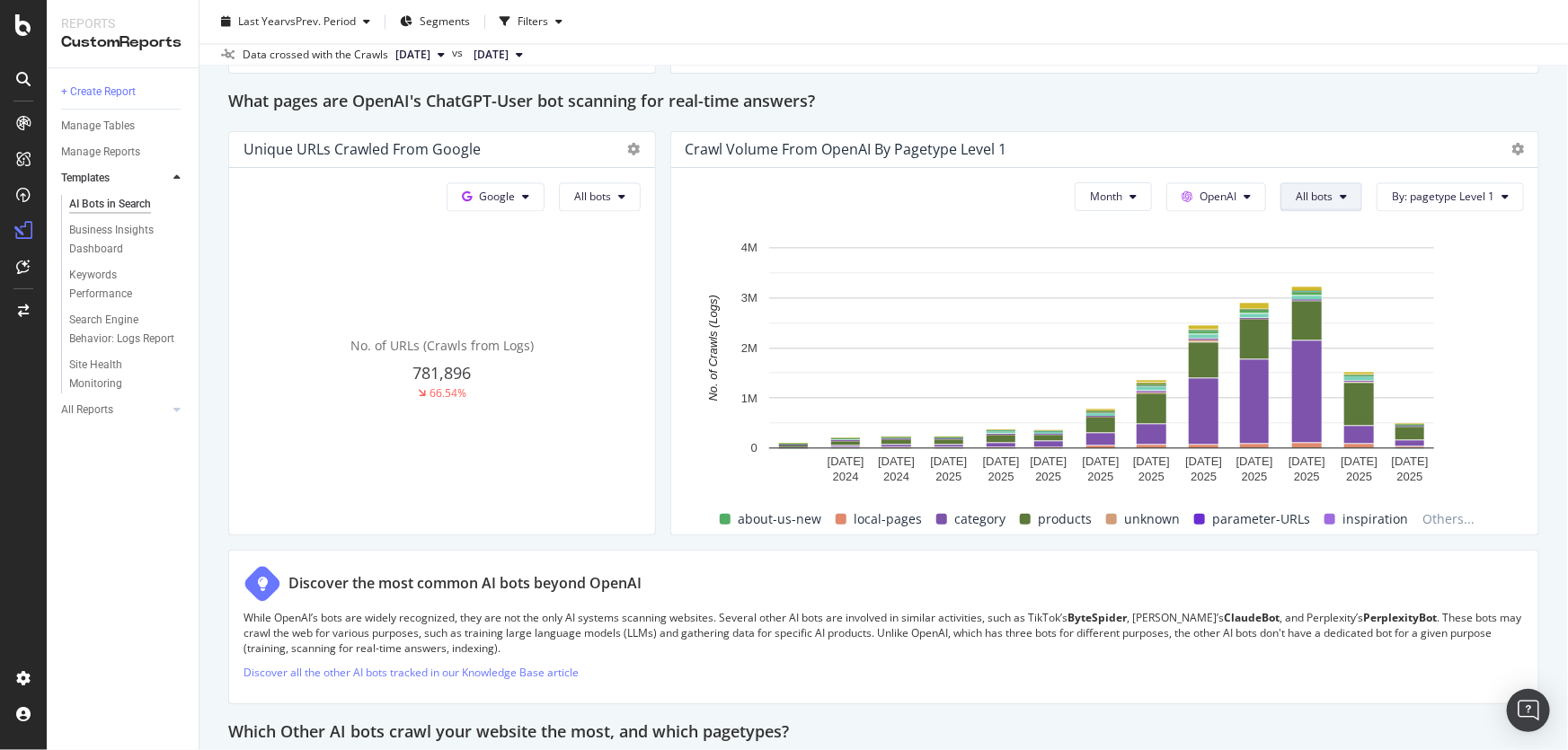
click at [1308, 192] on span "All bots" at bounding box center [1314, 195] width 37 height 15
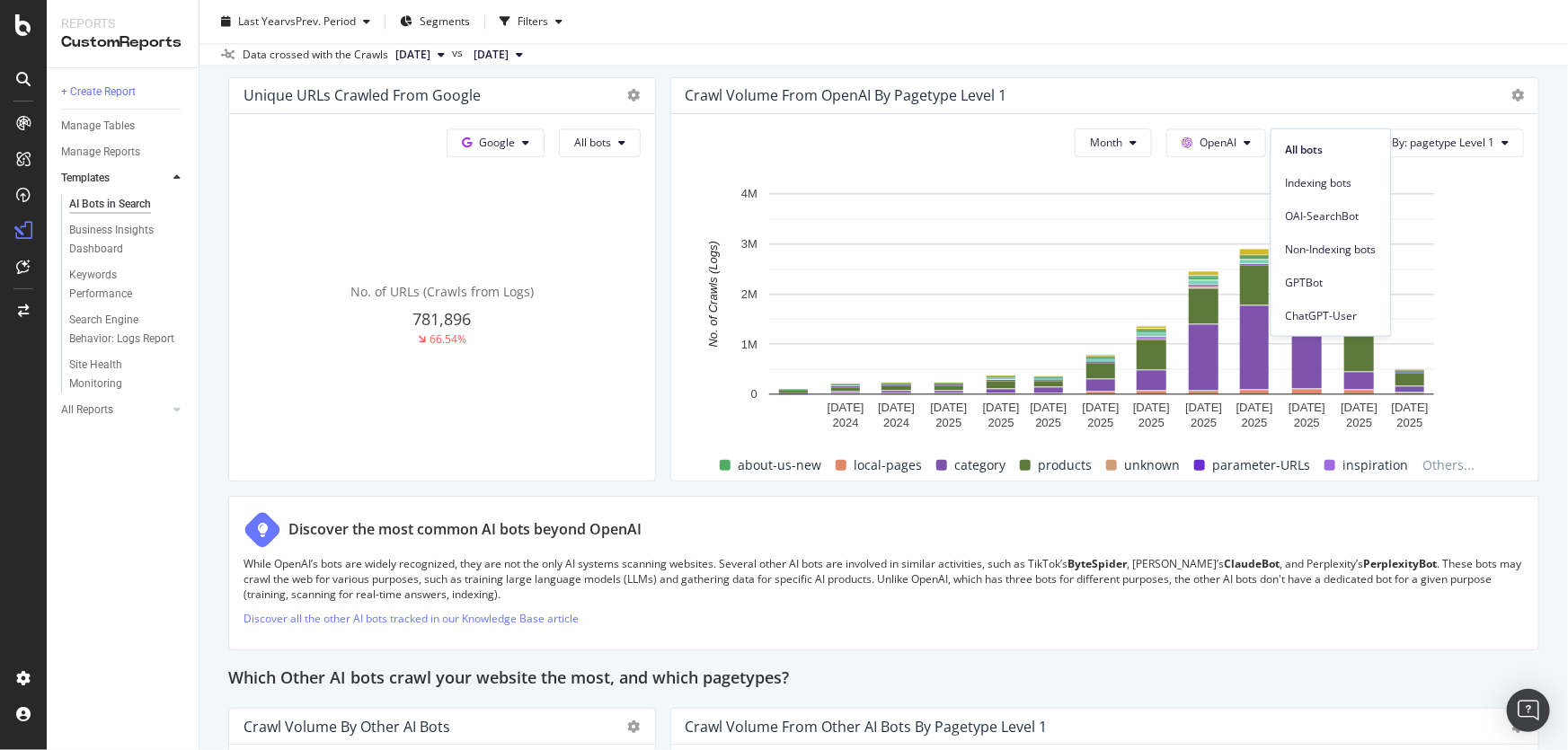
scroll to position [2042, 0]
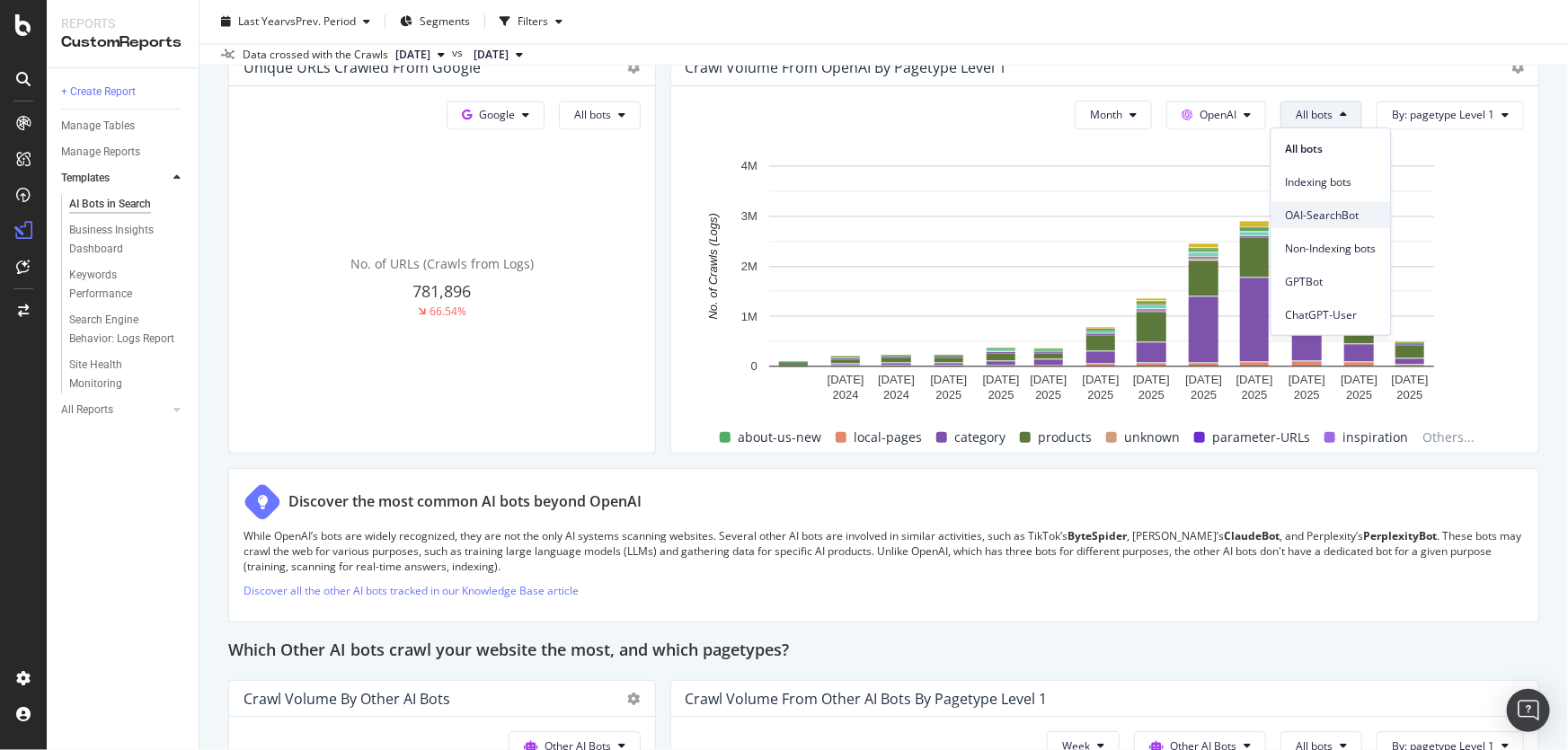
click at [1337, 212] on span "OAI-SearchBot" at bounding box center [1331, 214] width 91 height 16
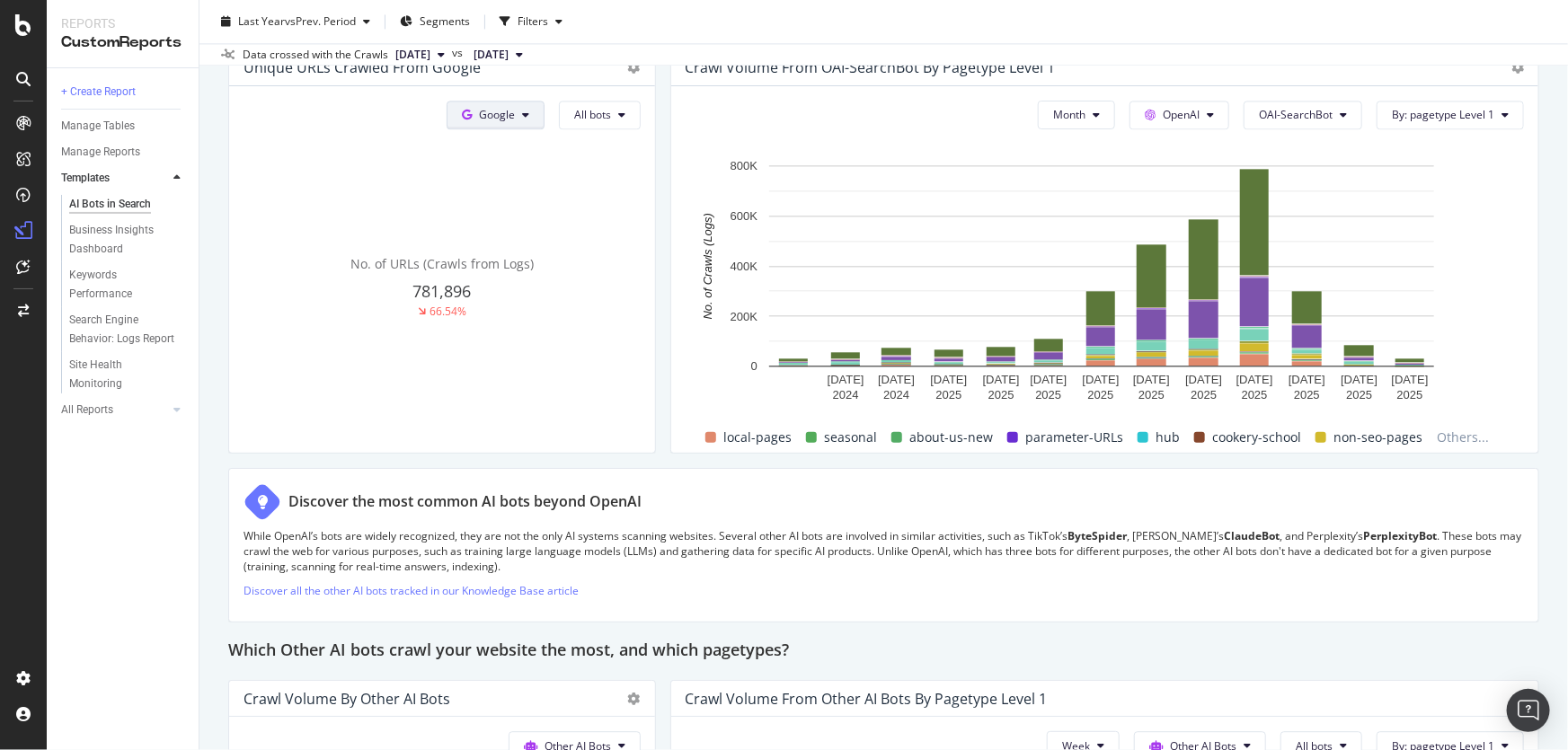
click at [477, 123] on button "Google" at bounding box center [496, 115] width 98 height 29
click at [503, 219] on span "OpenAI" at bounding box center [521, 214] width 67 height 16
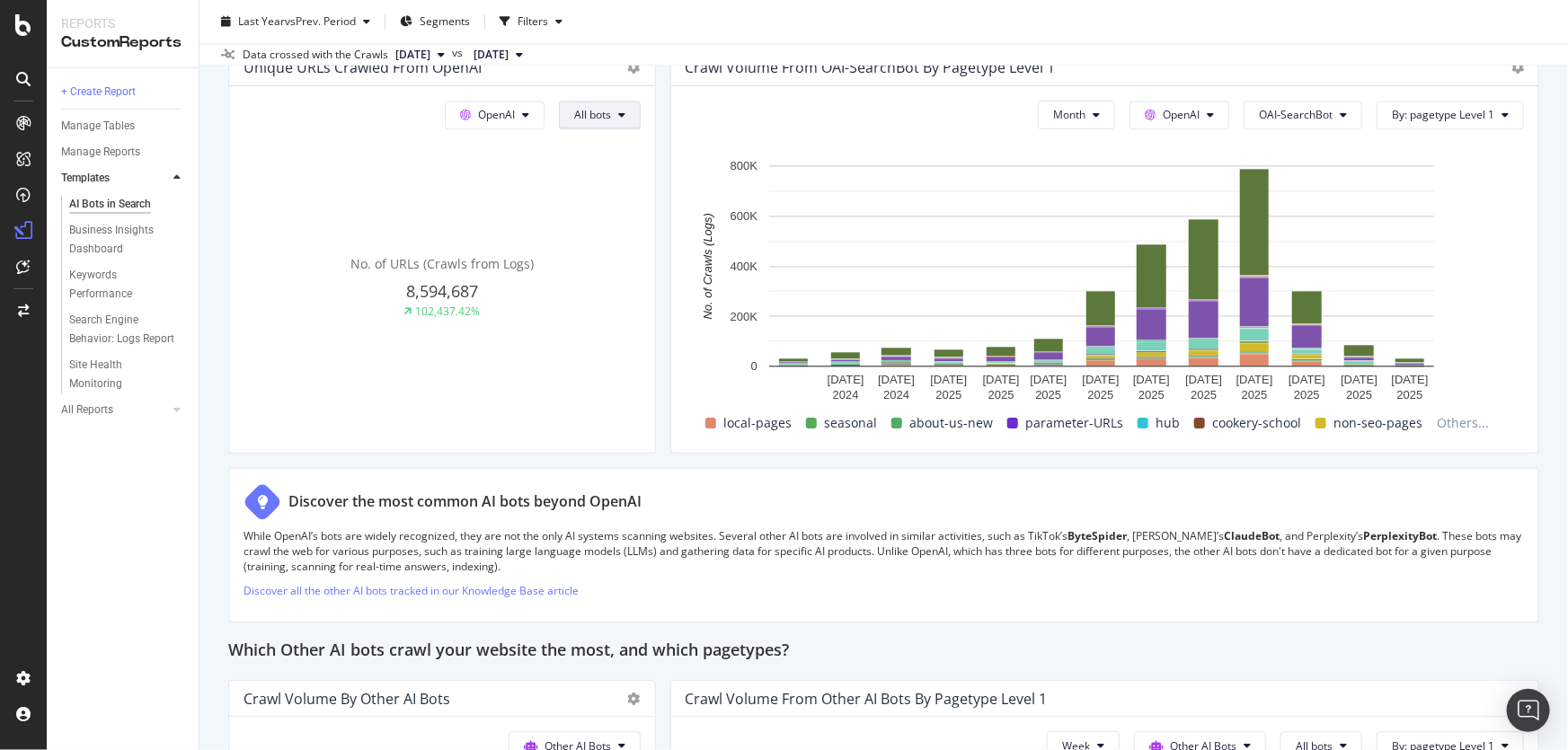
click at [595, 114] on span "All bots" at bounding box center [592, 114] width 37 height 15
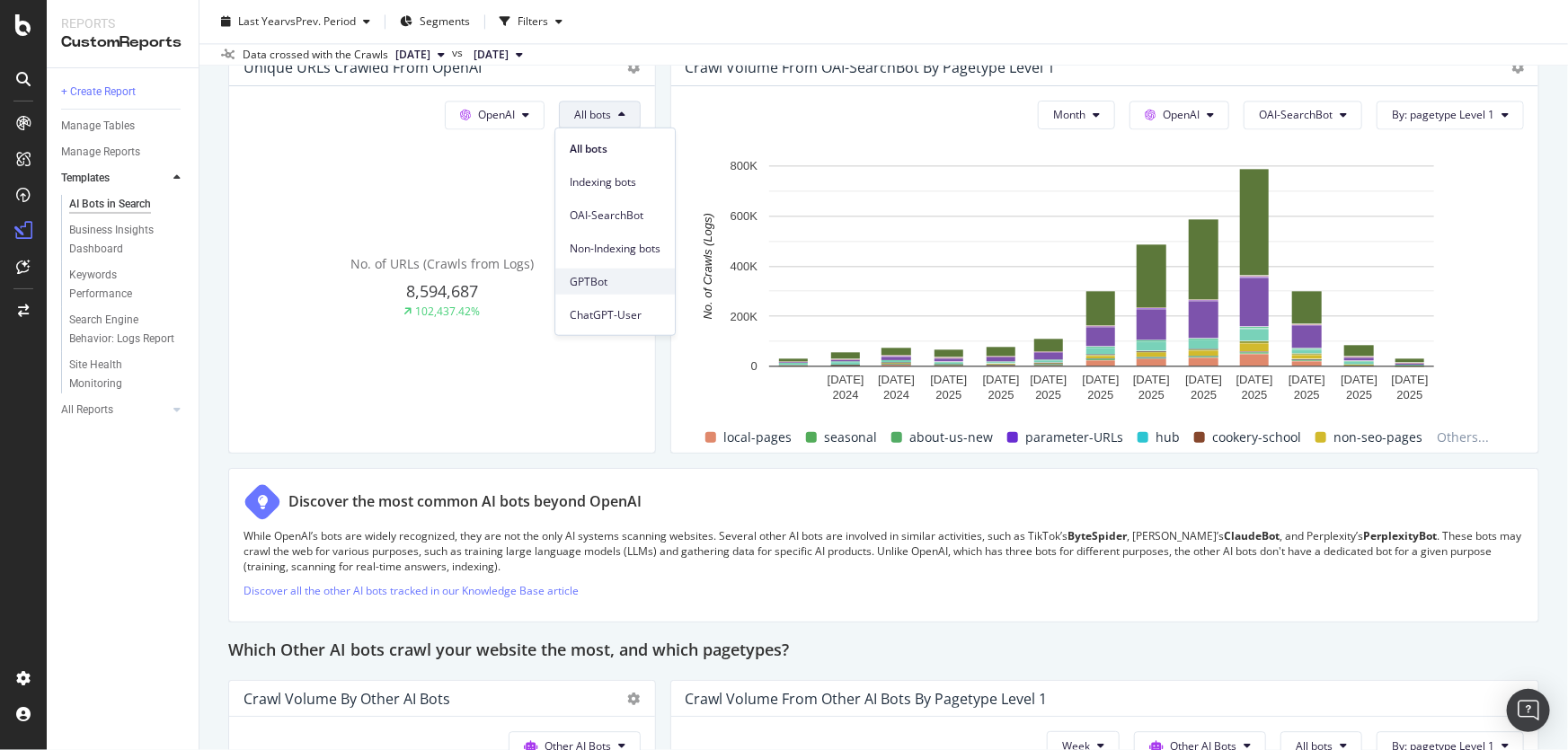
click at [599, 287] on span "GPTBot" at bounding box center [614, 281] width 91 height 16
click at [467, 20] on span "Segments" at bounding box center [445, 21] width 50 height 15
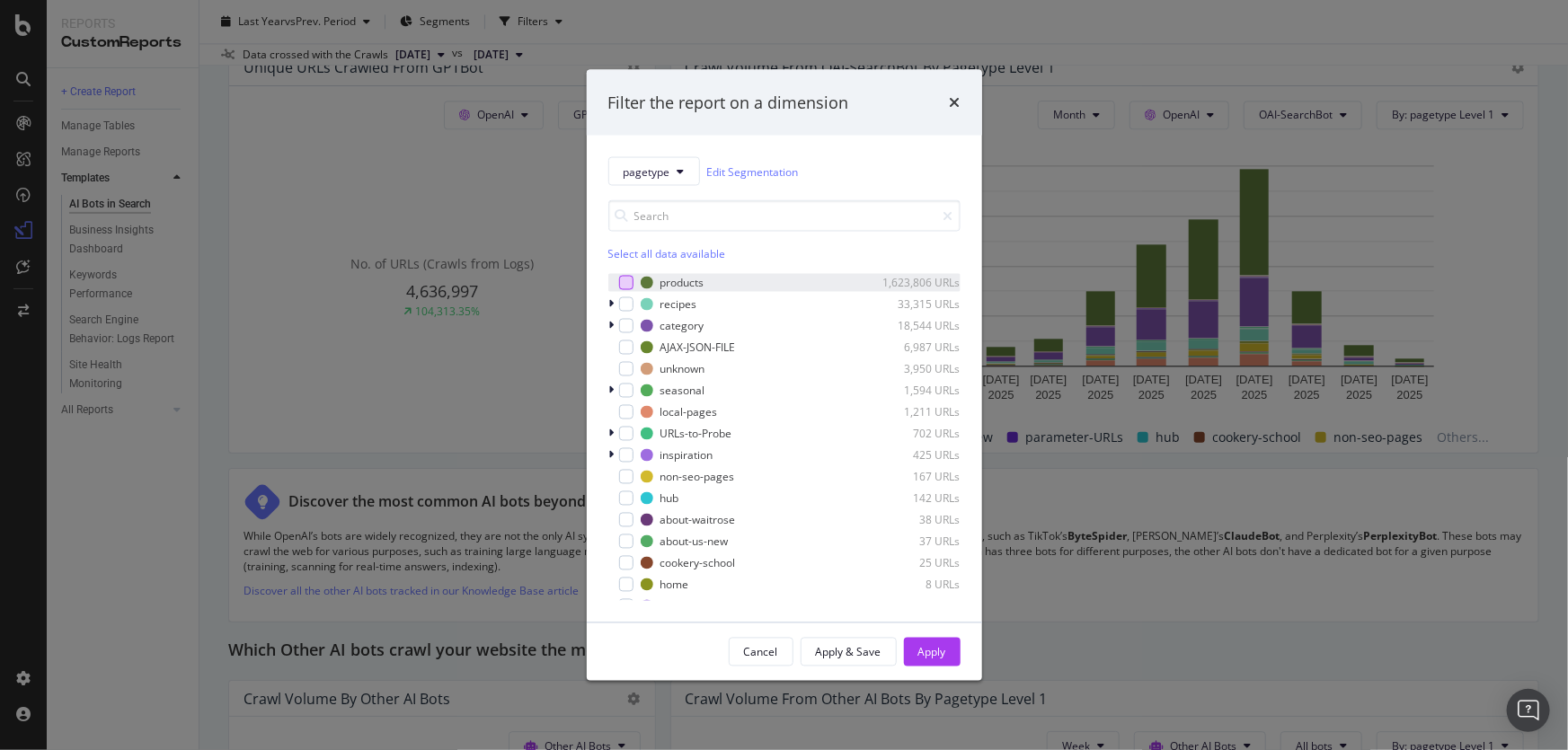
click at [623, 278] on div "modal" at bounding box center [626, 283] width 14 height 14
click at [937, 664] on div "Apply" at bounding box center [933, 651] width 28 height 27
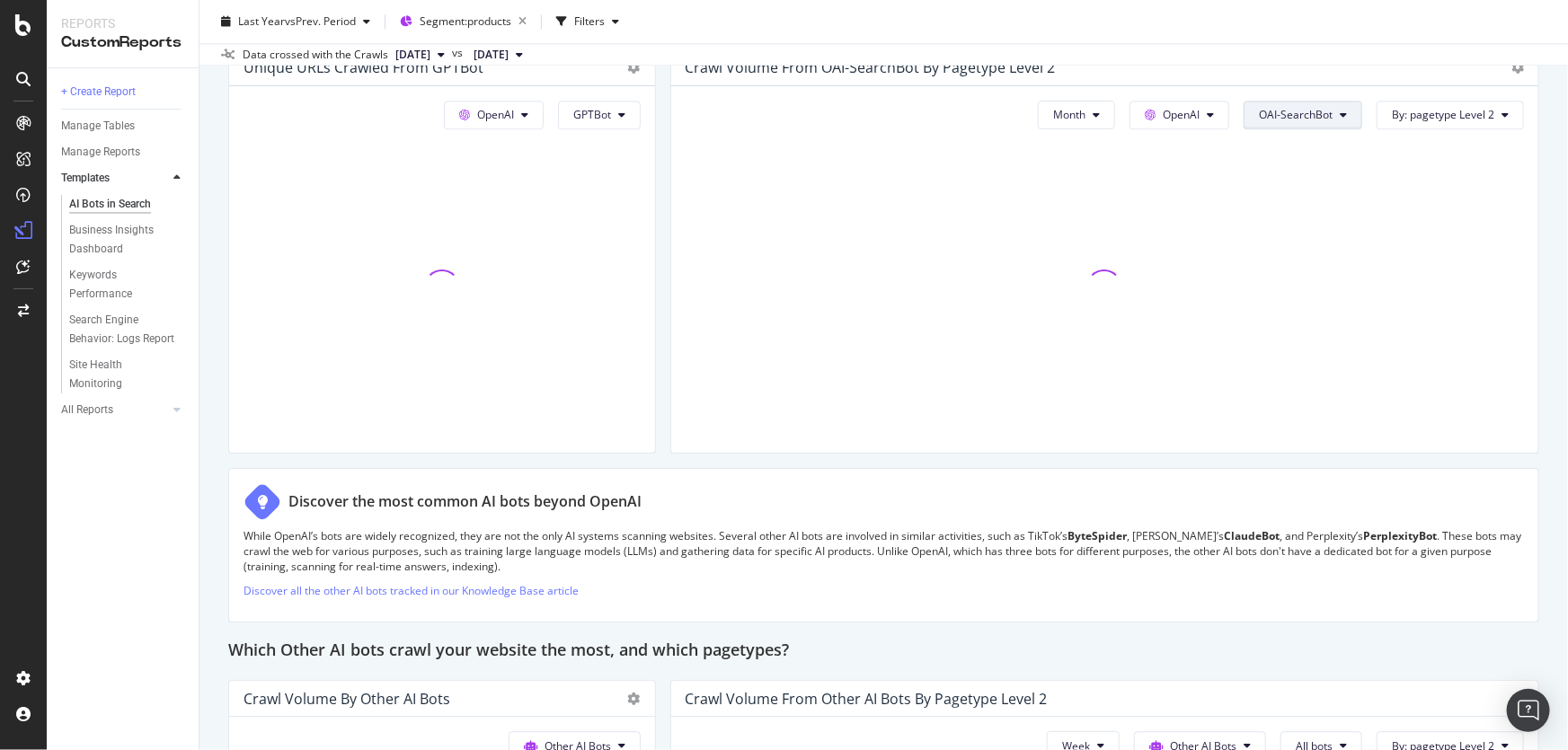
click at [1310, 109] on span "OAI-SearchBot" at bounding box center [1296, 114] width 74 height 15
click at [1273, 150] on span "All bots" at bounding box center [1295, 149] width 91 height 16
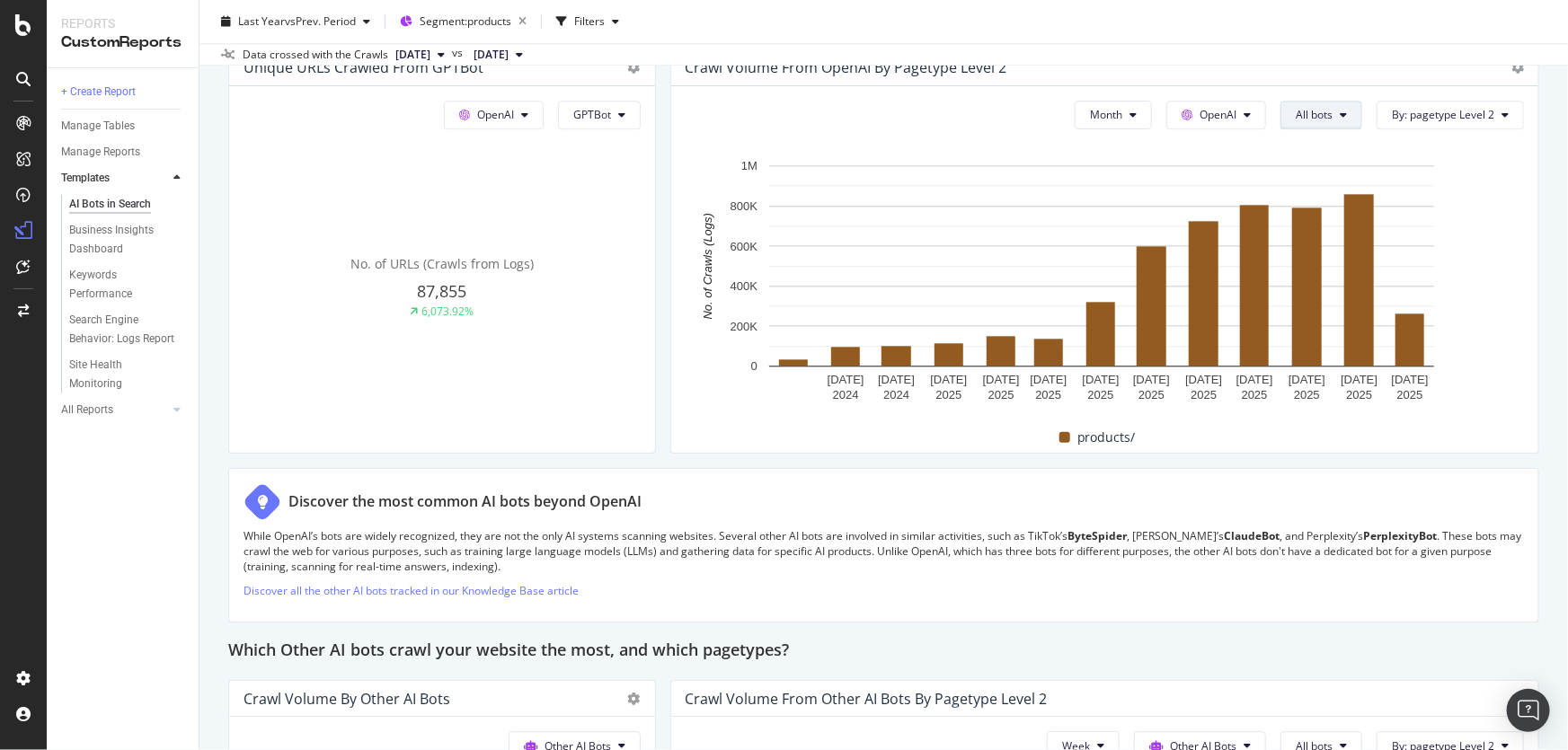
click at [1340, 114] on icon at bounding box center [1343, 115] width 7 height 11
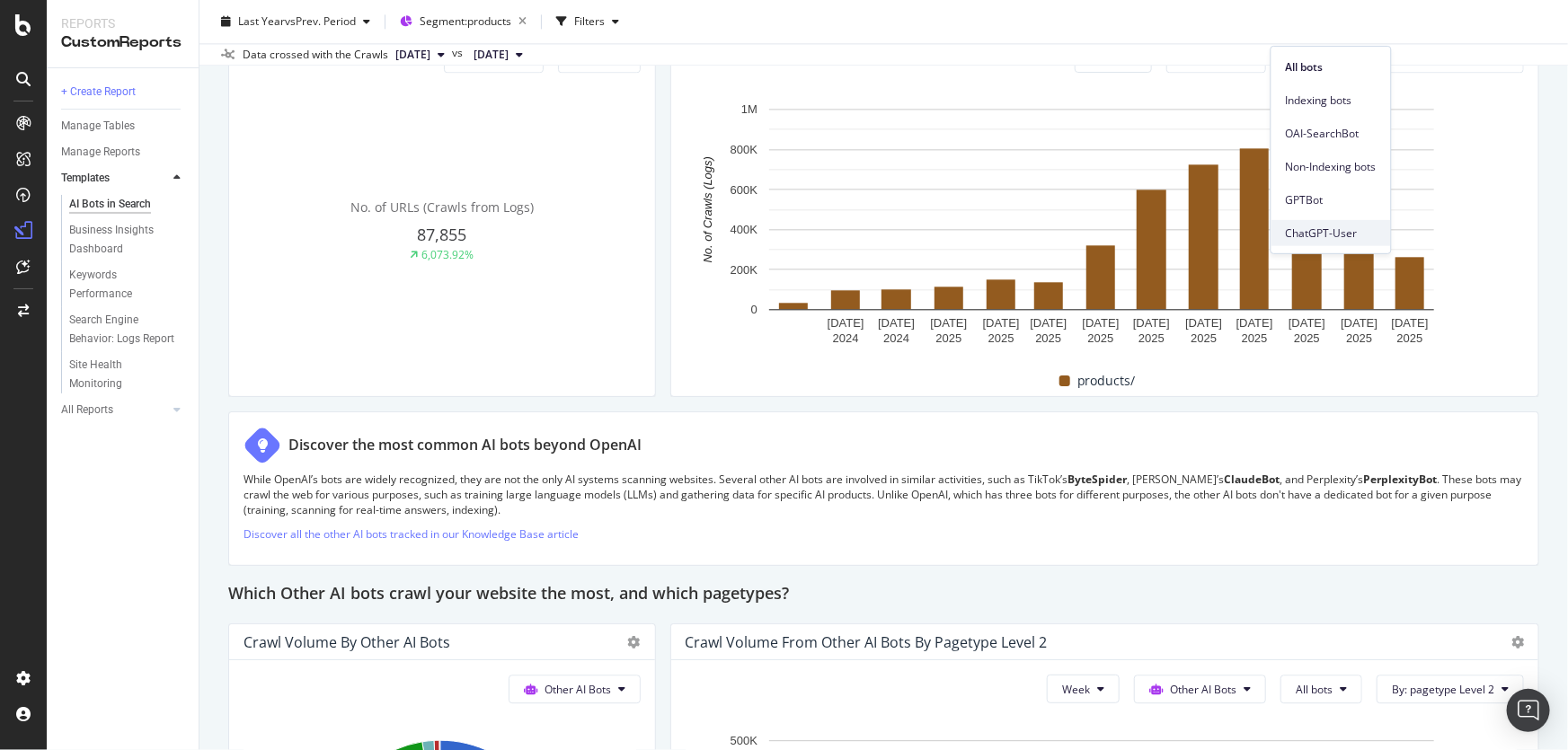
scroll to position [2123, 0]
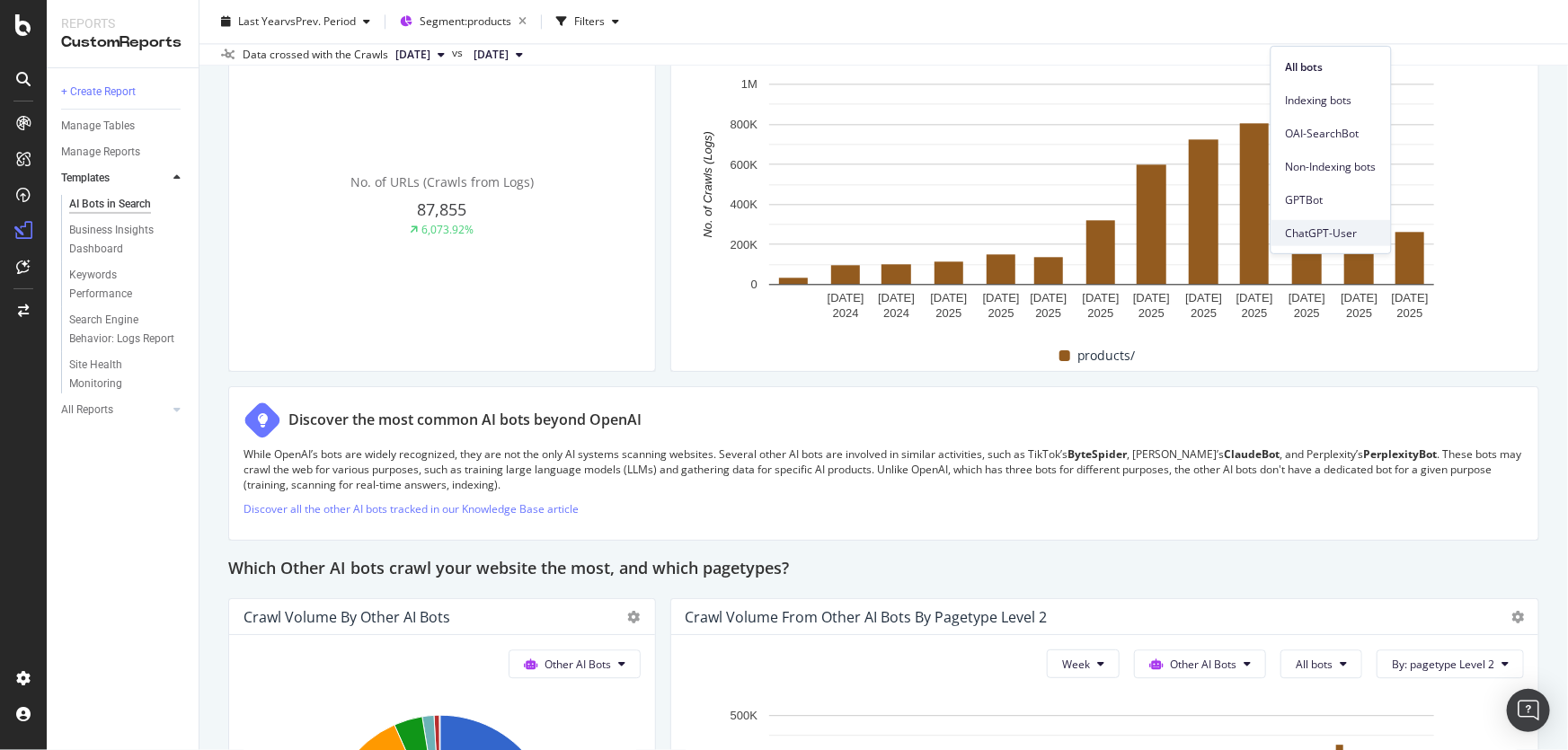
click at [1343, 238] on span "ChatGPT-User" at bounding box center [1331, 232] width 91 height 16
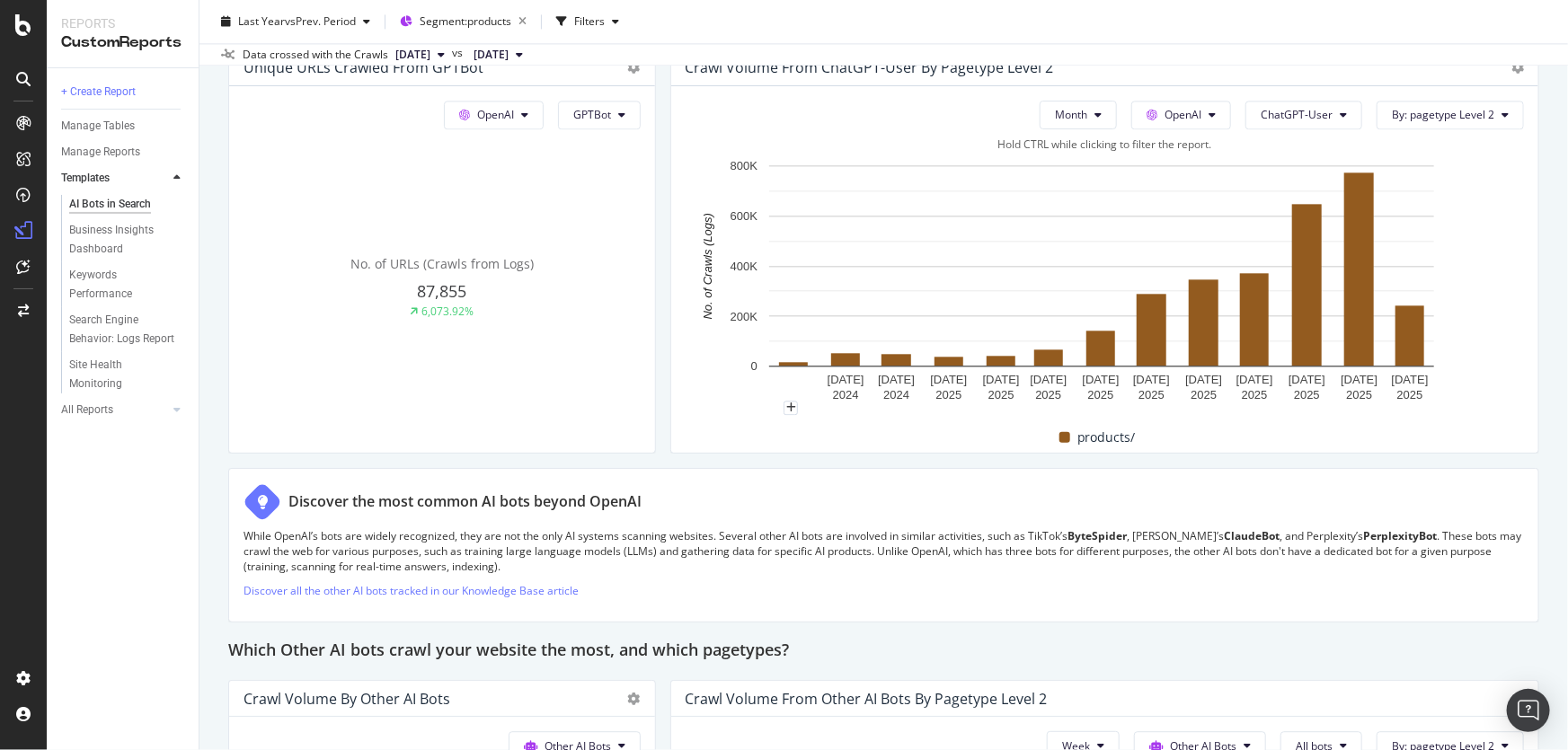
scroll to position [1878, 0]
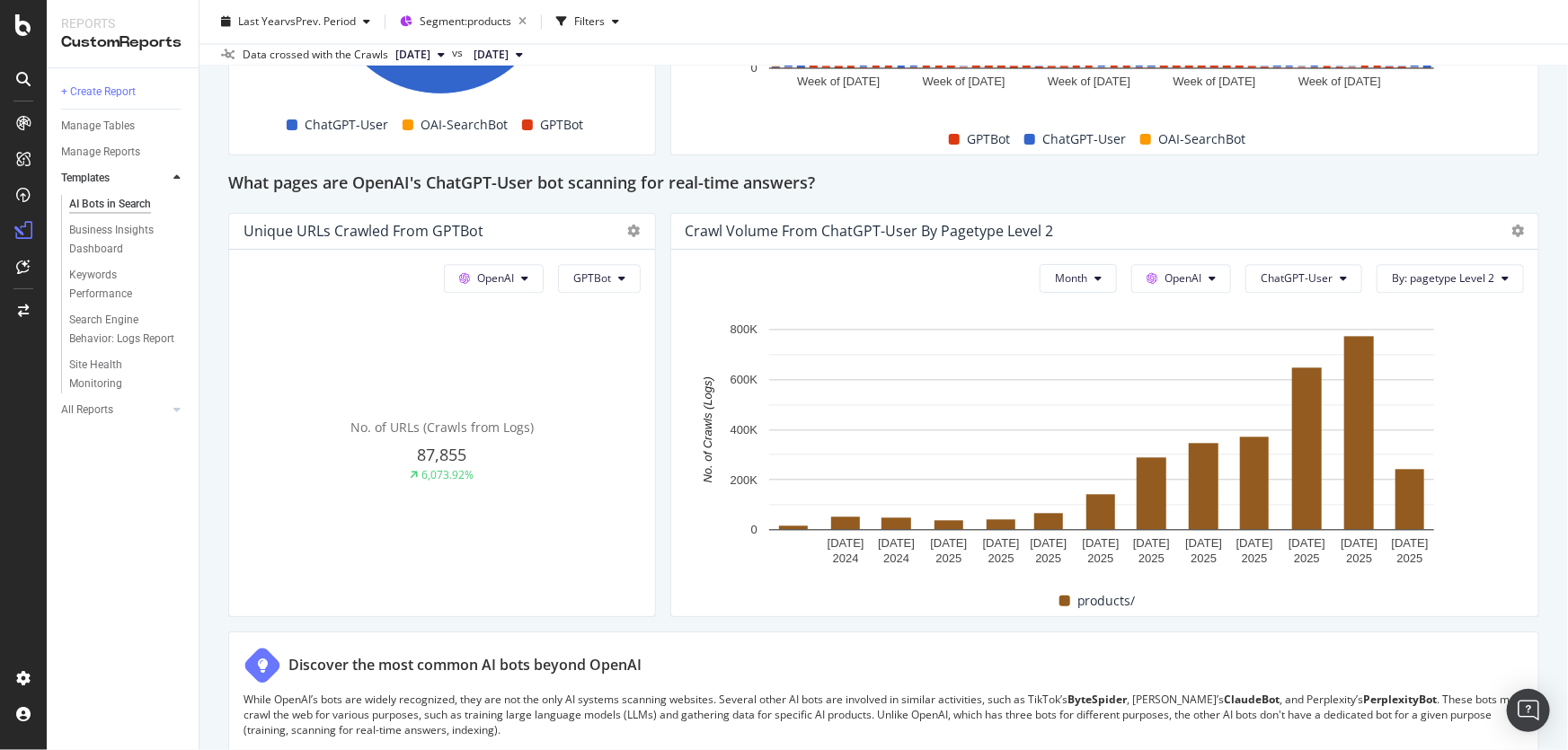
click at [826, 41] on div "Last Year vs Prev. Period Segment: products Filters" at bounding box center [884, 25] width 1369 height 36
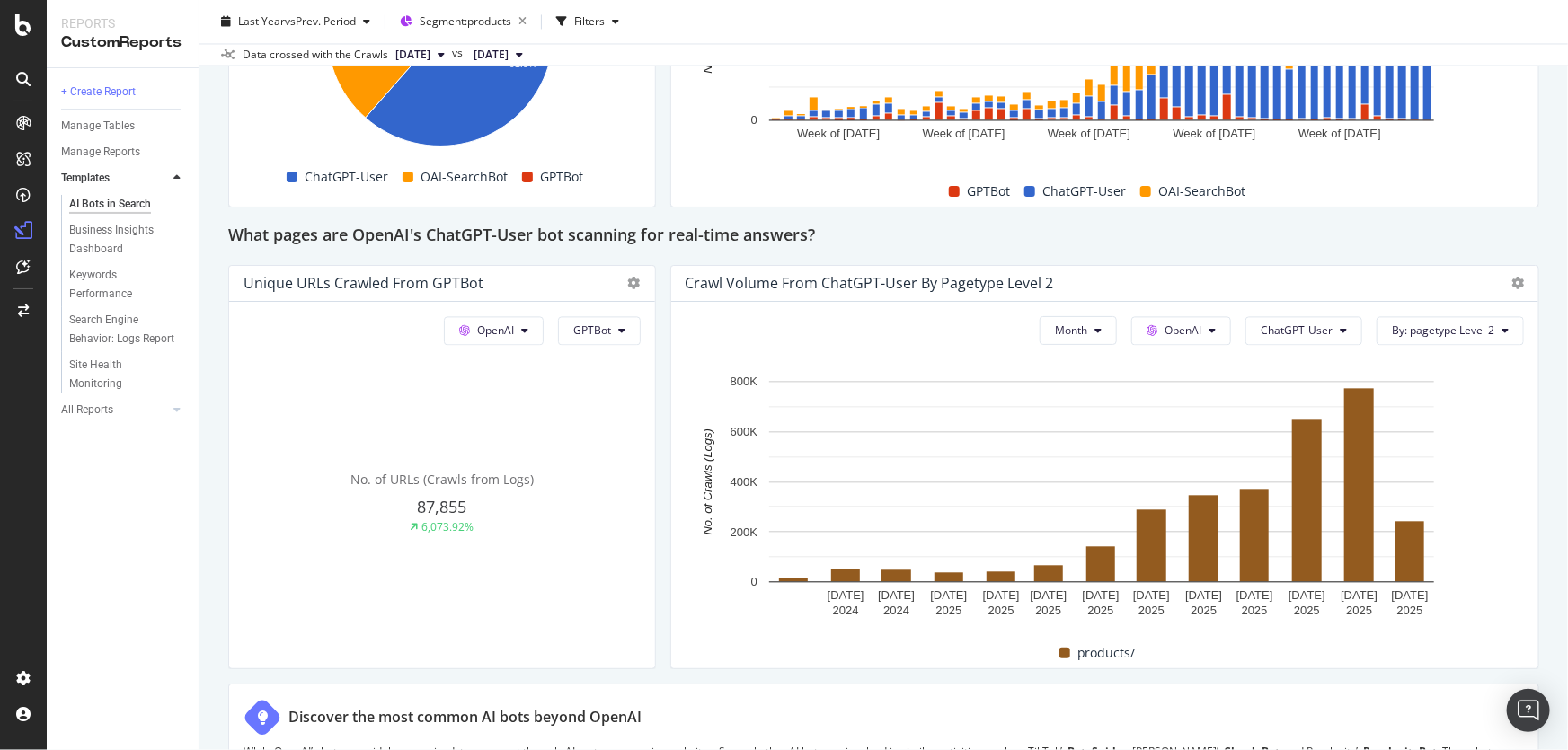
scroll to position [1797, 0]
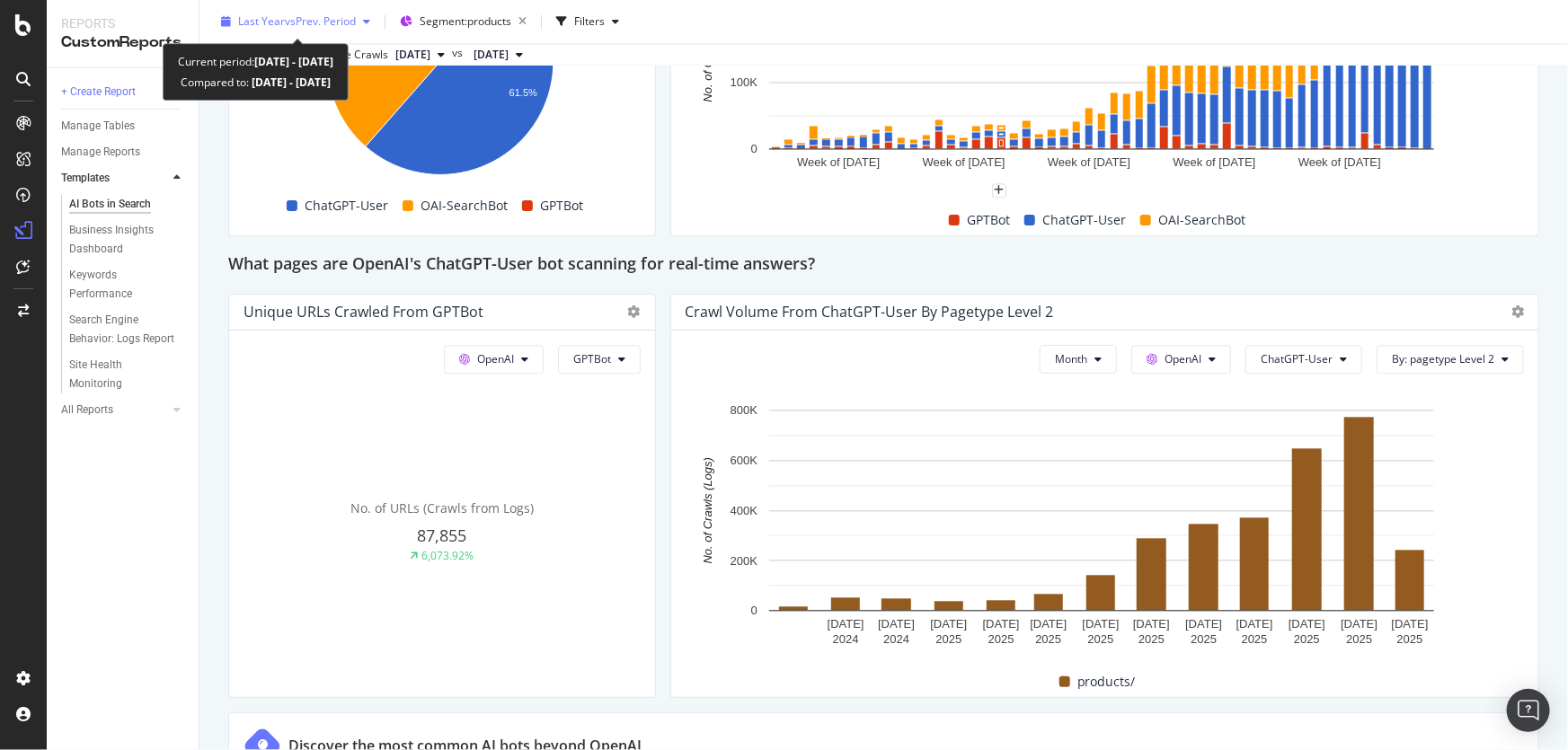
click at [302, 20] on span "vs Prev. Period" at bounding box center [320, 21] width 71 height 15
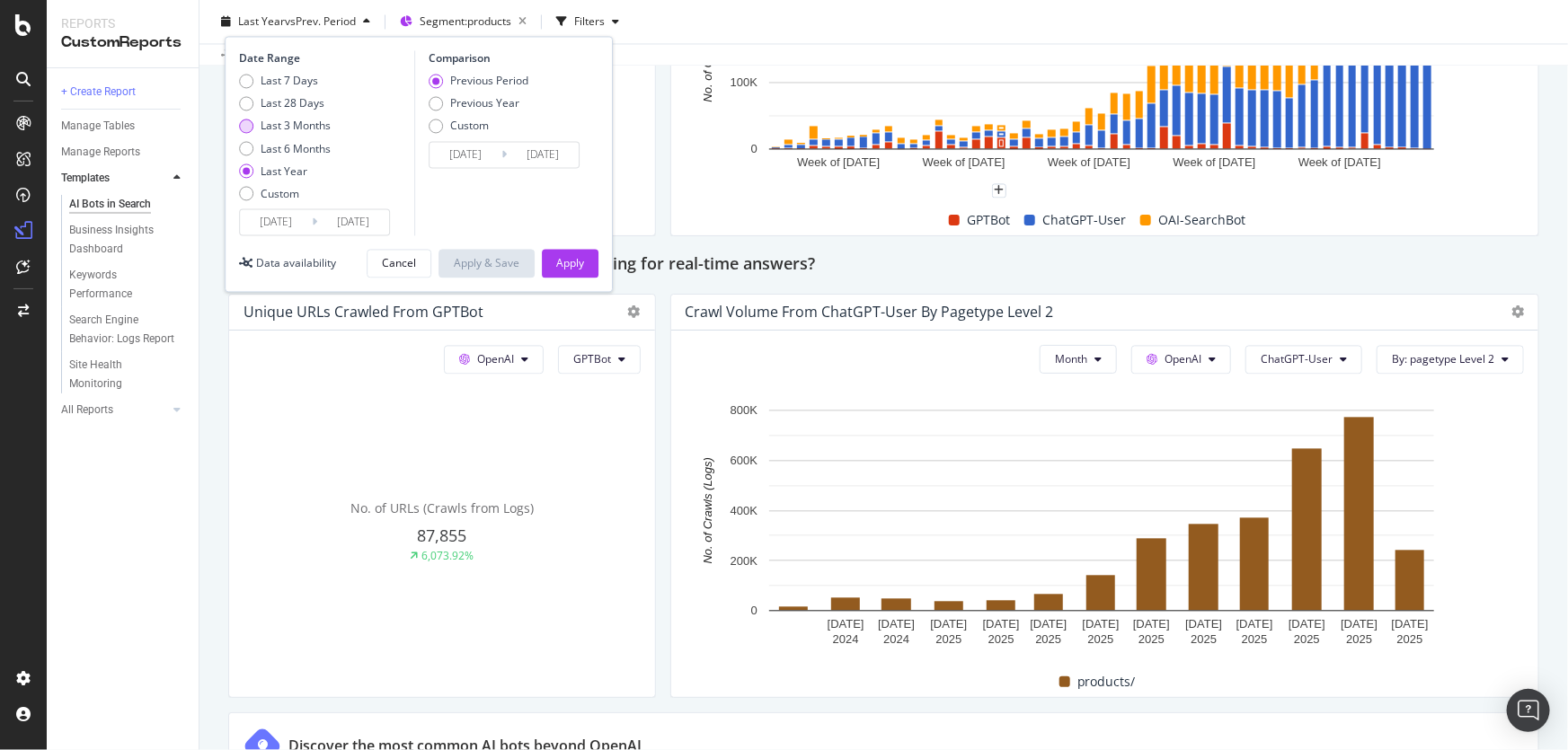
click at [294, 121] on div "Last 3 Months" at bounding box center [295, 125] width 70 height 15
type input "[DATE]"
click at [560, 254] on div "Apply" at bounding box center [571, 262] width 28 height 27
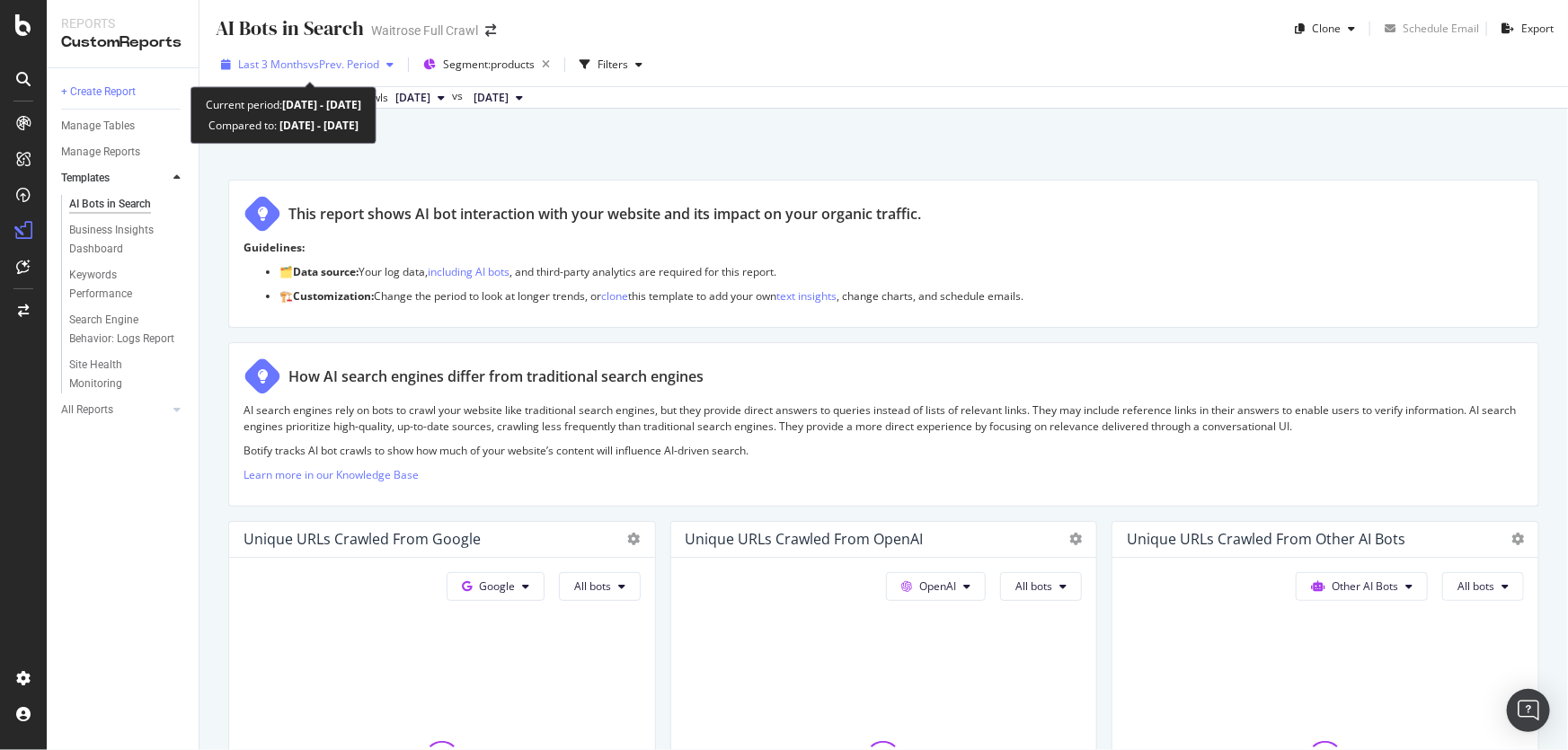
click at [353, 63] on span "vs Prev. Period" at bounding box center [343, 64] width 71 height 15
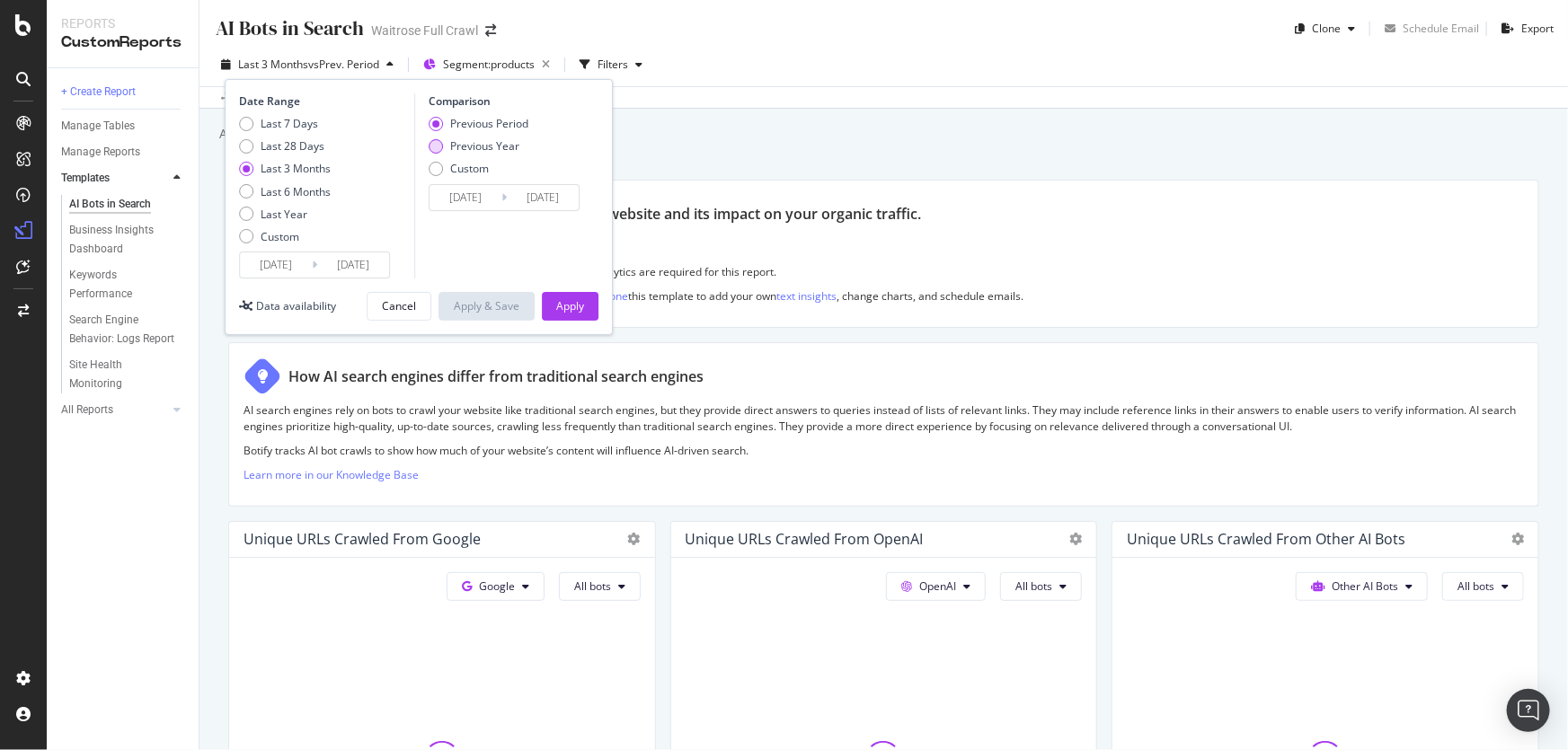
click at [476, 147] on div "Previous Year" at bounding box center [484, 146] width 69 height 15
type input "[DATE]"
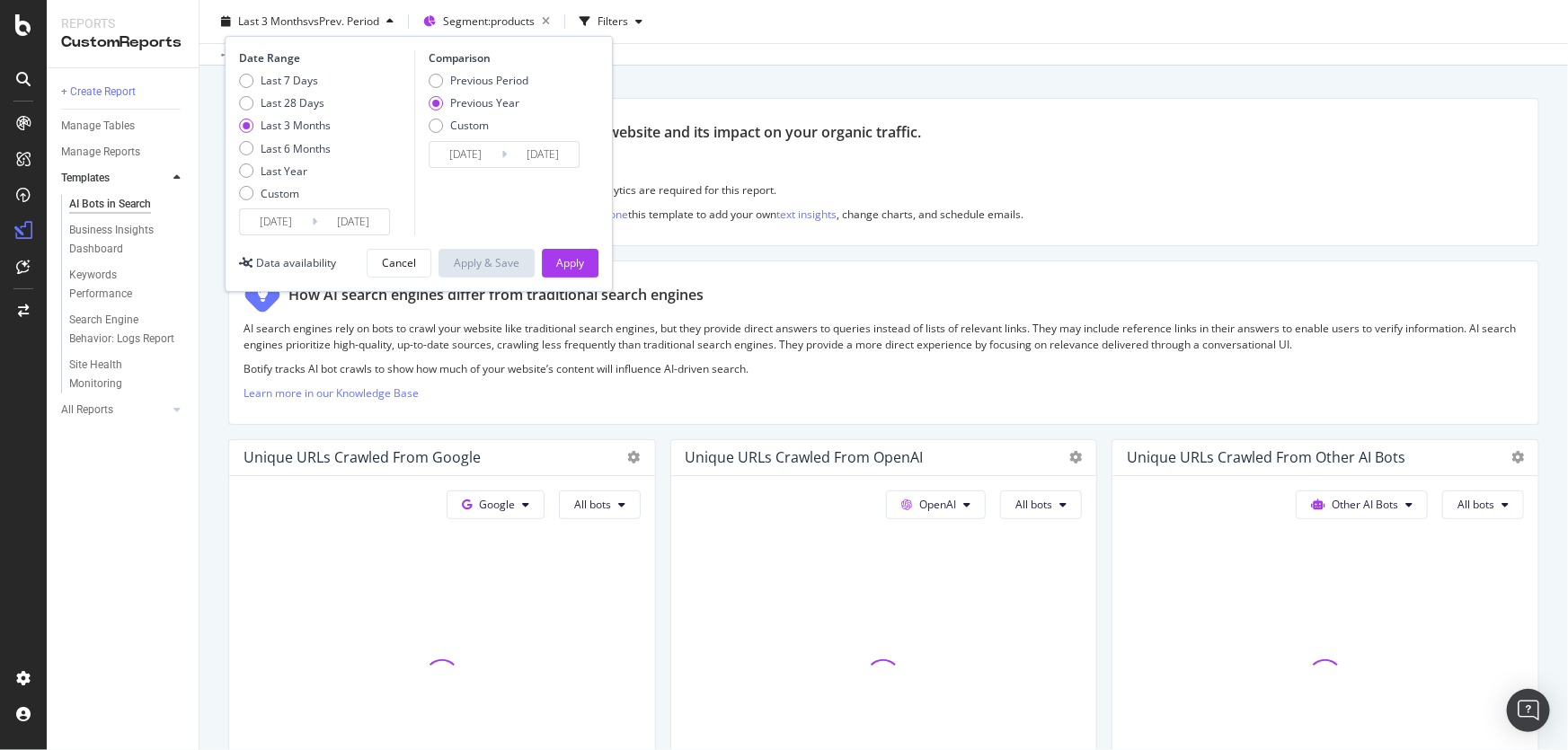
scroll to position [326, 0]
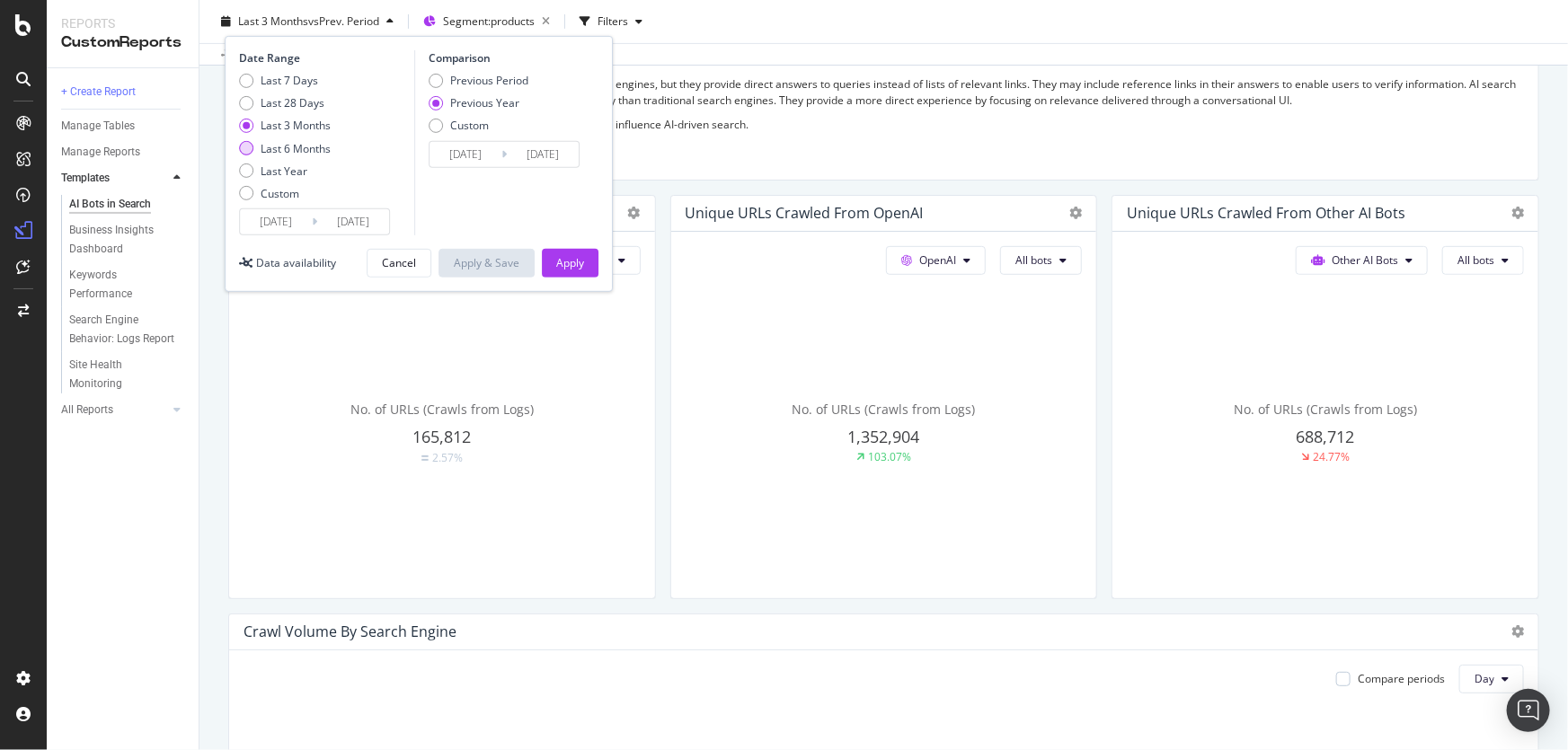
click at [303, 144] on div "Last 6 Months" at bounding box center [295, 148] width 70 height 15
type input "[DATE]"
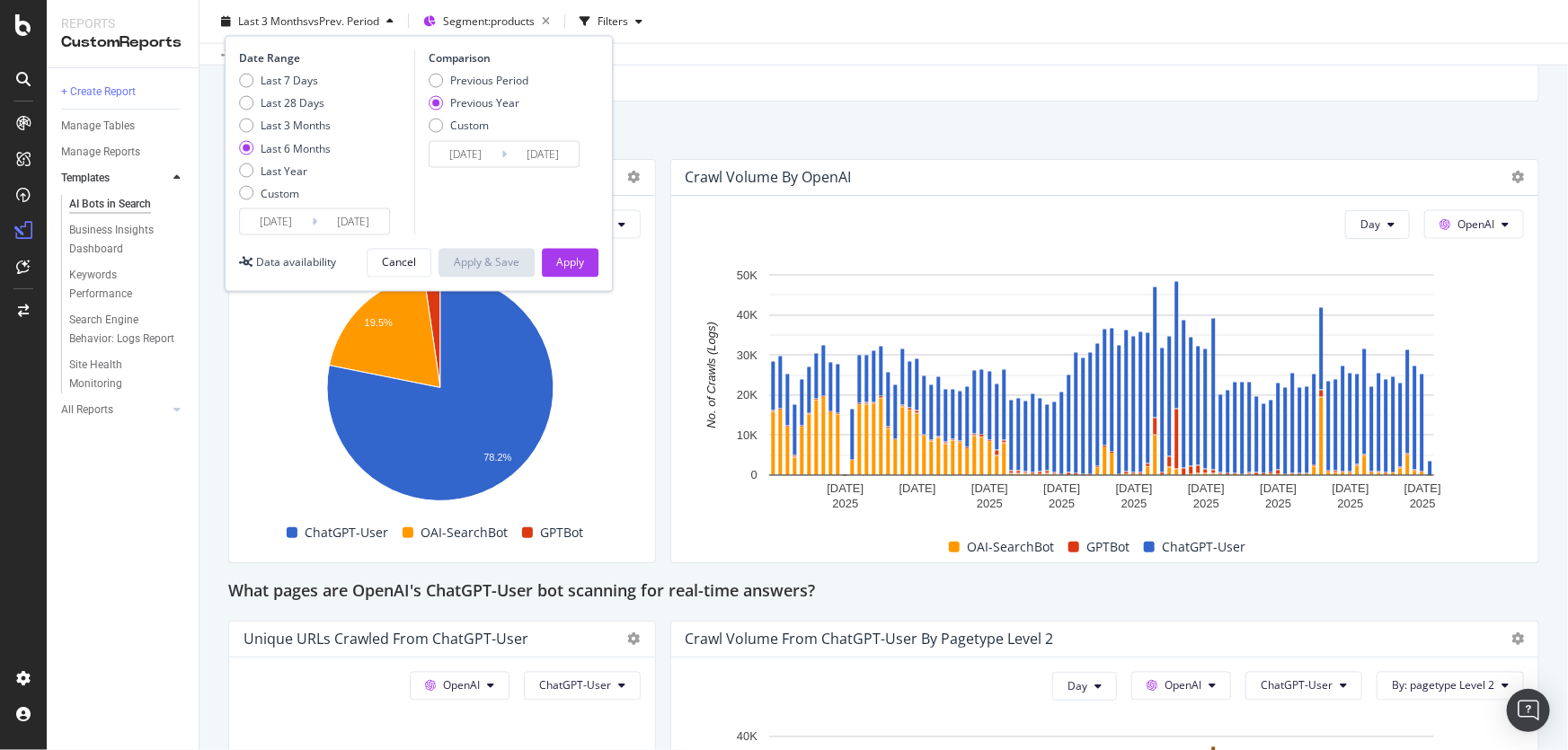
scroll to position [1960, 0]
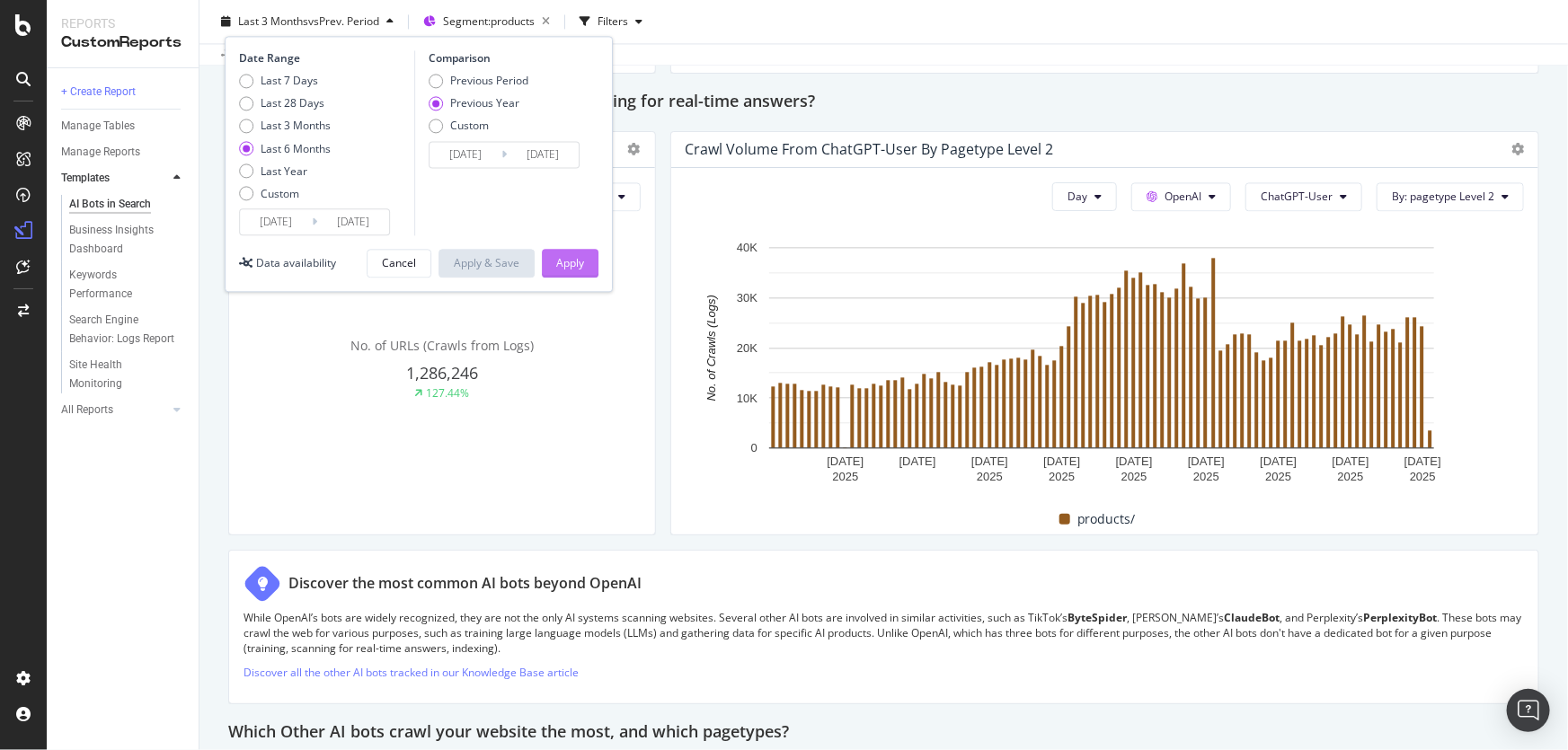
click at [580, 261] on div "Apply" at bounding box center [571, 262] width 28 height 15
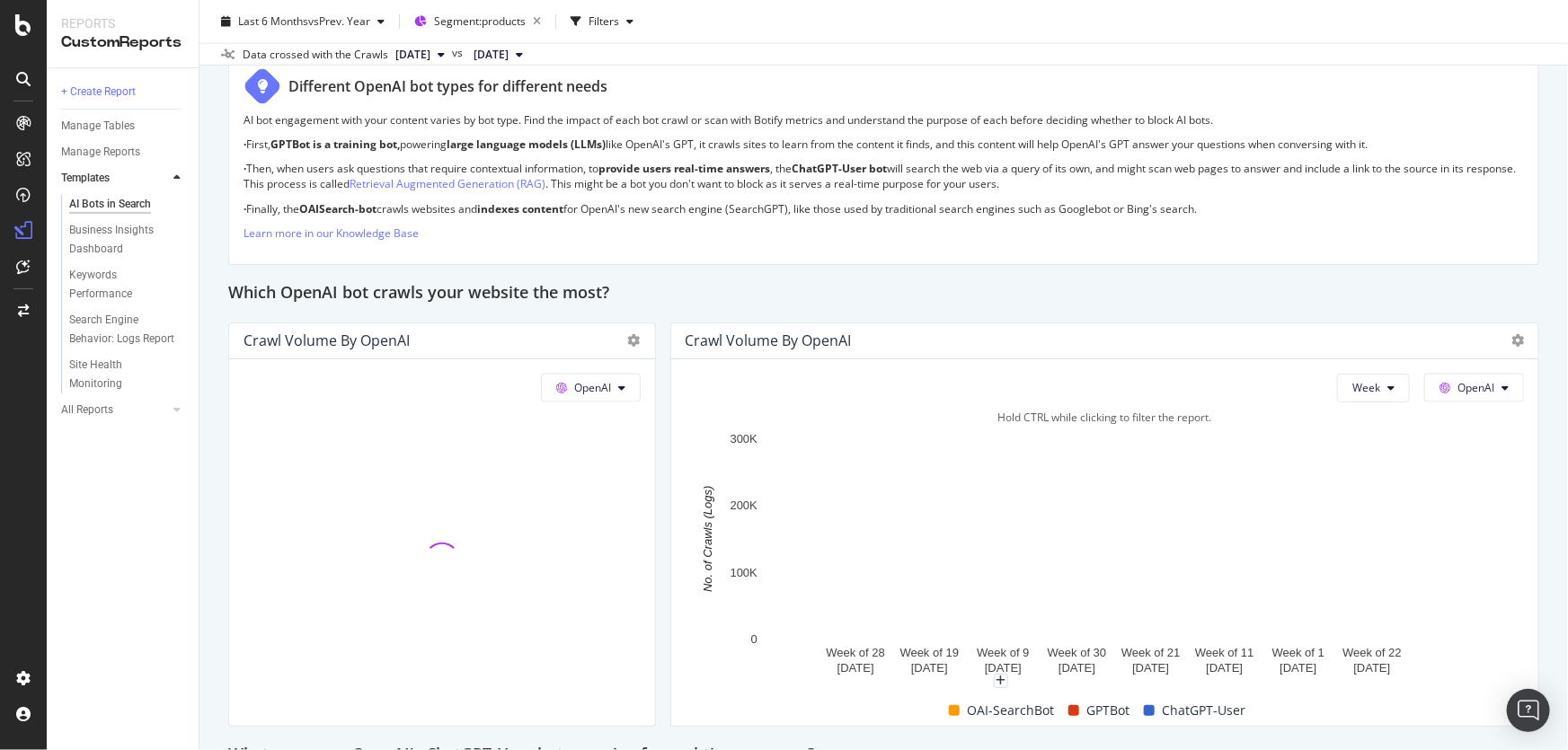
scroll to position [1797, 0]
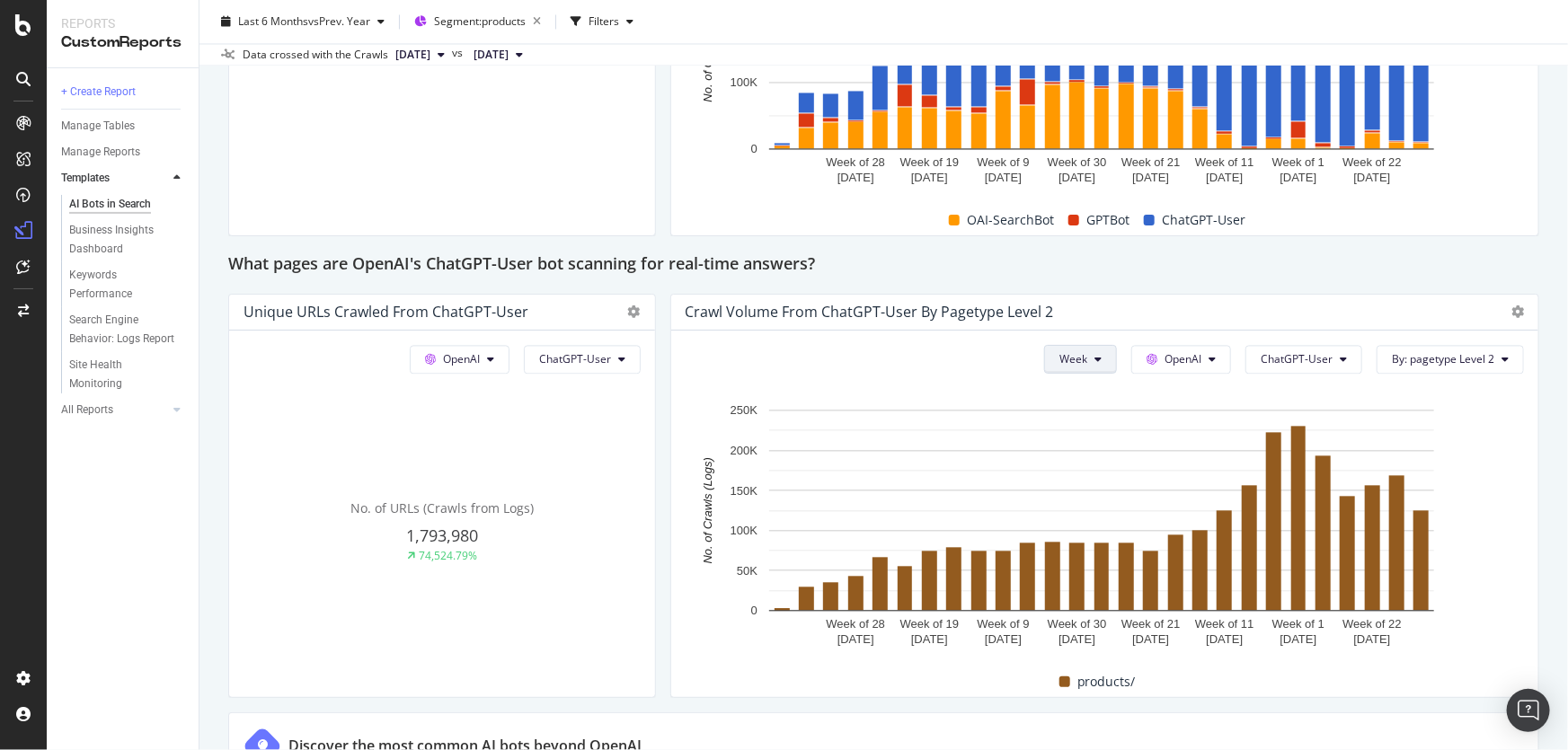
click at [1098, 359] on button "Week" at bounding box center [1080, 359] width 73 height 29
click at [1079, 465] on span "Month" at bounding box center [1068, 460] width 32 height 16
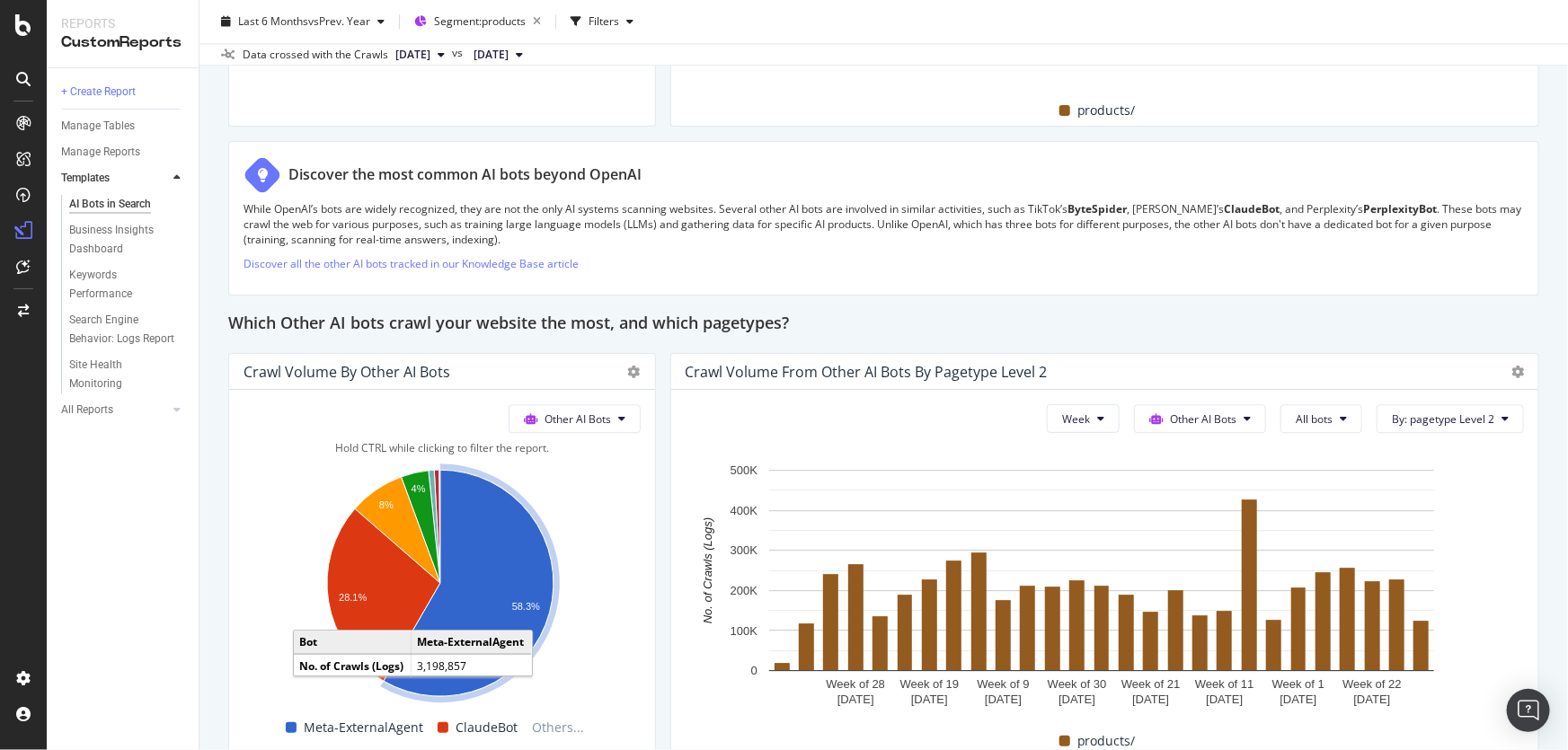
scroll to position [2450, 0]
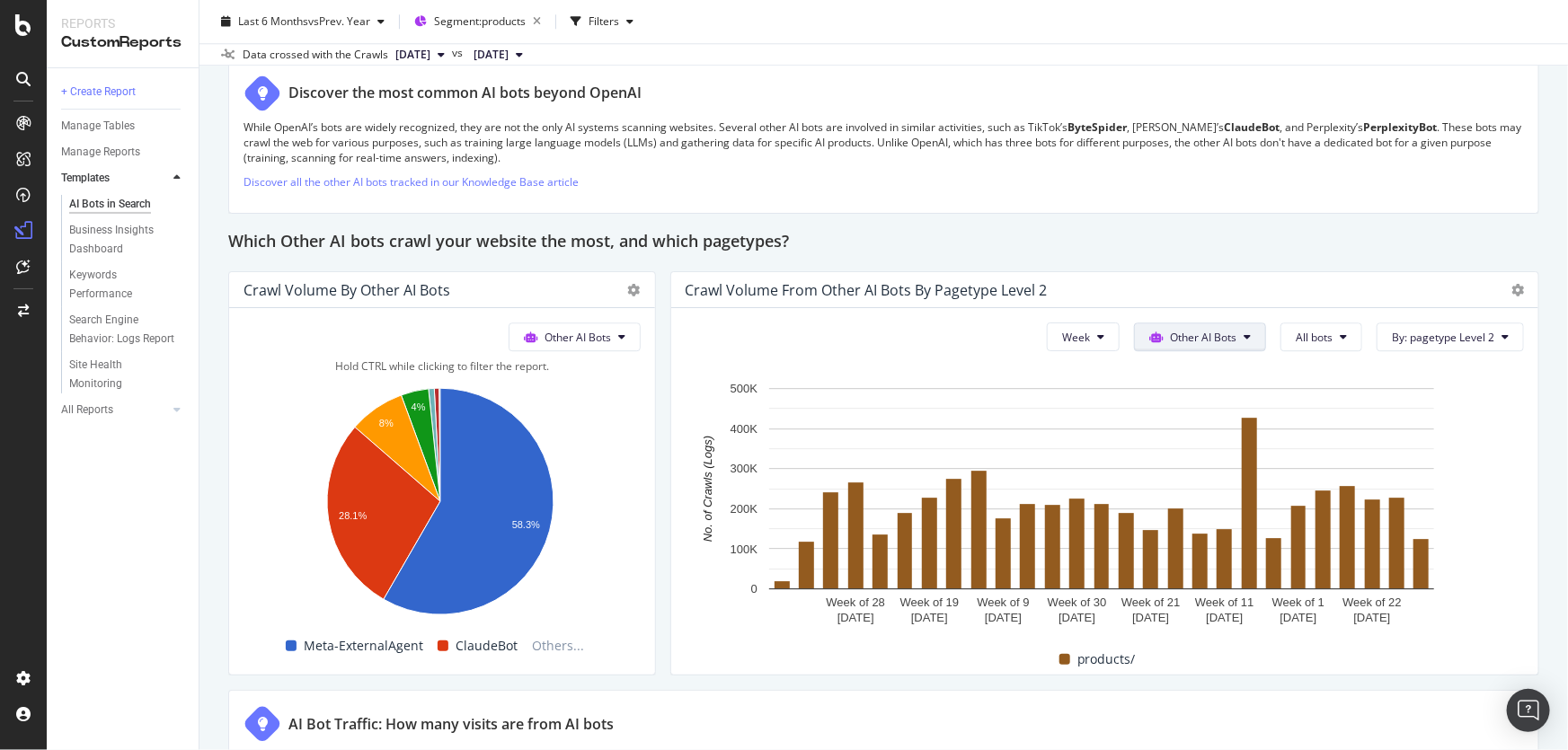
click at [1199, 347] on button "Other AI Bots" at bounding box center [1200, 336] width 132 height 29
click at [1204, 344] on button "Other AI Bots" at bounding box center [1200, 336] width 132 height 29
click at [1078, 341] on span "Week" at bounding box center [1076, 337] width 28 height 15
click at [1055, 438] on span "Month" at bounding box center [1069, 439] width 32 height 16
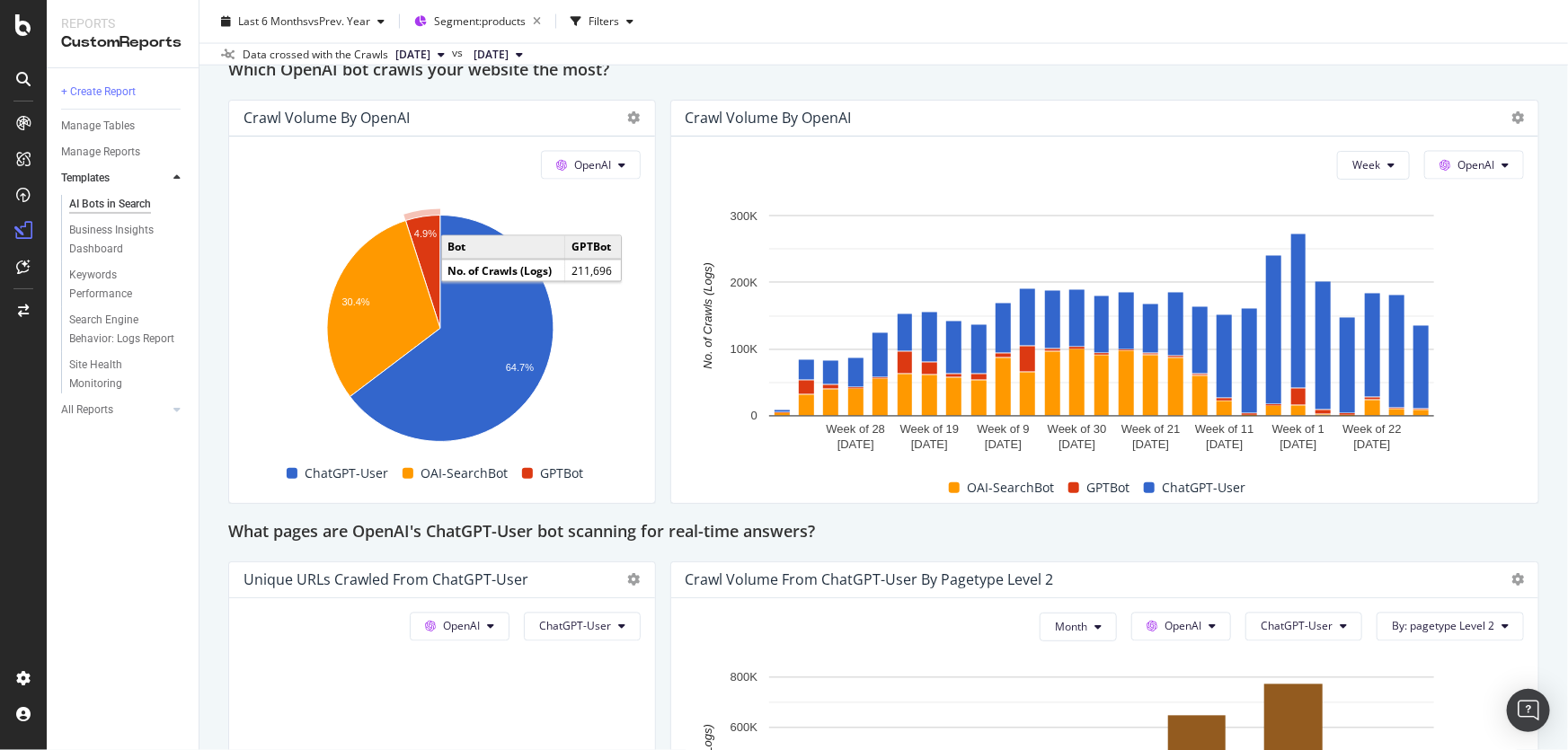
scroll to position [1388, 0]
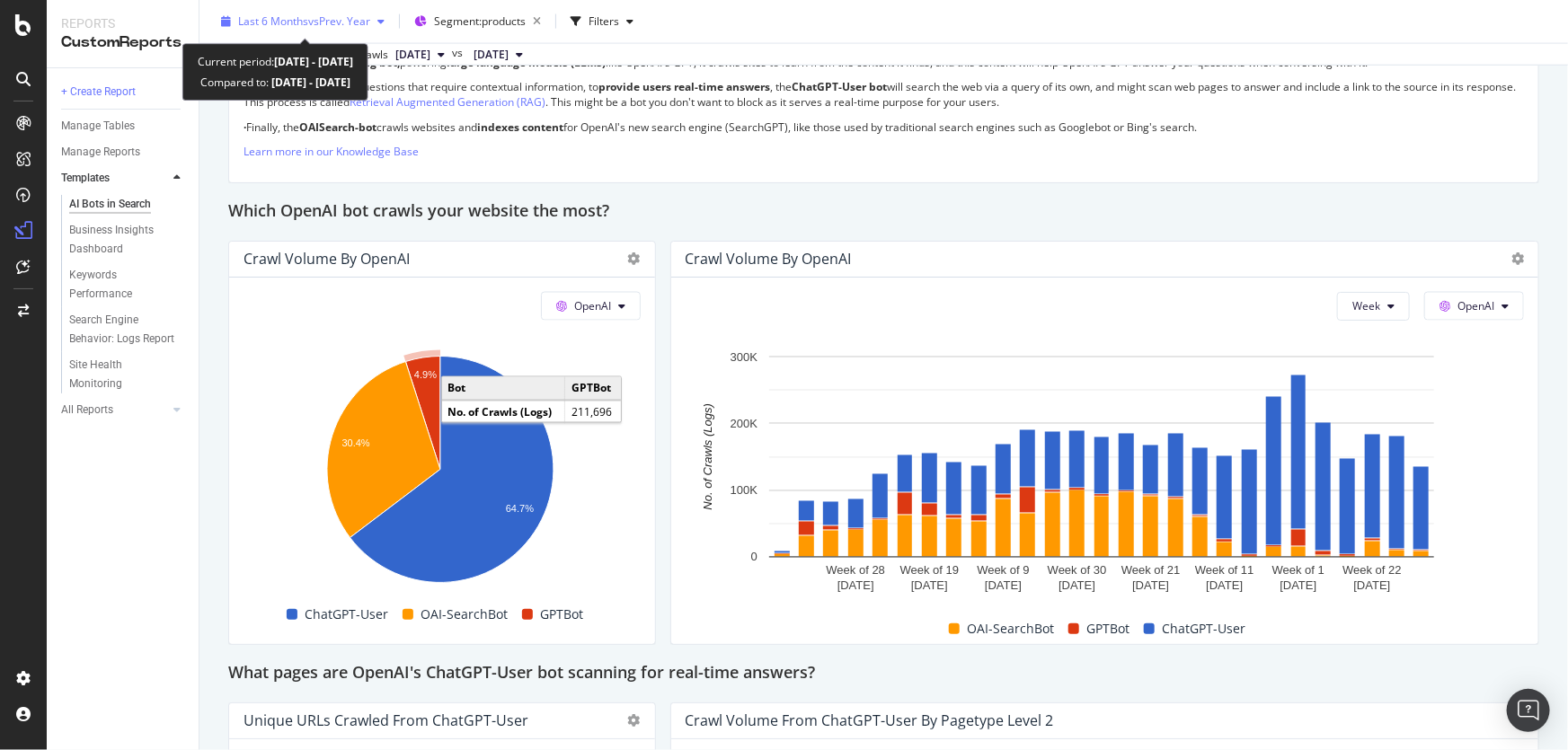
click at [362, 27] on span "vs Prev. Year" at bounding box center [339, 21] width 62 height 15
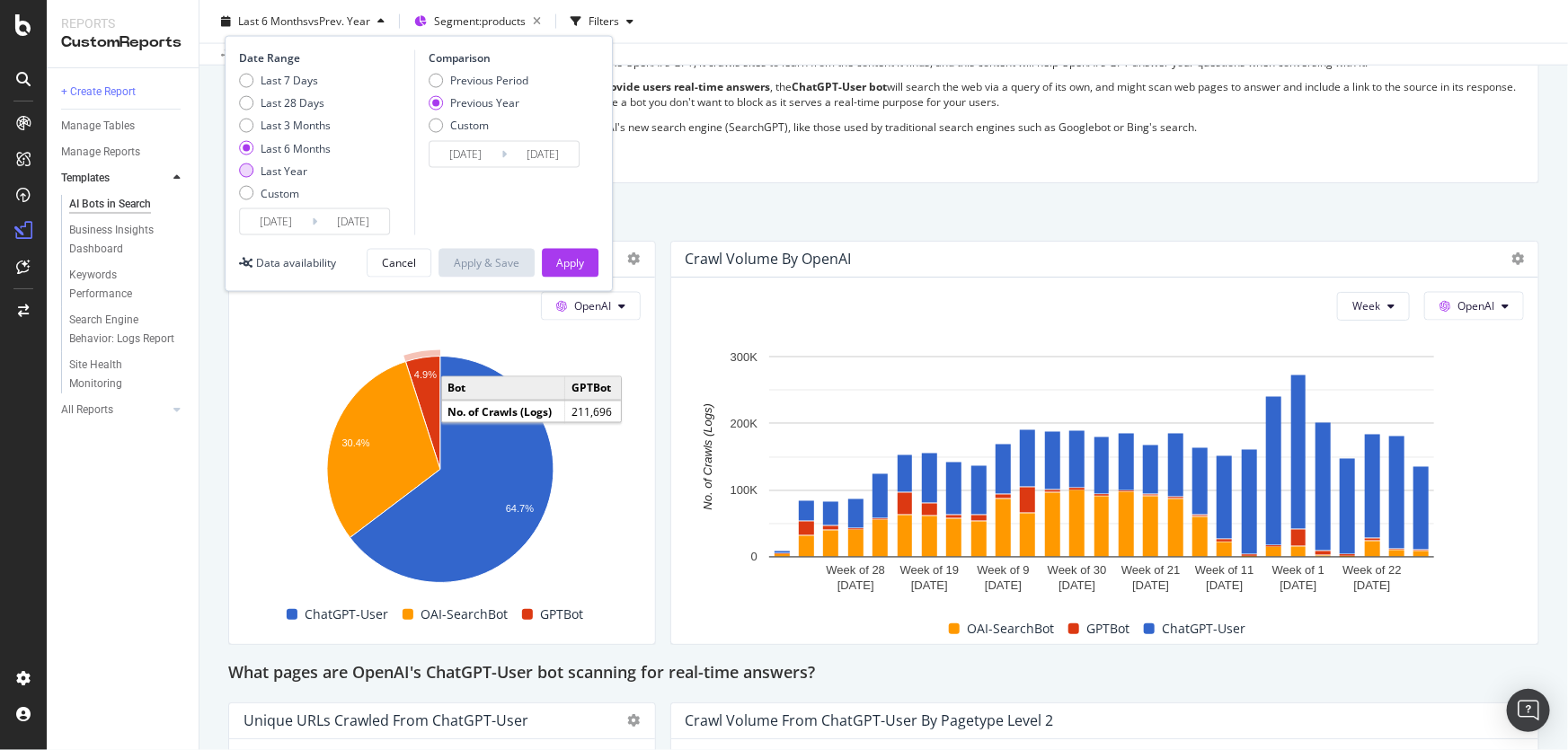
click at [296, 164] on div "Last Year" at bounding box center [283, 171] width 47 height 15
type input "[DATE]"
click at [500, 75] on div "Previous Period" at bounding box center [489, 80] width 78 height 15
type input "[DATE]"
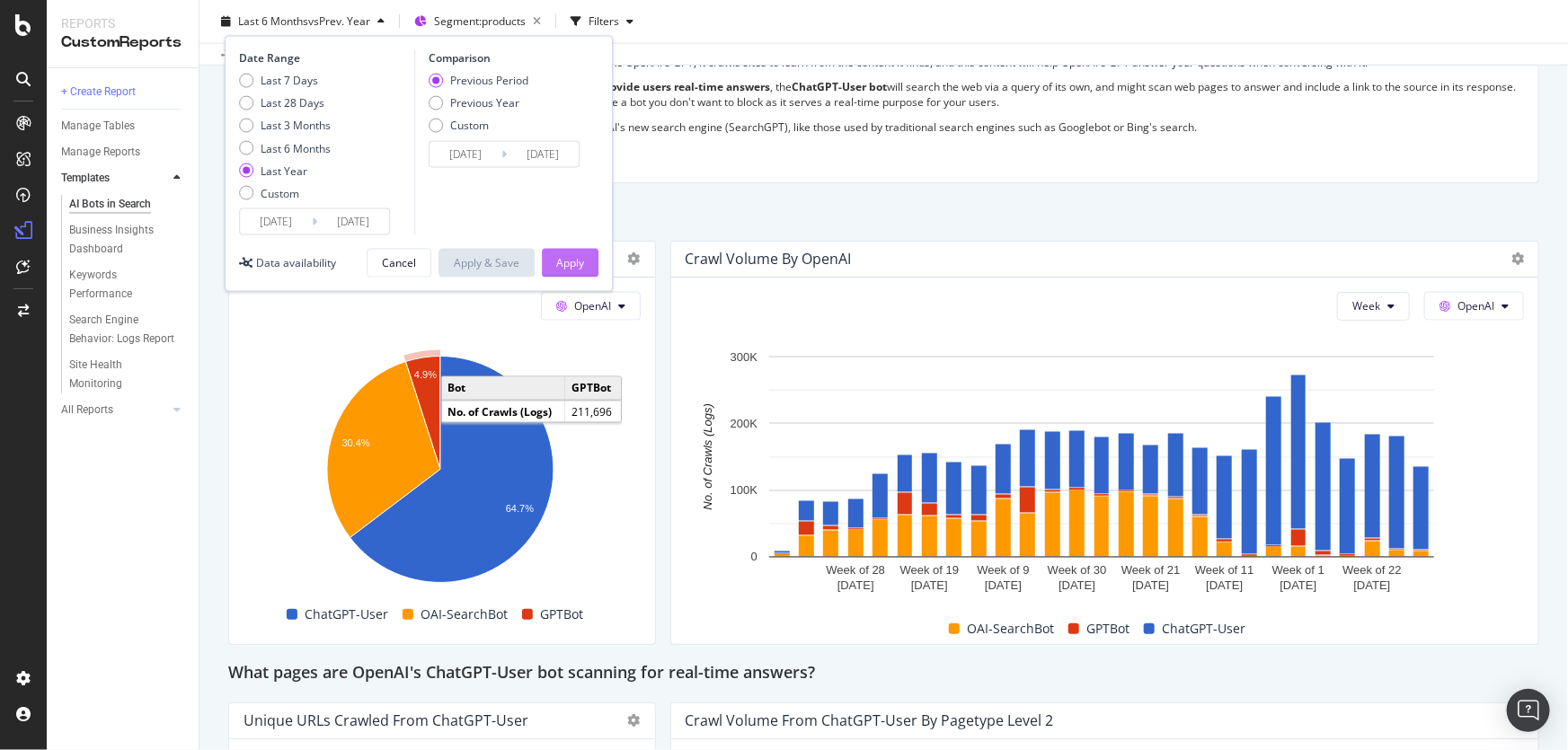
click at [567, 269] on div "Apply" at bounding box center [571, 262] width 28 height 15
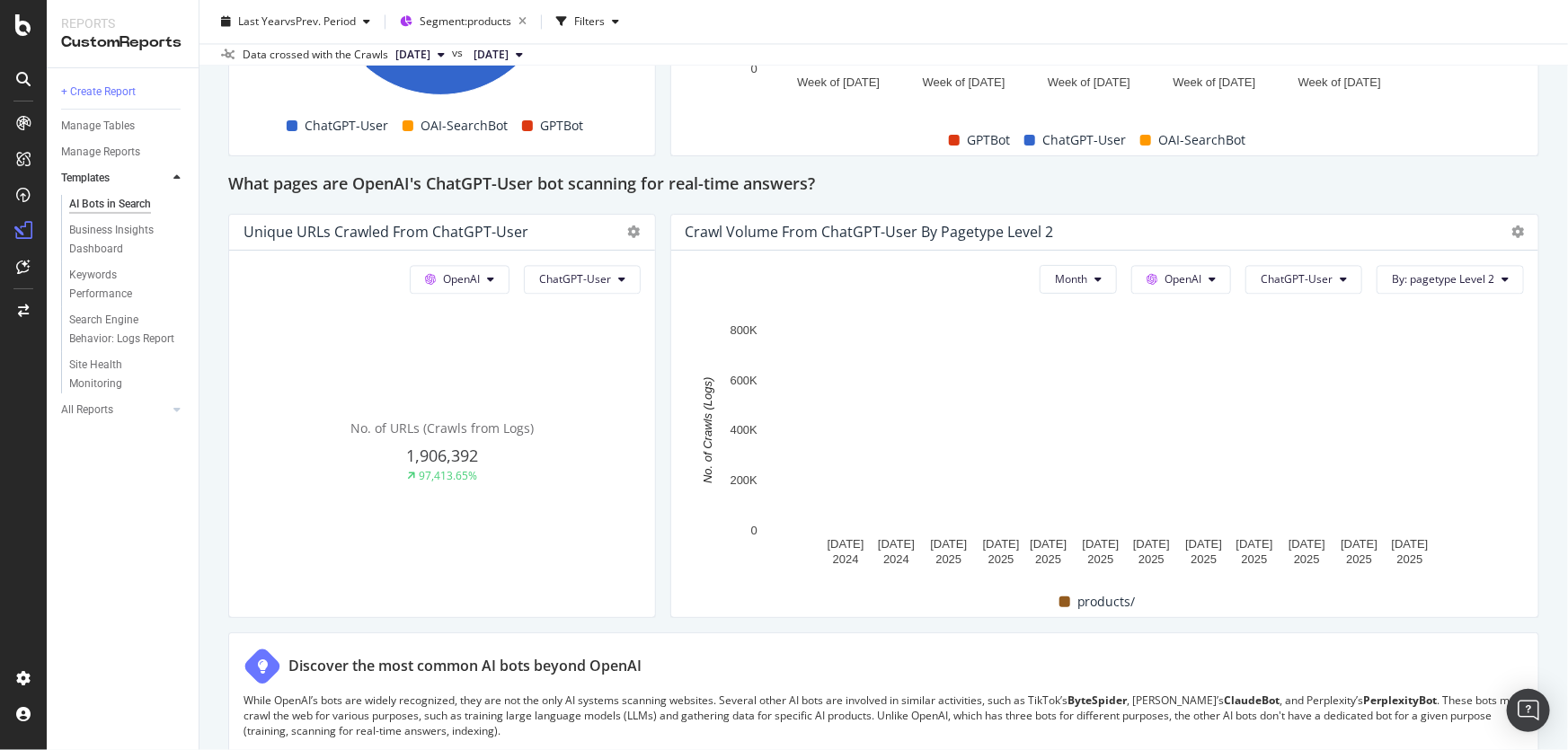
scroll to position [1878, 0]
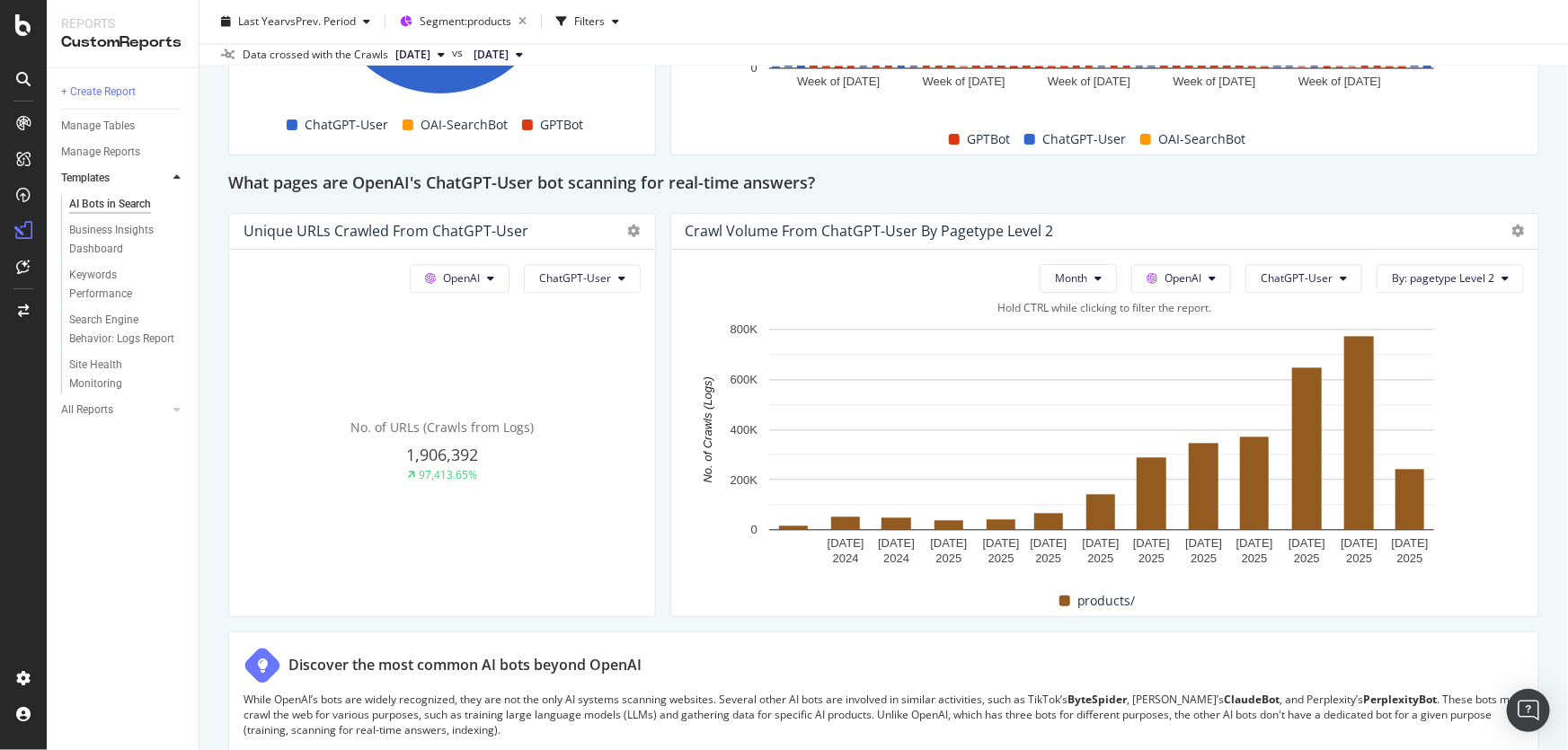
drag, startPoint x: 663, startPoint y: 332, endPoint x: 1369, endPoint y: 410, distance: 710.3
click at [664, 332] on div "This report shows AI bot interaction with your website and its impact on your o…" at bounding box center [884, 49] width 1311 height 3495
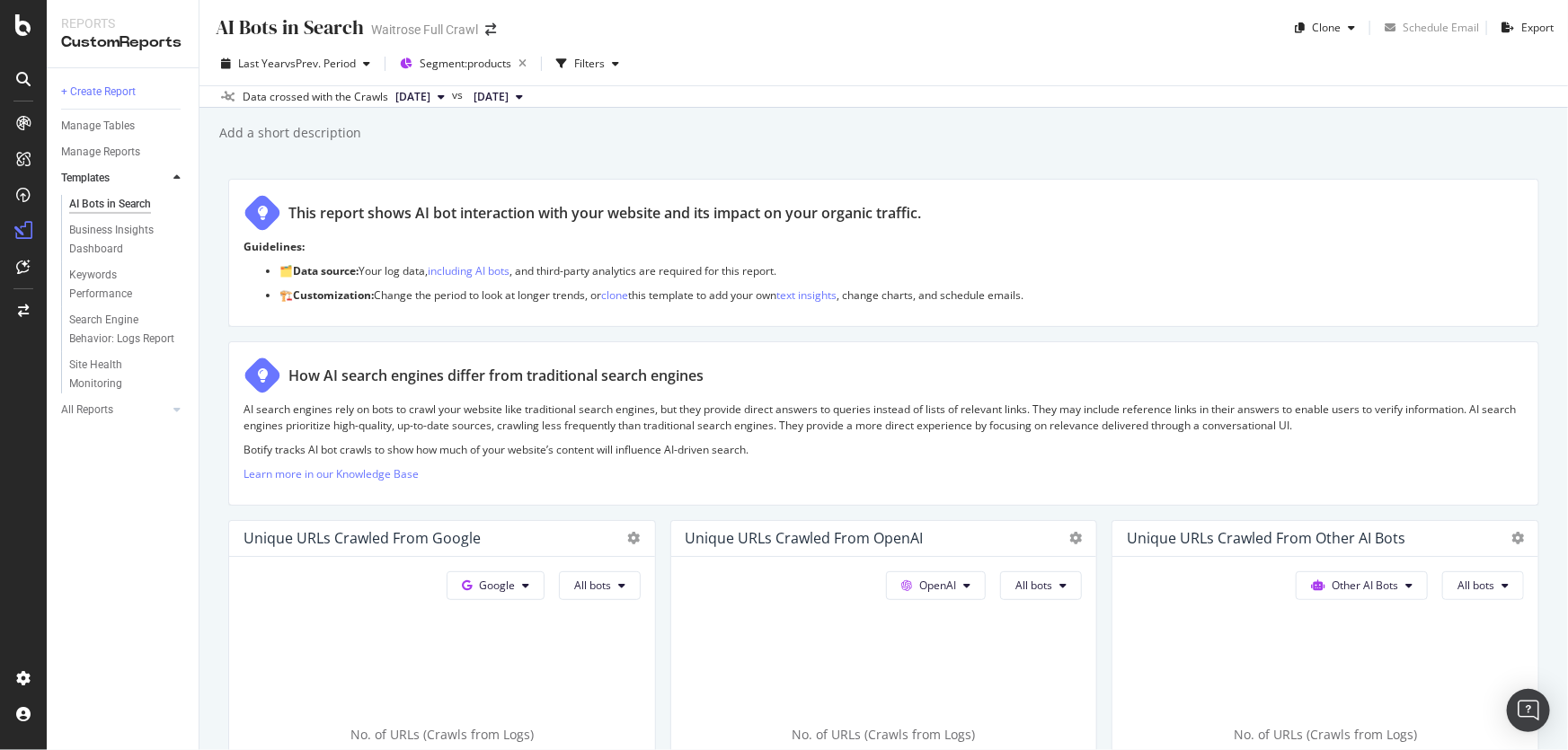
scroll to position [0, 0]
click at [530, 65] on icon "button" at bounding box center [523, 64] width 23 height 25
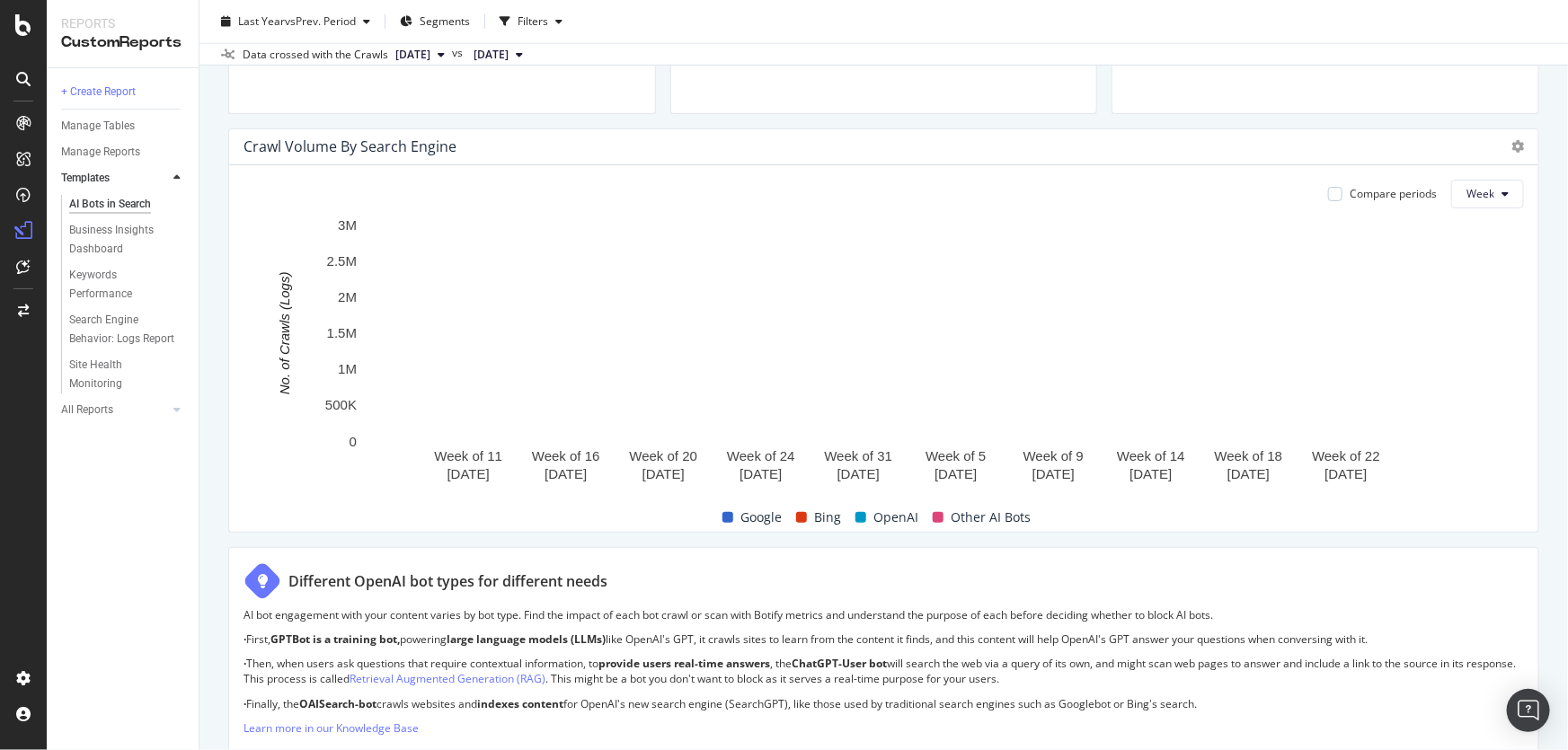
scroll to position [653, 0]
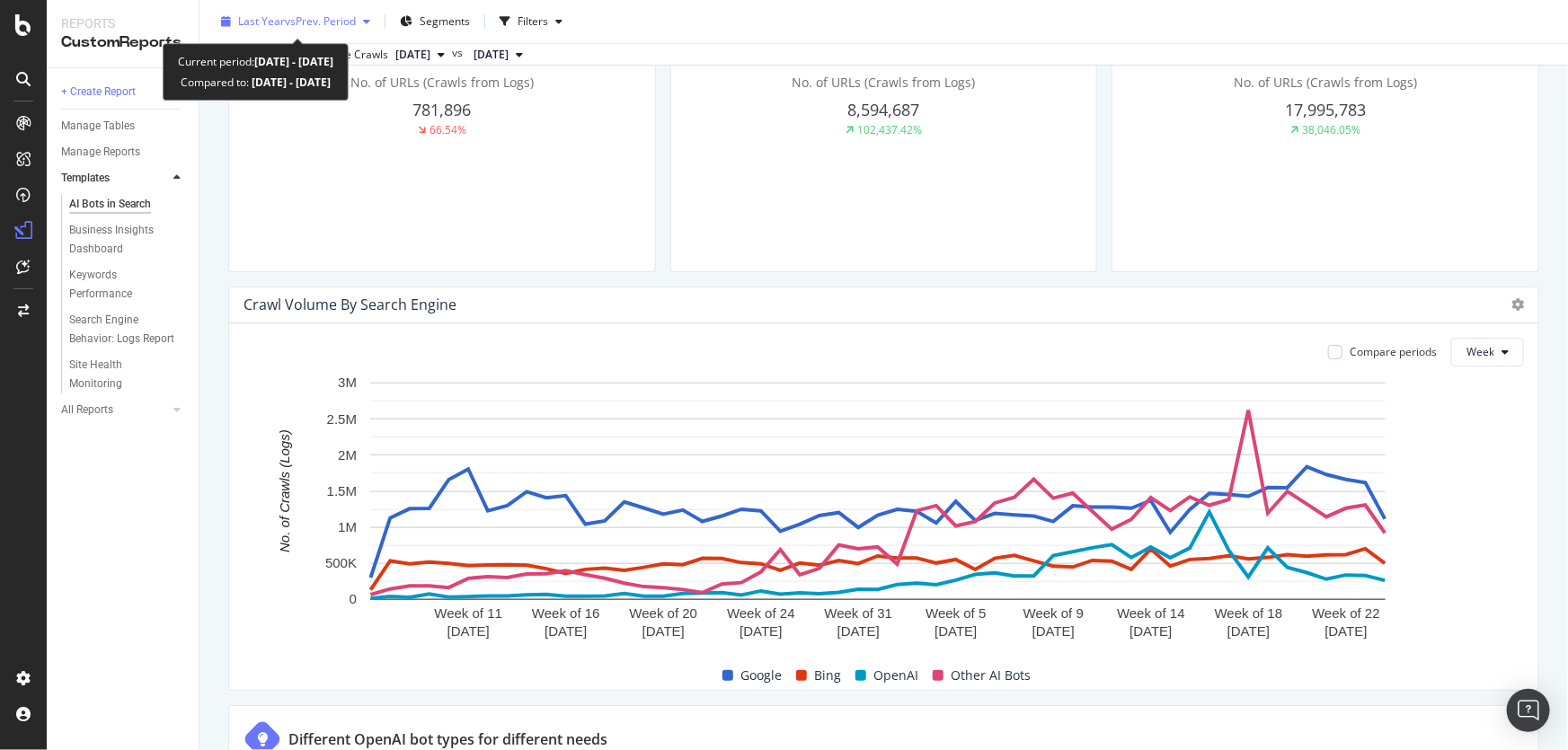
click at [320, 23] on span "vs Prev. Period" at bounding box center [320, 21] width 71 height 15
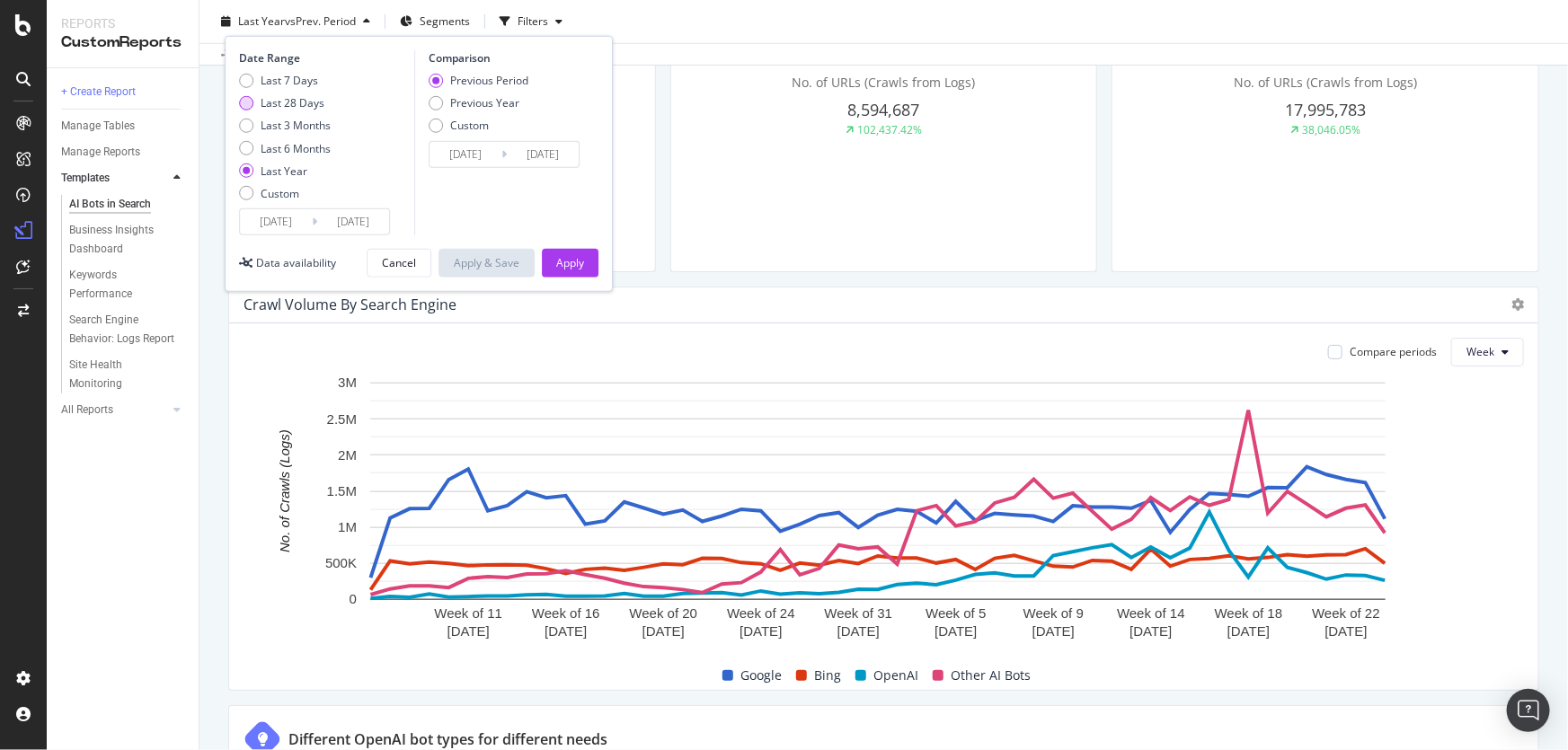
click at [267, 105] on div "Last 28 Days" at bounding box center [292, 102] width 64 height 15
type input "[DATE]"
click at [478, 102] on div "Previous Year" at bounding box center [484, 102] width 69 height 15
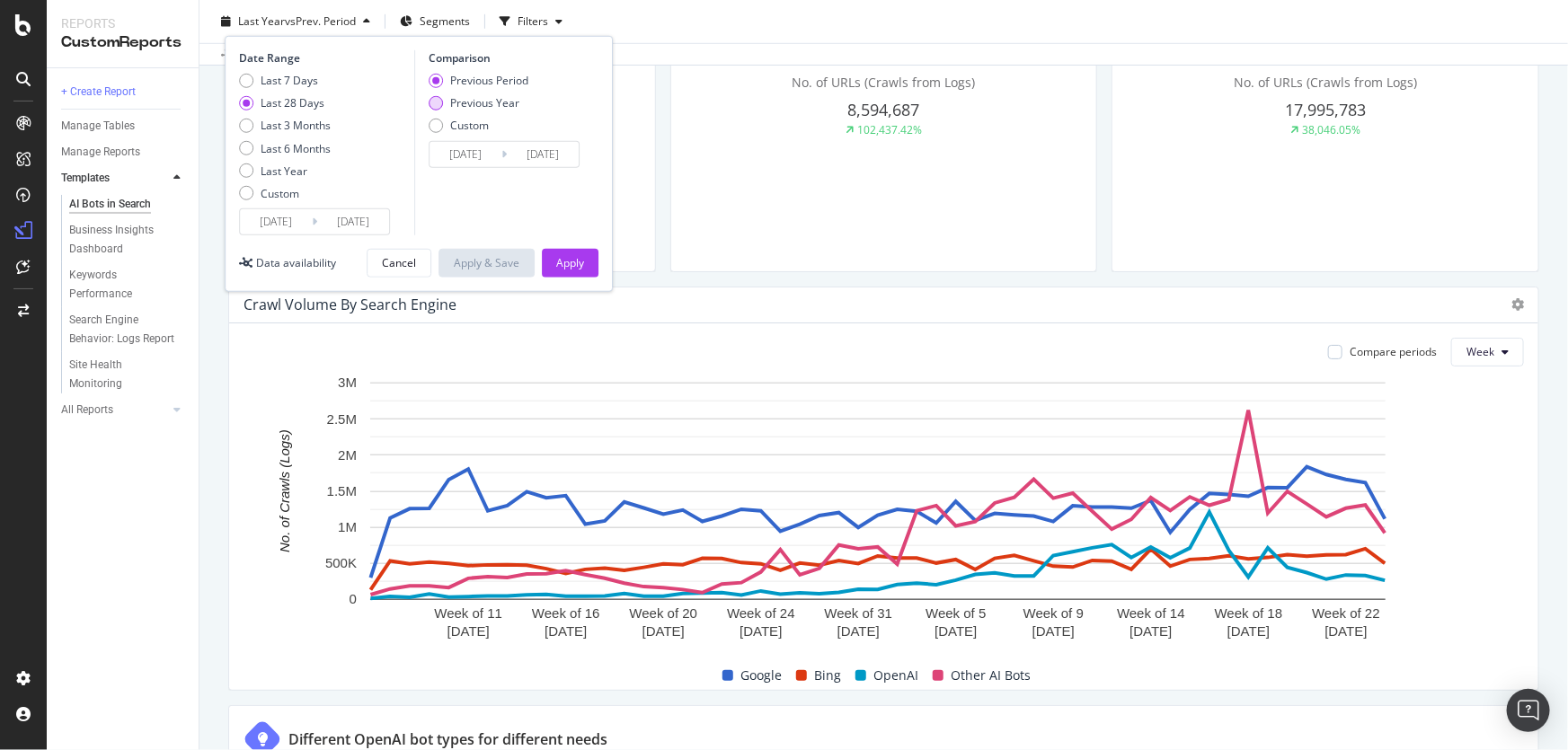
type input "[DATE]"
click at [502, 77] on div "Previous Period" at bounding box center [489, 80] width 78 height 15
type input "[DATE]"
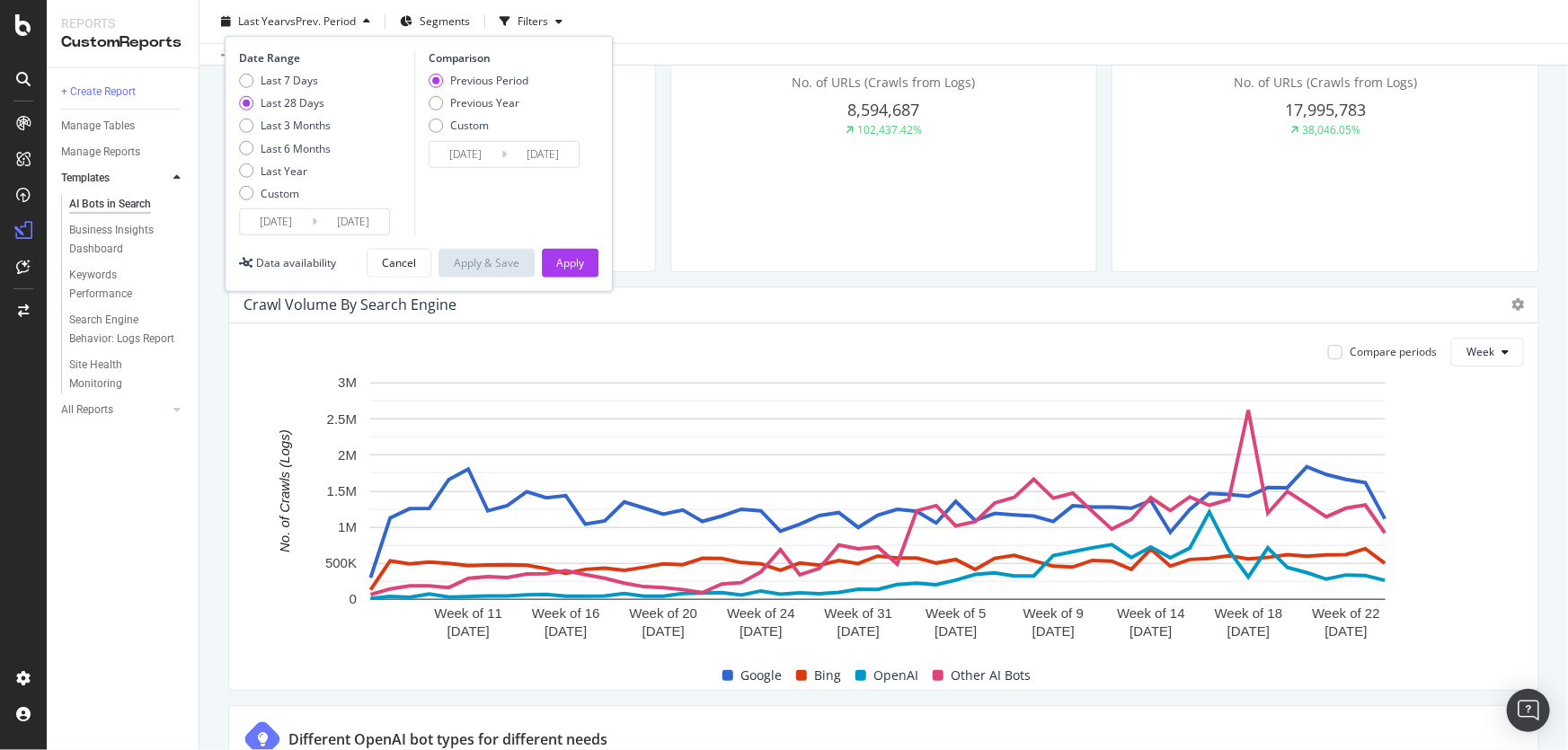
click at [1357, 286] on div "Crawl Volume By Search Engine Compare periods Week Week of [DATE] Week of [DATE…" at bounding box center [884, 488] width 1311 height 404
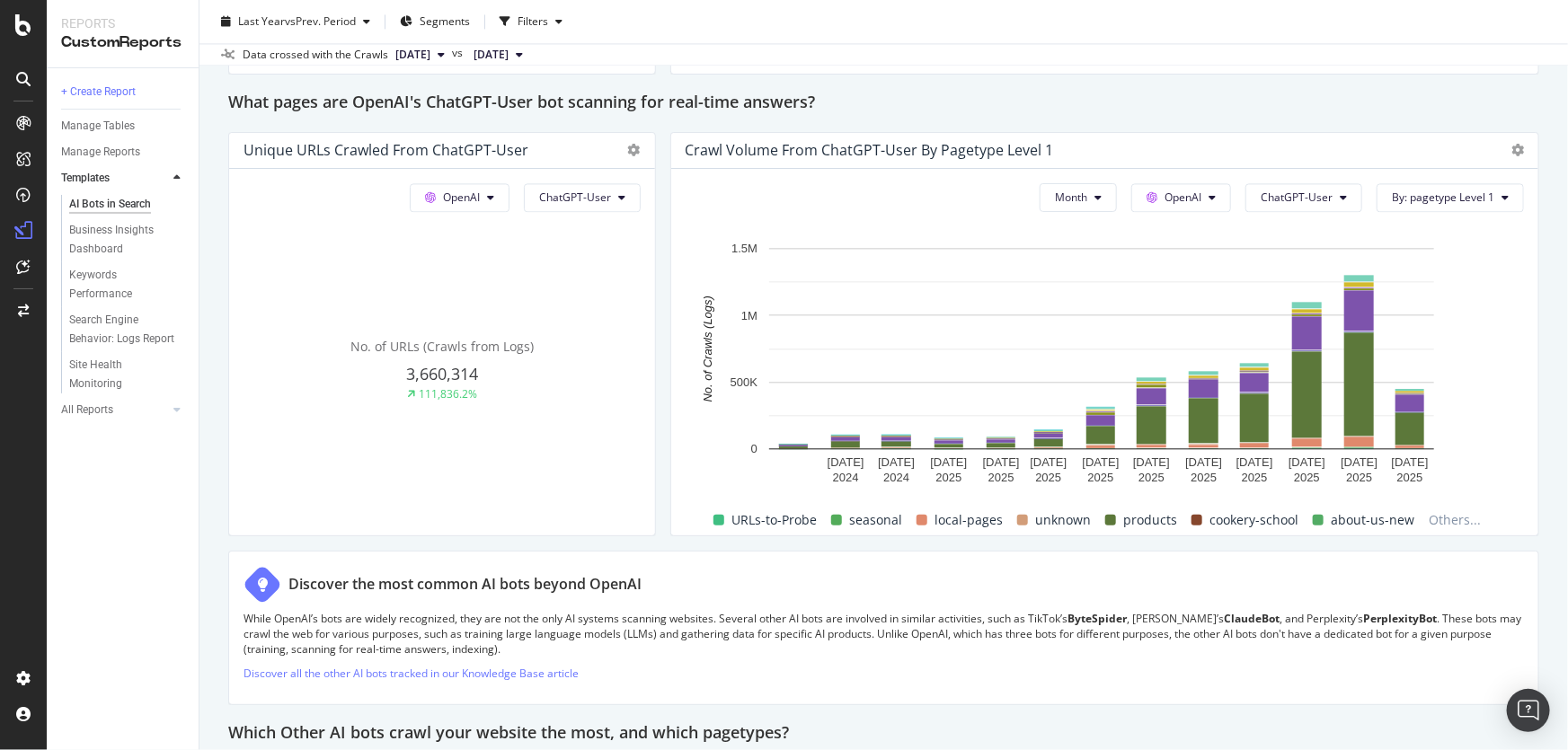
scroll to position [1960, 0]
click at [533, 192] on button "ChatGPT-User" at bounding box center [582, 196] width 117 height 29
click at [549, 192] on span "ChatGPT-User" at bounding box center [576, 195] width 72 height 15
